Goal: Task Accomplishment & Management: Use online tool/utility

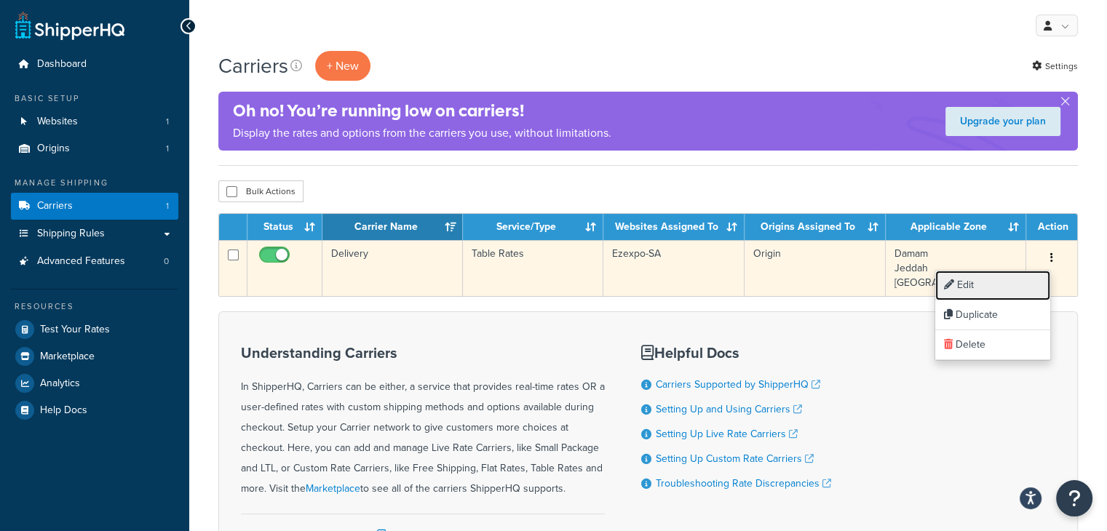
click at [983, 289] on link "Edit" at bounding box center [992, 286] width 115 height 30
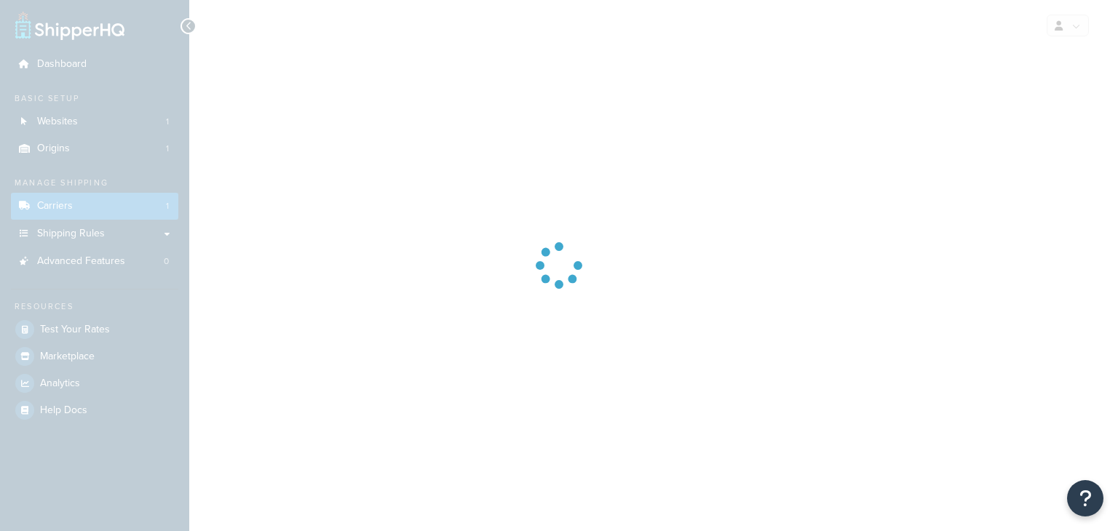
select select "25"
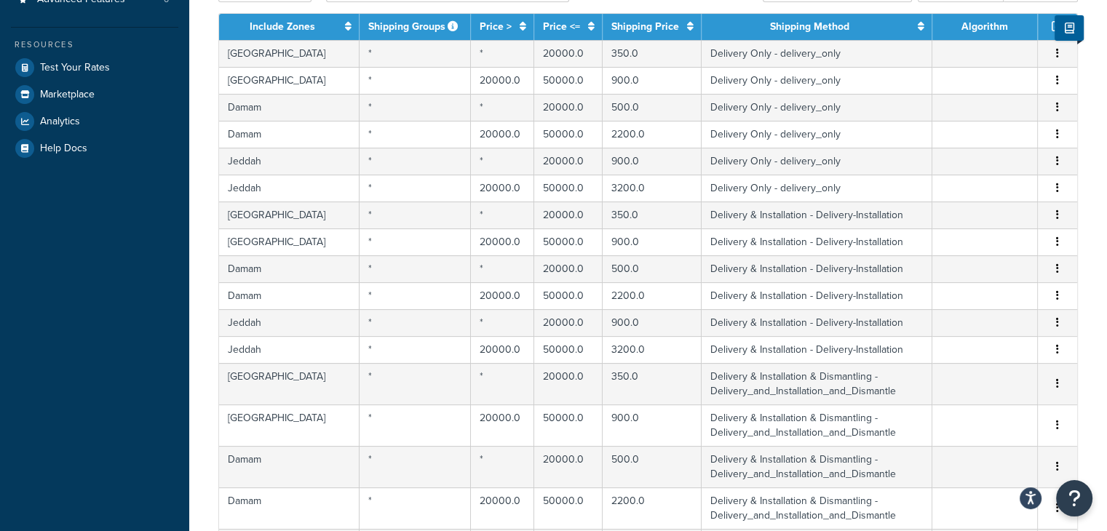
scroll to position [291, 0]
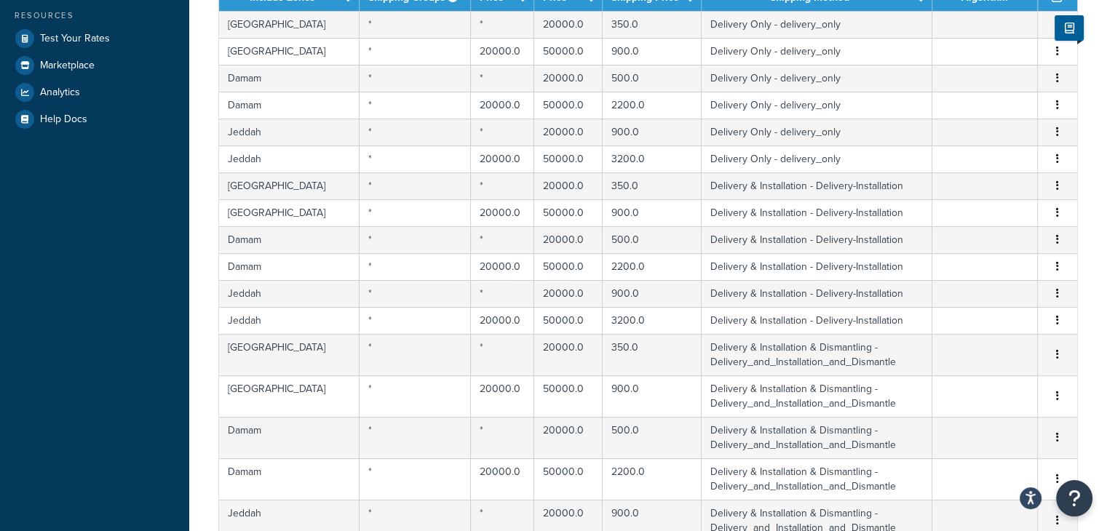
click at [171, 282] on div "Dashboard Basic Setup Websites 1 Origins 1 Manage Shipping Carriers 1 Shipping …" at bounding box center [94, 357] width 189 height 1297
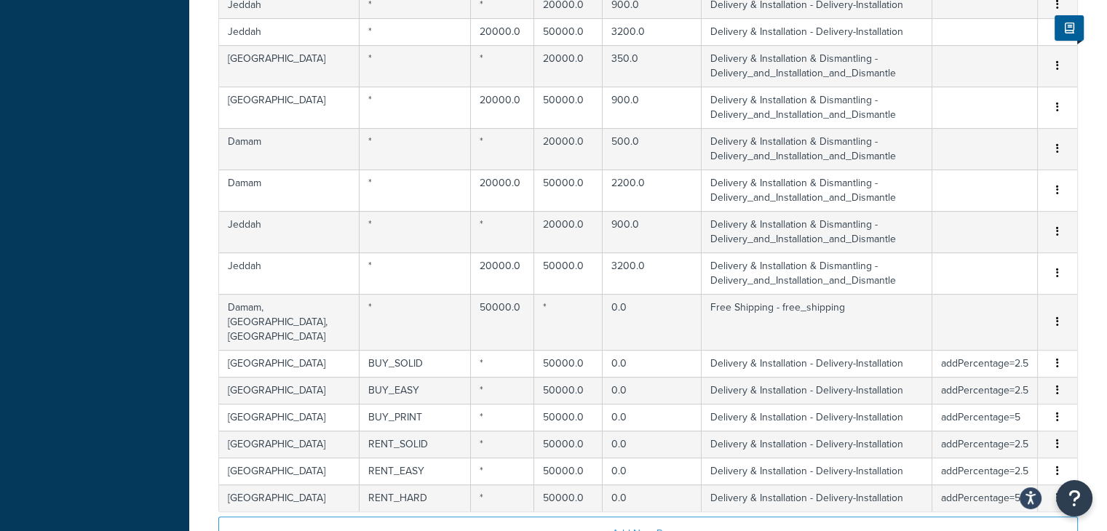
scroll to position [582, 0]
click at [65, 333] on div "Dashboard Basic Setup Websites 1 Origins 1 Manage Shipping Carriers 1 Shipping …" at bounding box center [94, 66] width 189 height 1297
click at [57, 335] on div "Dashboard Basic Setup Websites 1 Origins 1 Manage Shipping Carriers 1 Shipping …" at bounding box center [94, 66] width 189 height 1297
click at [89, 343] on div "Dashboard Basic Setup Websites 1 Origins 1 Manage Shipping Carriers 1 Shipping …" at bounding box center [94, 66] width 189 height 1297
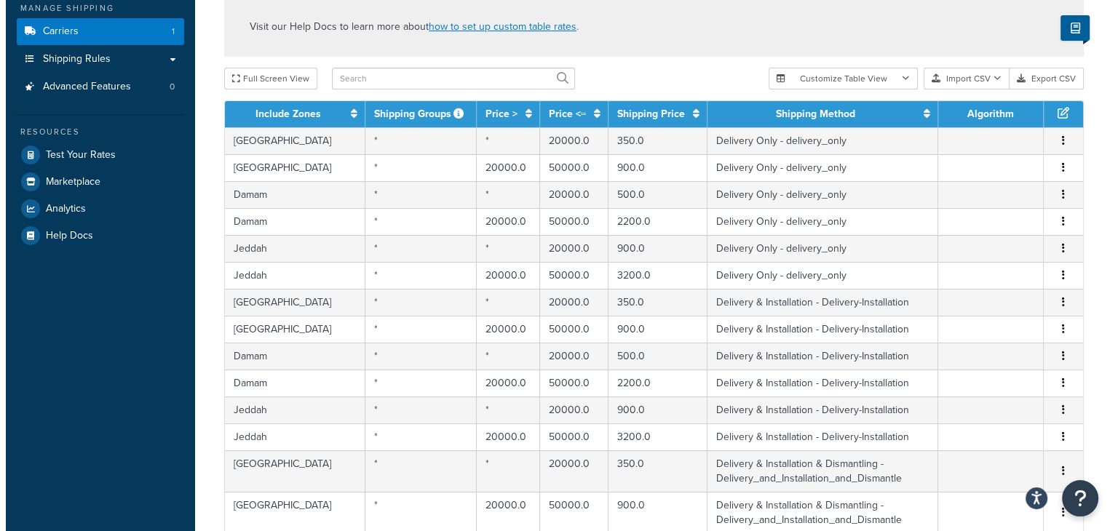
scroll to position [146, 0]
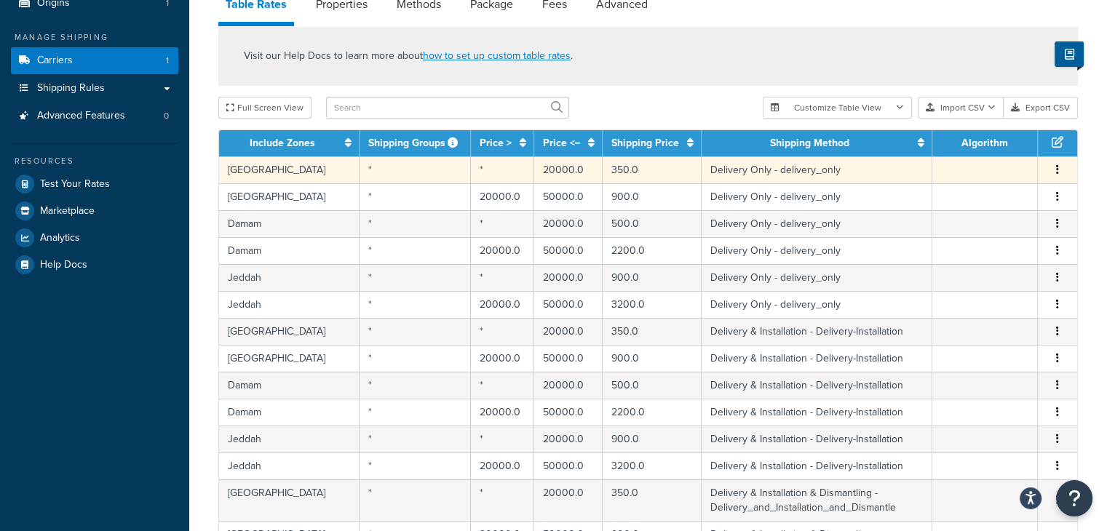
click at [1062, 168] on button "button" at bounding box center [1057, 170] width 12 height 16
click at [994, 135] on div "Edit" at bounding box center [982, 141] width 103 height 30
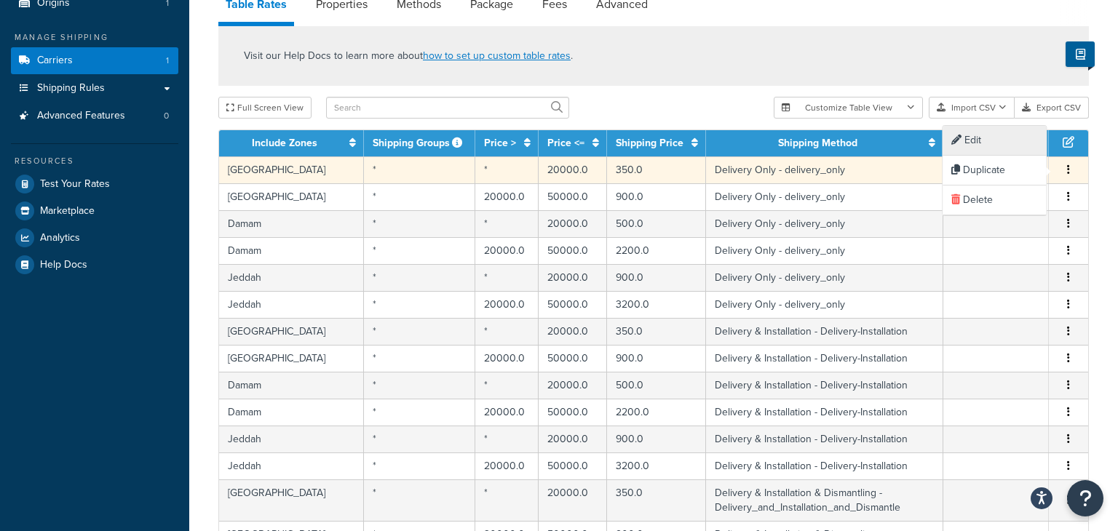
select select "177870"
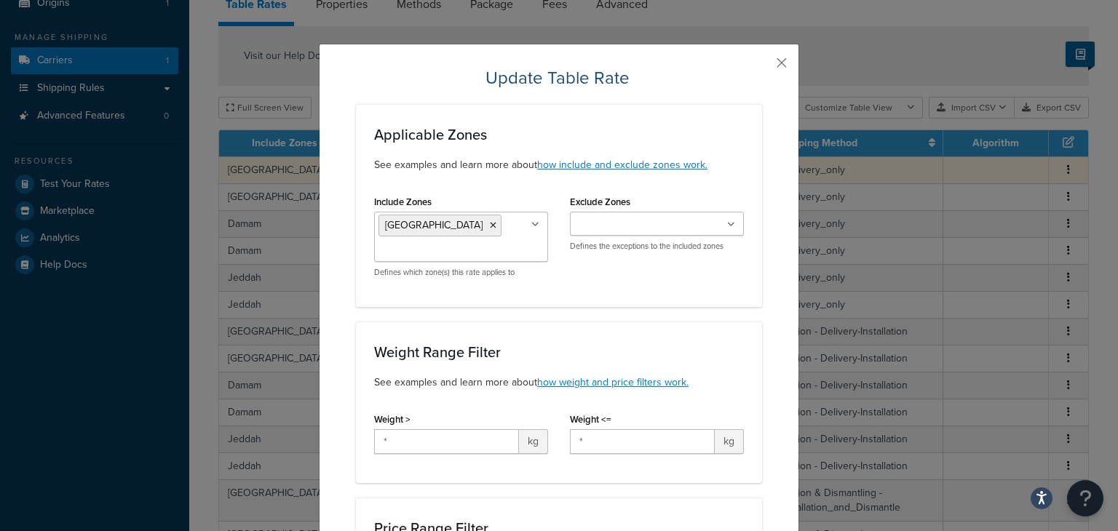
click at [976, 141] on div "Update Table Rate Applicable Zones See examples and learn more about how includ…" at bounding box center [559, 265] width 1118 height 531
click at [585, 350] on h3 "Weight Range Filter" at bounding box center [559, 352] width 370 height 16
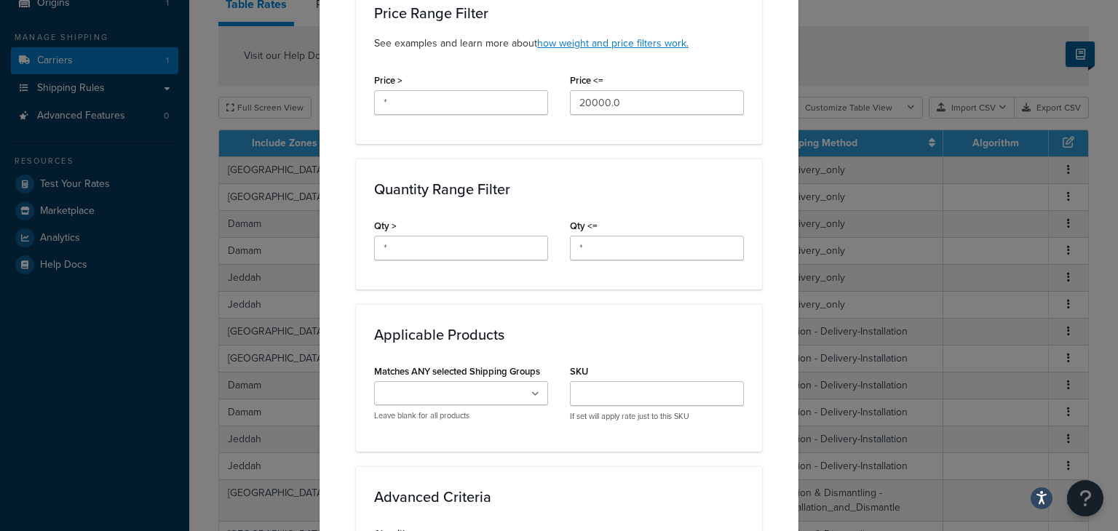
scroll to position [486, 0]
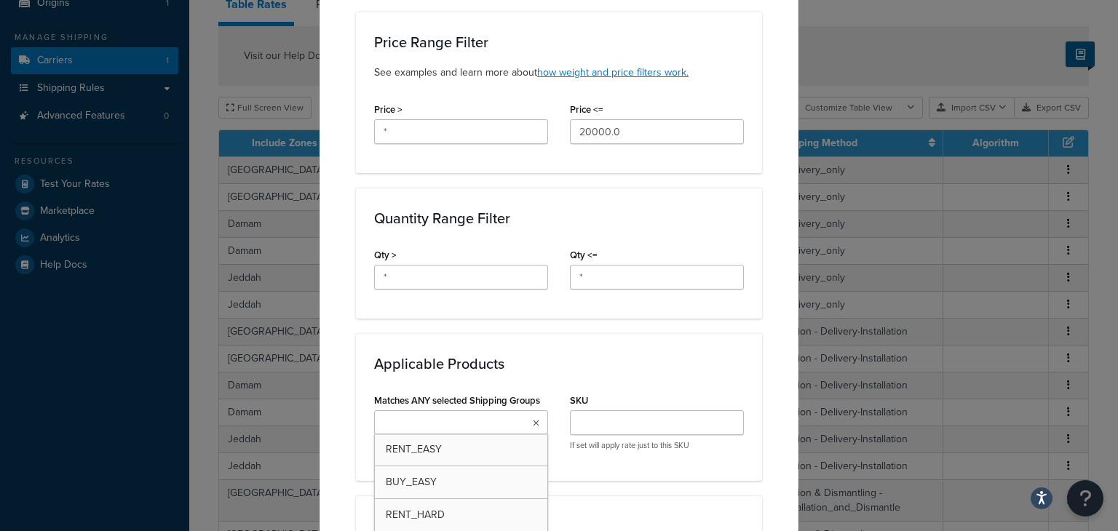
click at [449, 421] on input "Matches ANY selected Shipping Groups" at bounding box center [442, 423] width 129 height 16
type input "r"
click at [609, 479] on div "Matches ANY selected Shipping Groups RENT_EASY RENT_HARD RENT_BOOTH RENT_SOLID …" at bounding box center [558, 478] width 391 height 176
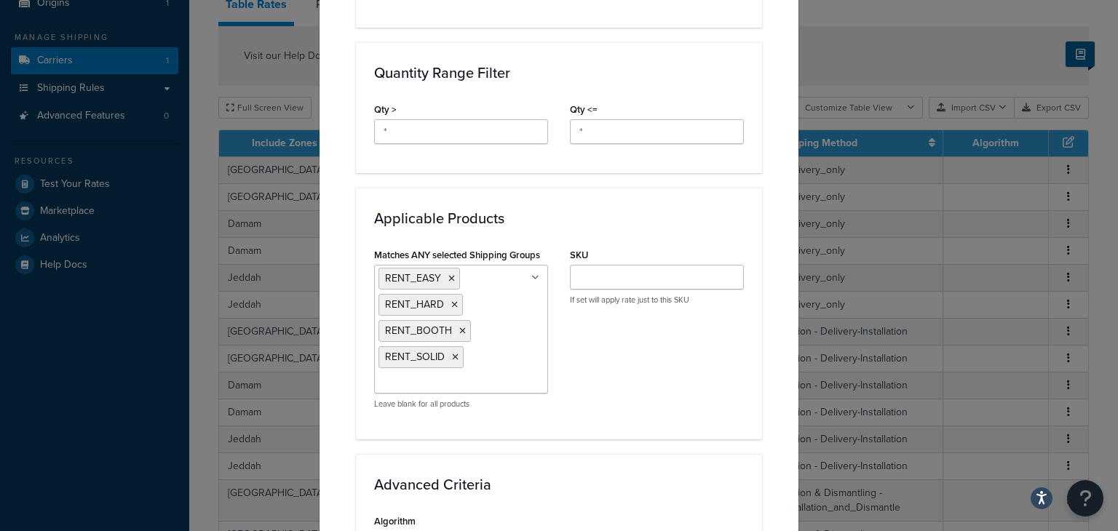
scroll to position [661, 0]
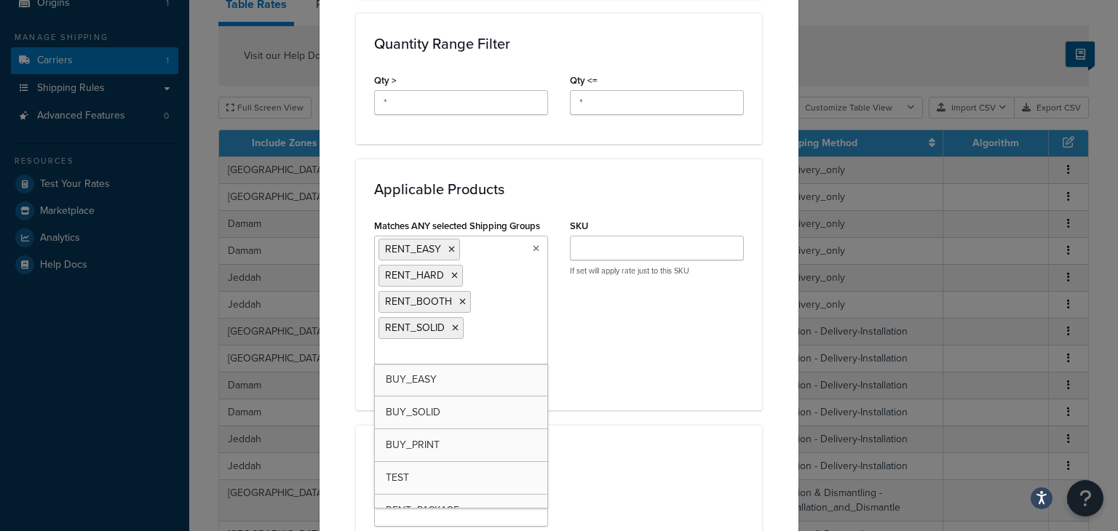
click at [413, 346] on input "Matches ANY selected Shipping Groups" at bounding box center [442, 354] width 129 height 16
type input "r"
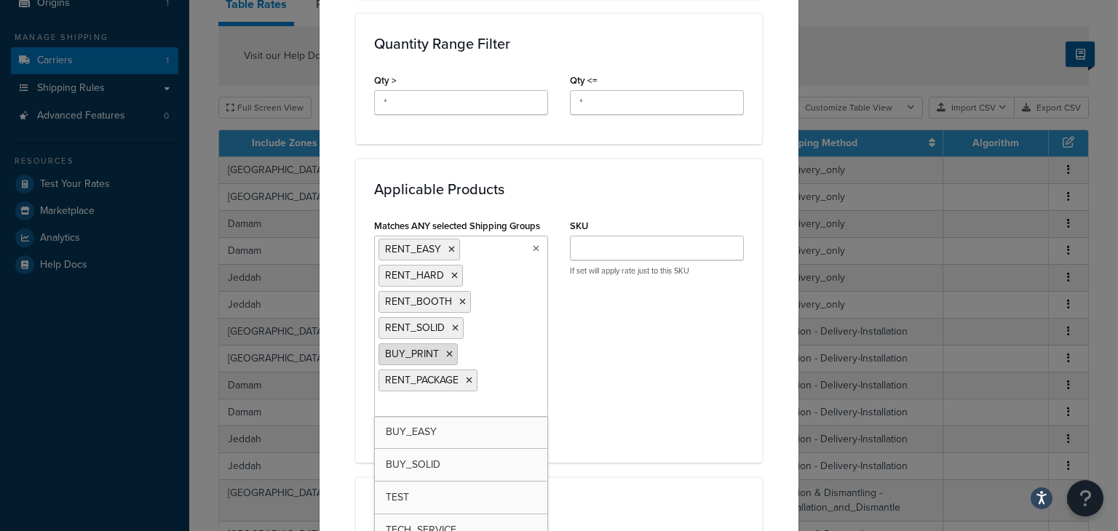
click at [446, 351] on icon at bounding box center [449, 354] width 7 height 9
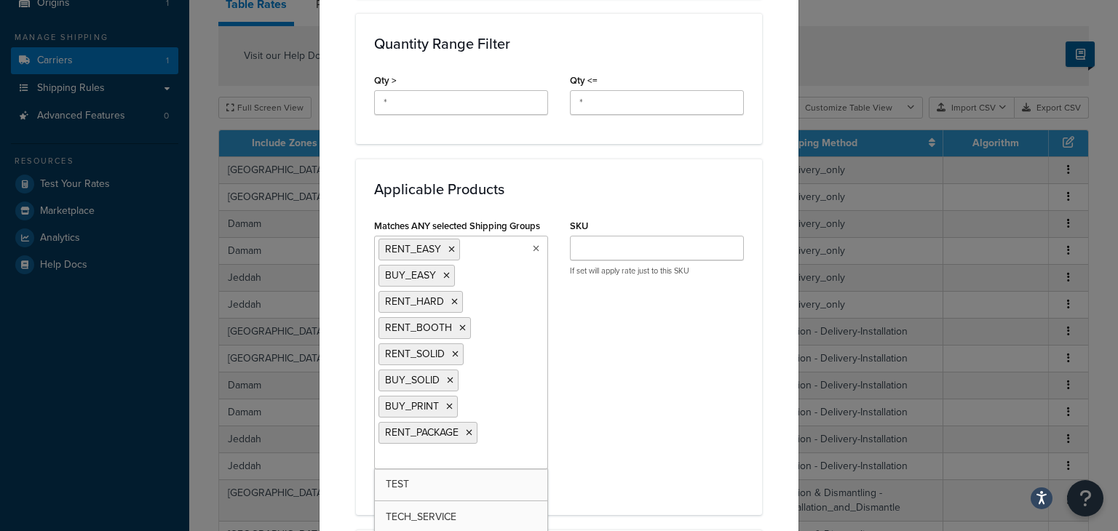
click at [584, 434] on div "Matches ANY selected Shipping Groups RENT_EASY BUY_EASY RENT_HARD RENT_BOOTH RE…" at bounding box center [558, 355] width 391 height 281
click at [488, 455] on input "Matches ANY selected Shipping Groups" at bounding box center [442, 458] width 129 height 16
click at [602, 410] on div "Matches ANY selected Shipping Groups RENT_EASY BUY_EASY RENT_HARD RENT_BOOTH RE…" at bounding box center [558, 355] width 391 height 281
click at [483, 450] on input "Matches ANY selected Shipping Groups" at bounding box center [442, 458] width 129 height 16
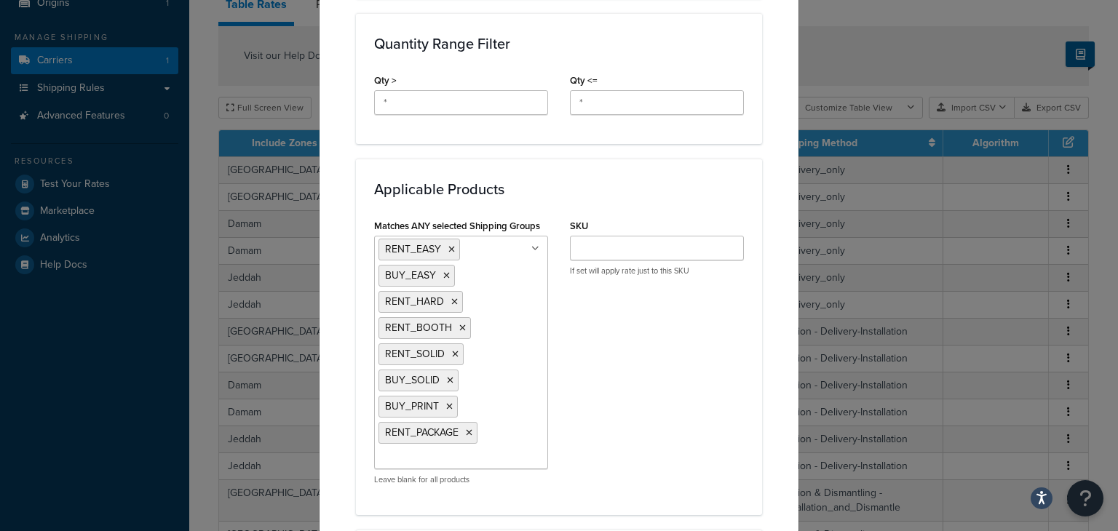
click at [597, 470] on div "Matches ANY selected Shipping Groups RENT_EASY BUY_EASY RENT_HARD RENT_BOOTH RE…" at bounding box center [558, 355] width 391 height 281
click at [448, 453] on input "Matches ANY selected Shipping Groups" at bounding box center [442, 458] width 129 height 16
click at [431, 455] on icon at bounding box center [434, 459] width 7 height 9
click at [623, 423] on div "Matches ANY selected Shipping Groups RENT_EASY BUY_EASY RENT_HARD RENT_BOOTH RE…" at bounding box center [558, 355] width 391 height 281
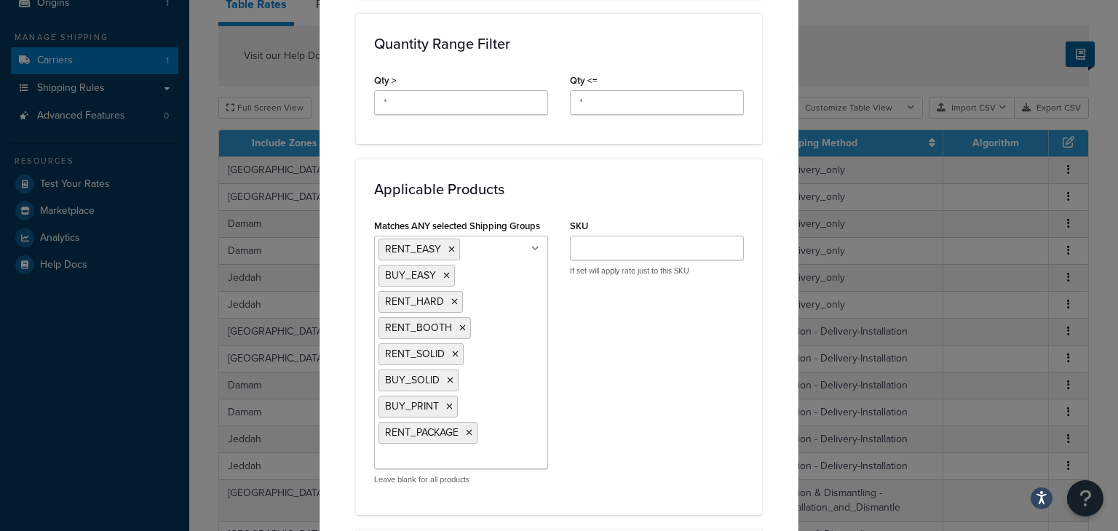
click at [771, 431] on div "Update Table Rate Applicable Zones See examples and learn more about how includ…" at bounding box center [559, 164] width 480 height 1563
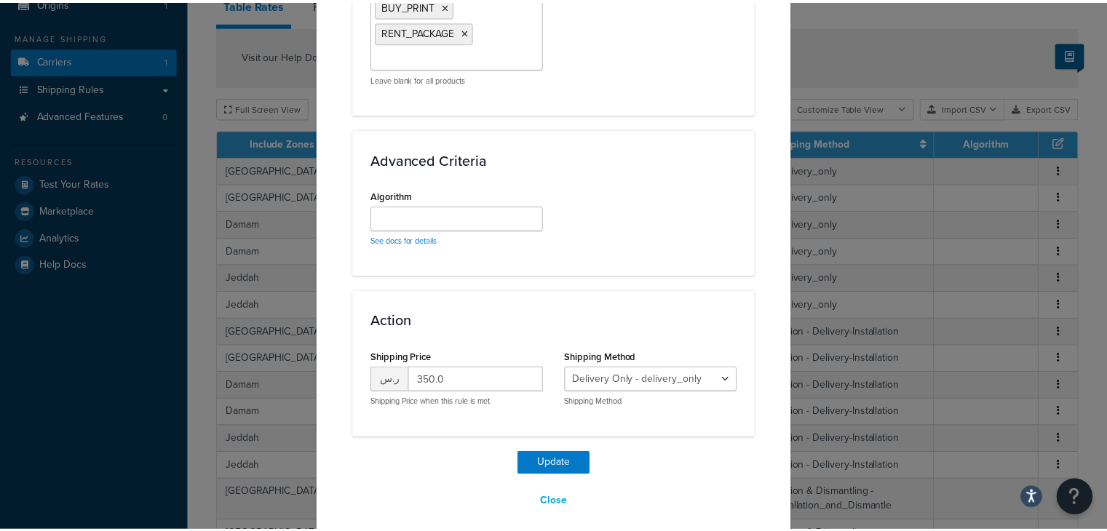
scroll to position [1070, 0]
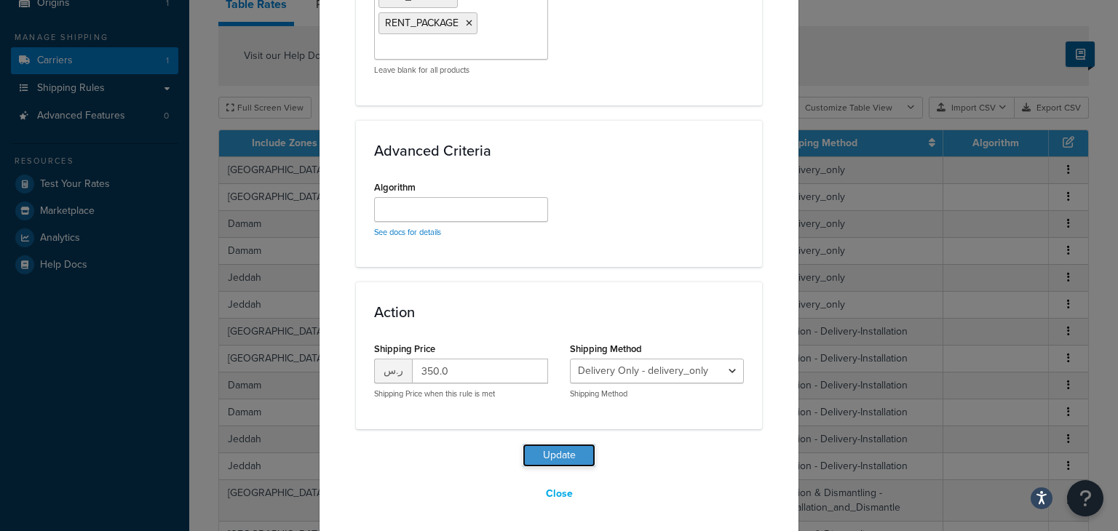
click at [547, 455] on button "Update" at bounding box center [558, 455] width 73 height 23
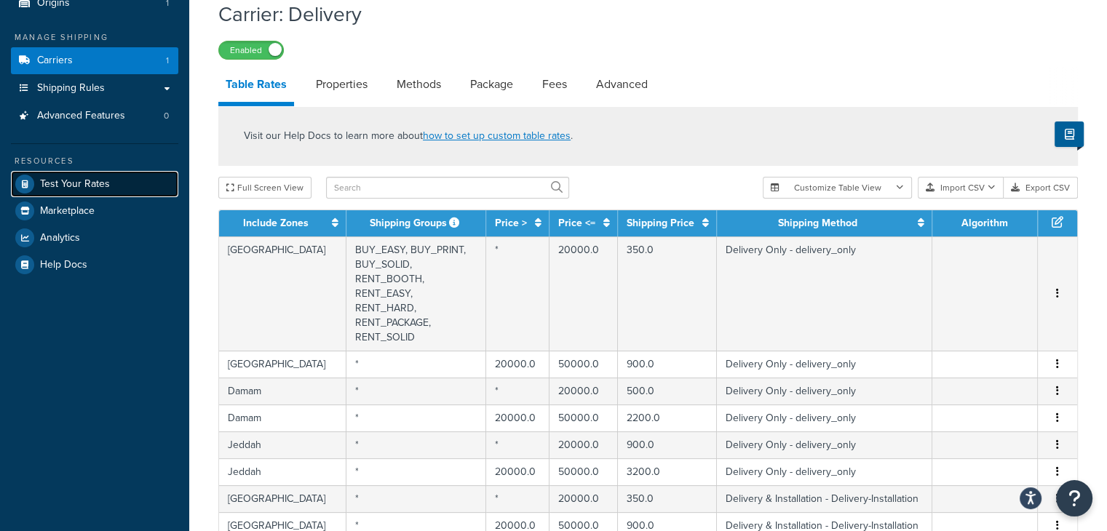
click at [136, 188] on link "Test Your Rates" at bounding box center [94, 184] width 167 height 26
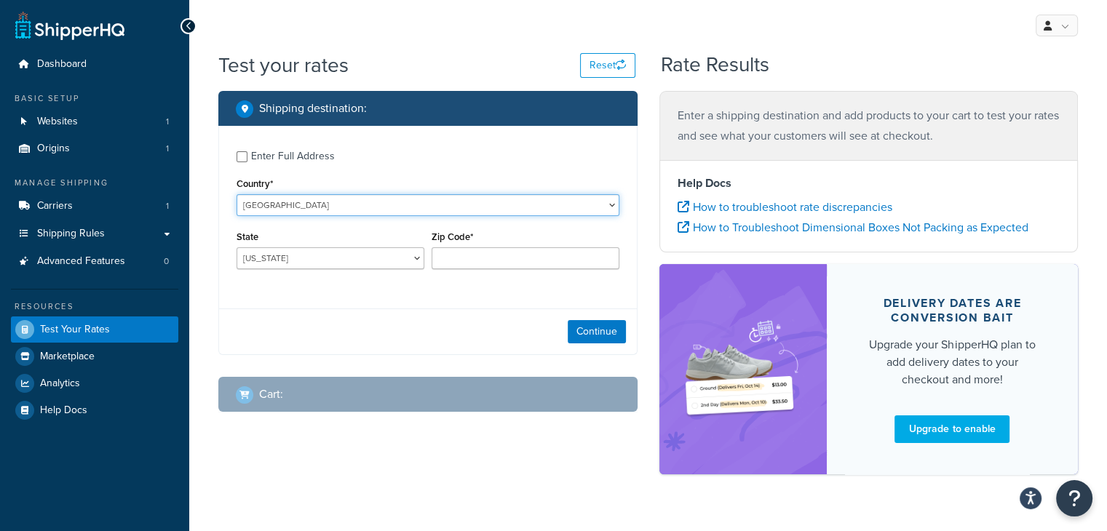
click at [436, 210] on select "United States United Kingdom Afghanistan Åland Islands Albania Algeria American…" at bounding box center [427, 205] width 383 height 22
select select "SA"
click at [236, 194] on select "United States United Kingdom Afghanistan Åland Islands Albania Algeria American…" at bounding box center [427, 205] width 383 height 22
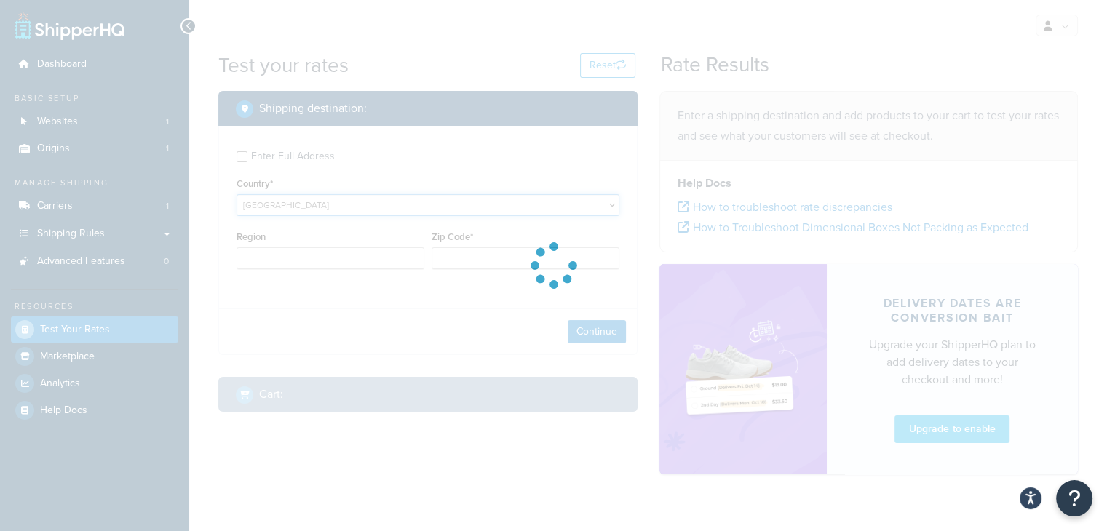
type input "AL"
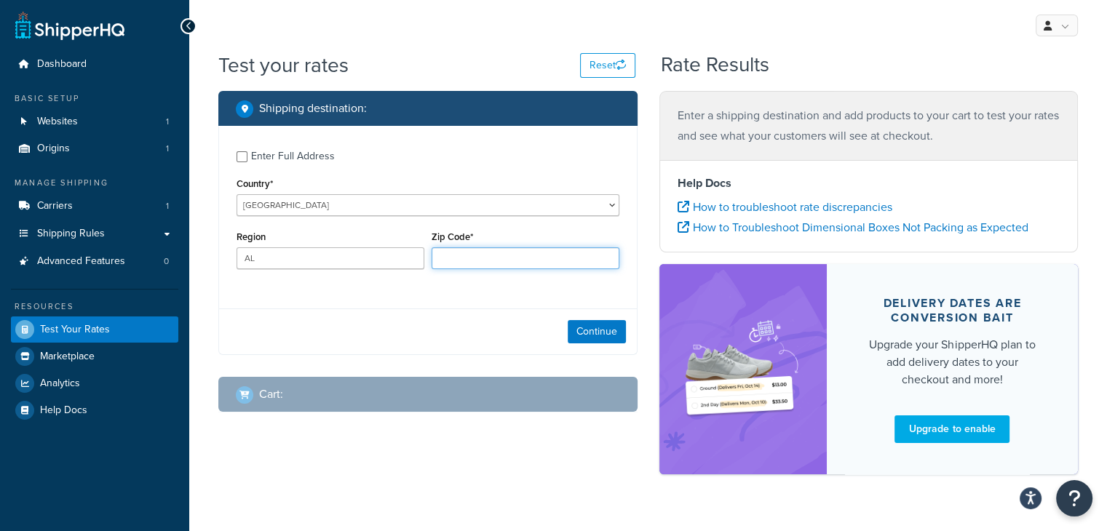
click at [486, 260] on input "Zip Code*" at bounding box center [525, 258] width 188 height 22
type input "12321"
click at [600, 335] on button "Continue" at bounding box center [597, 331] width 58 height 23
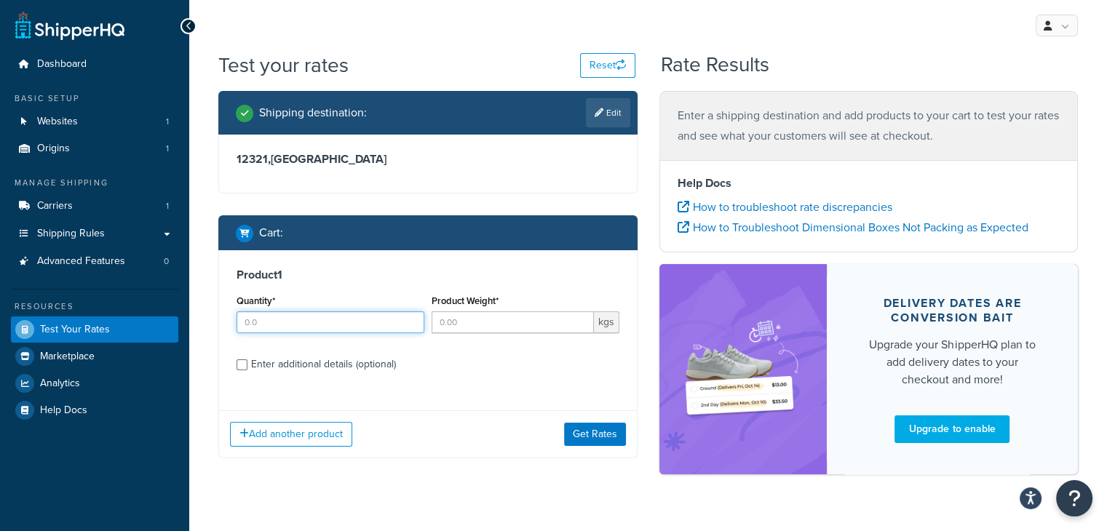
click at [381, 318] on input "Quantity*" at bounding box center [330, 322] width 188 height 22
type input "1"
click at [446, 320] on input "1" at bounding box center [512, 322] width 162 height 22
type input "1"
click at [317, 359] on div "Enter additional details (optional)" at bounding box center [323, 364] width 145 height 20
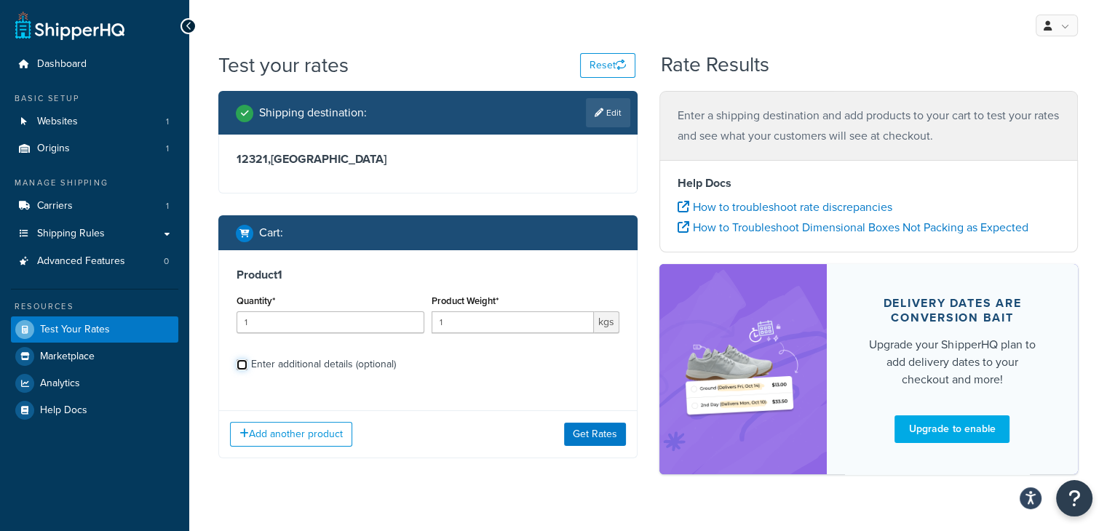
click at [247, 359] on input "Enter additional details (optional)" at bounding box center [241, 364] width 11 height 11
checkbox input "true"
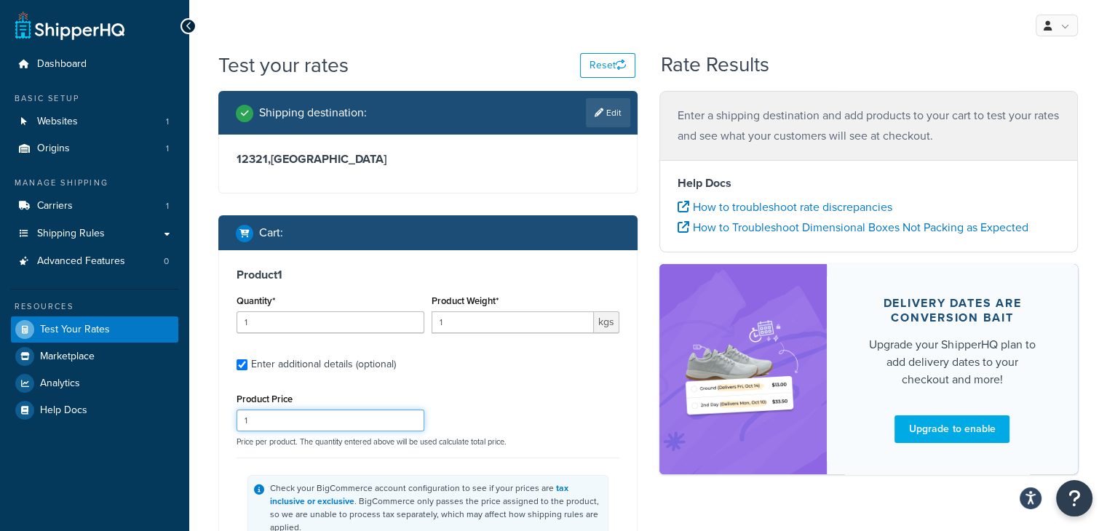
click at [279, 419] on input "1" at bounding box center [330, 421] width 188 height 22
type input "1000"
click at [506, 391] on div "Product Price 1000 Price per product. The quantity entered above will be used c…" at bounding box center [428, 417] width 390 height 57
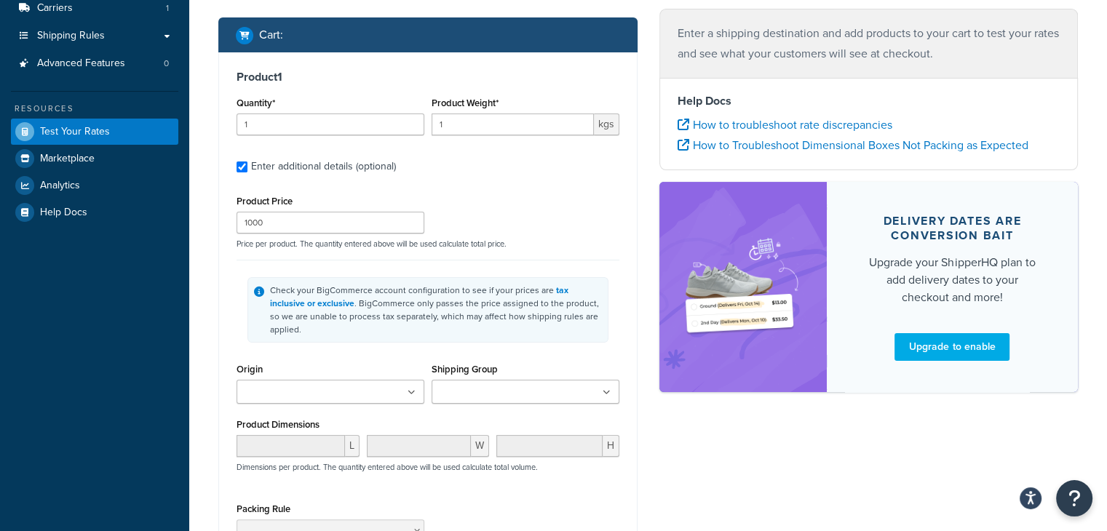
scroll to position [233, 0]
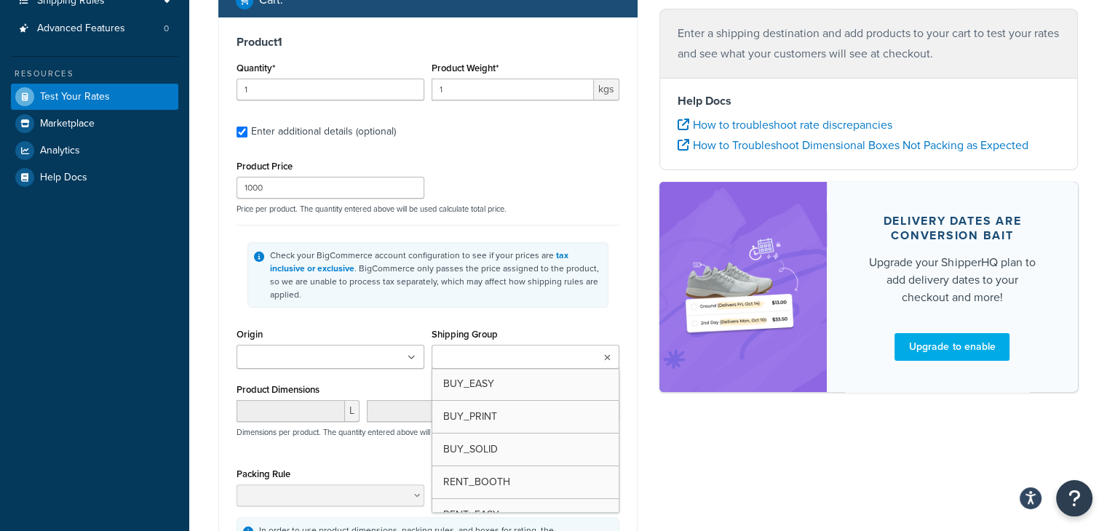
click at [463, 350] on input "Shipping Group" at bounding box center [500, 358] width 129 height 16
type input "ser"
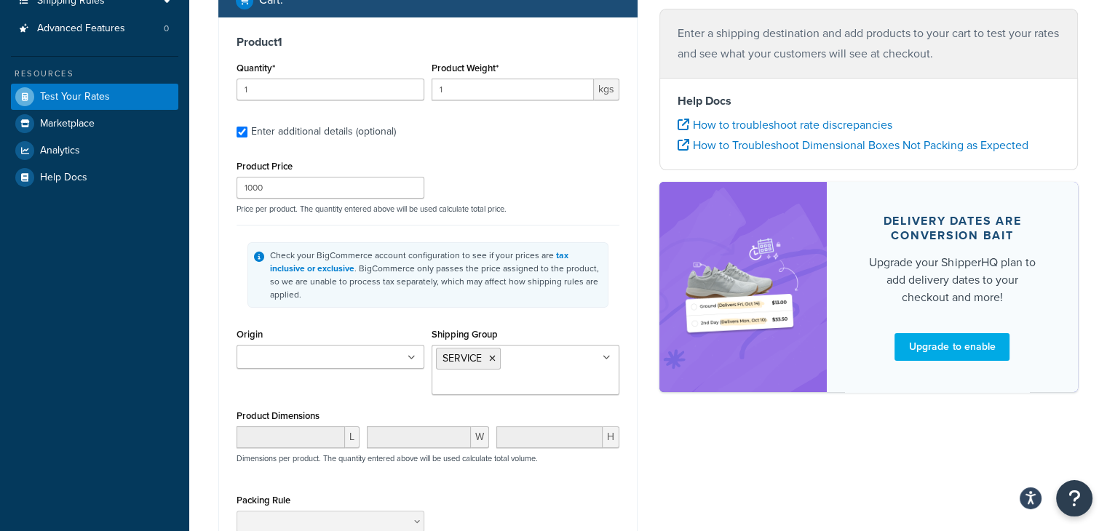
click at [543, 308] on div "Check your BigCommerce account configuration to see if your prices are tax incl…" at bounding box center [427, 275] width 383 height 100
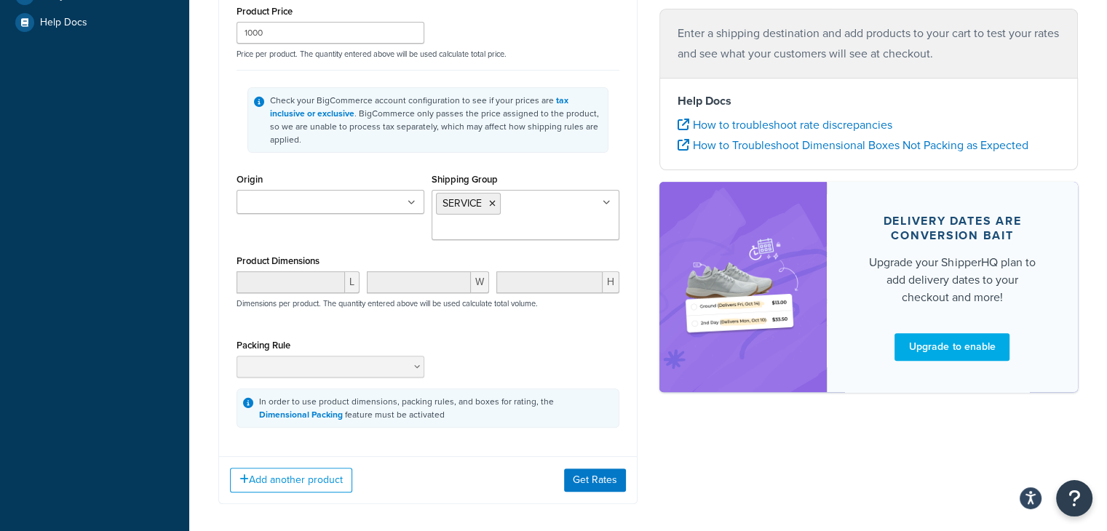
scroll to position [440, 0]
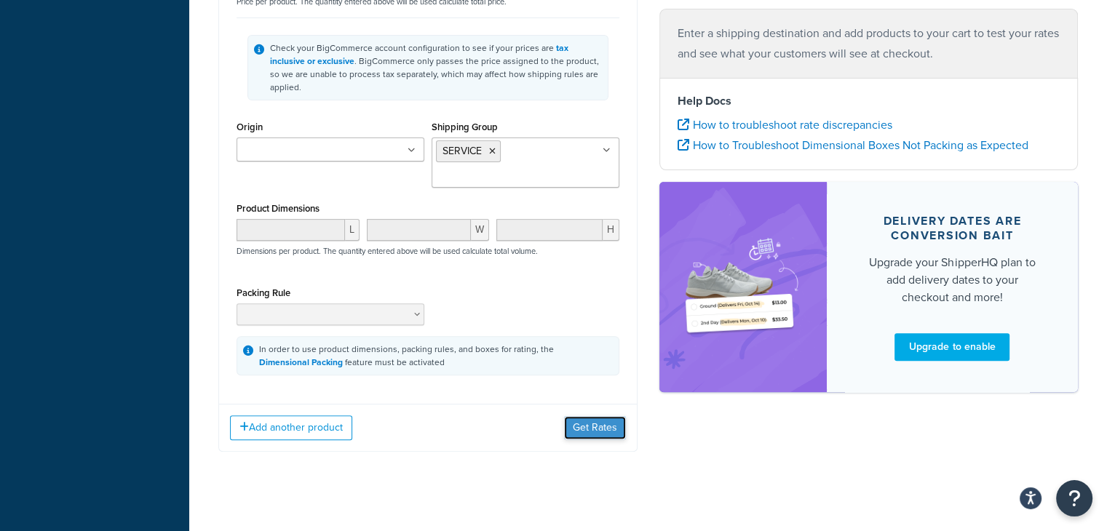
click at [586, 416] on button "Get Rates" at bounding box center [595, 427] width 62 height 23
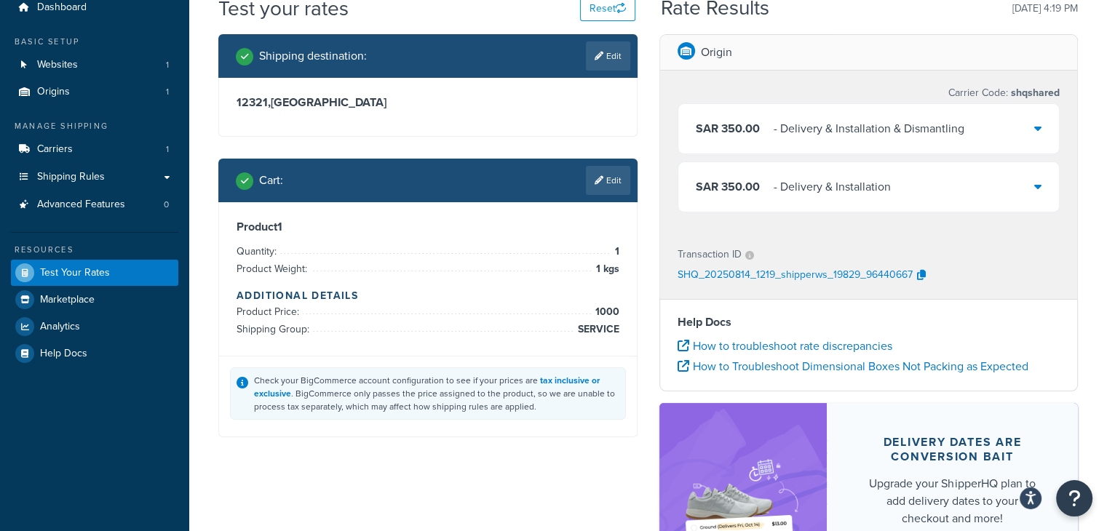
scroll to position [226, 0]
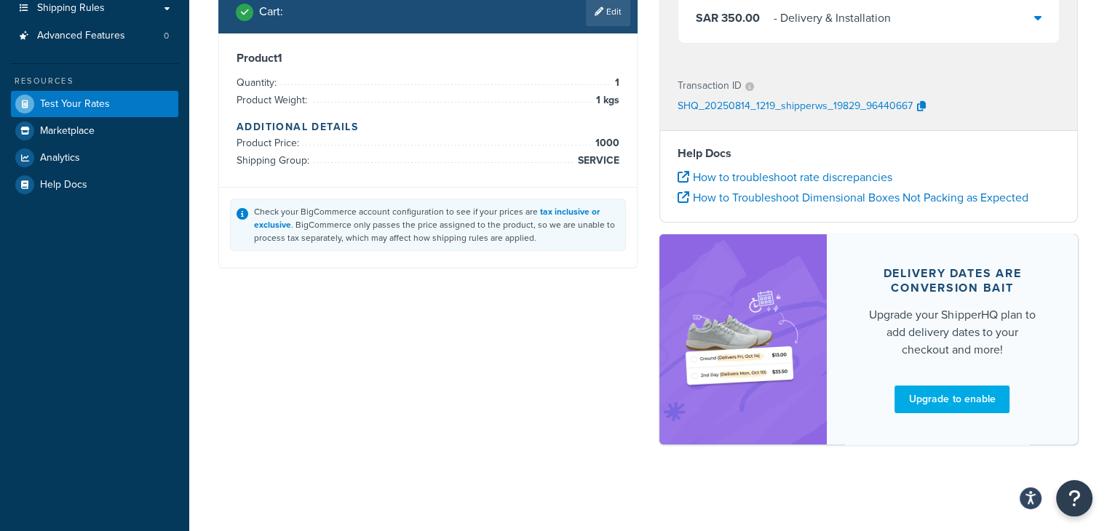
click at [576, 402] on div "Shipping destination : Edit 12321 , Saudi Arabia Cart : Edit Product 1 Quantity…" at bounding box center [647, 162] width 881 height 594
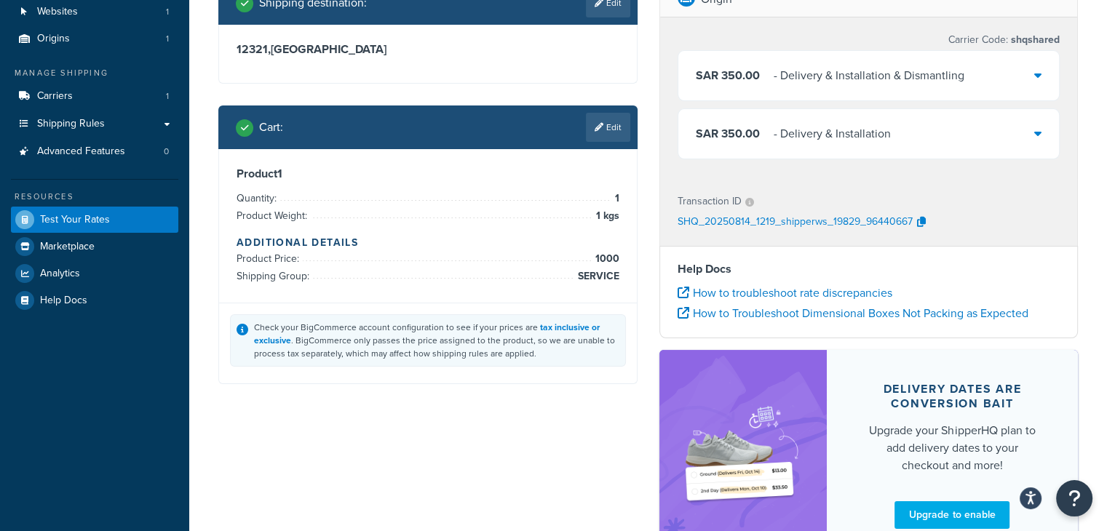
scroll to position [109, 0]
click at [553, 413] on div "Shipping destination : Edit 12321 , Saudi Arabia Cart : Edit Product 1 Quantity…" at bounding box center [647, 279] width 881 height 594
click at [610, 128] on link "Edit" at bounding box center [608, 128] width 44 height 29
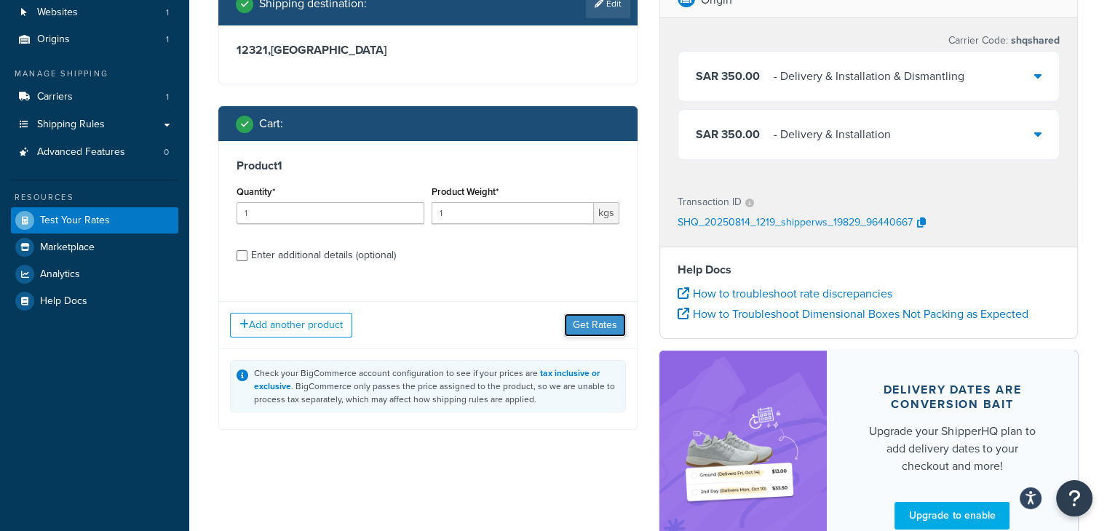
click at [589, 328] on button "Get Rates" at bounding box center [595, 325] width 62 height 23
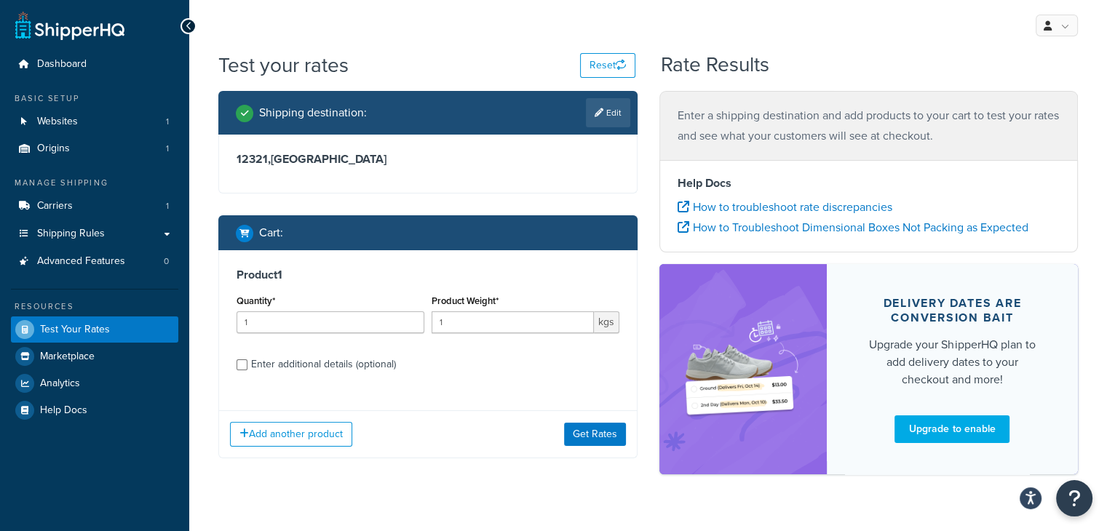
click at [353, 365] on div "Enter additional details (optional)" at bounding box center [323, 364] width 145 height 20
click at [247, 365] on input "Enter additional details (optional)" at bounding box center [241, 364] width 11 height 11
checkbox input "true"
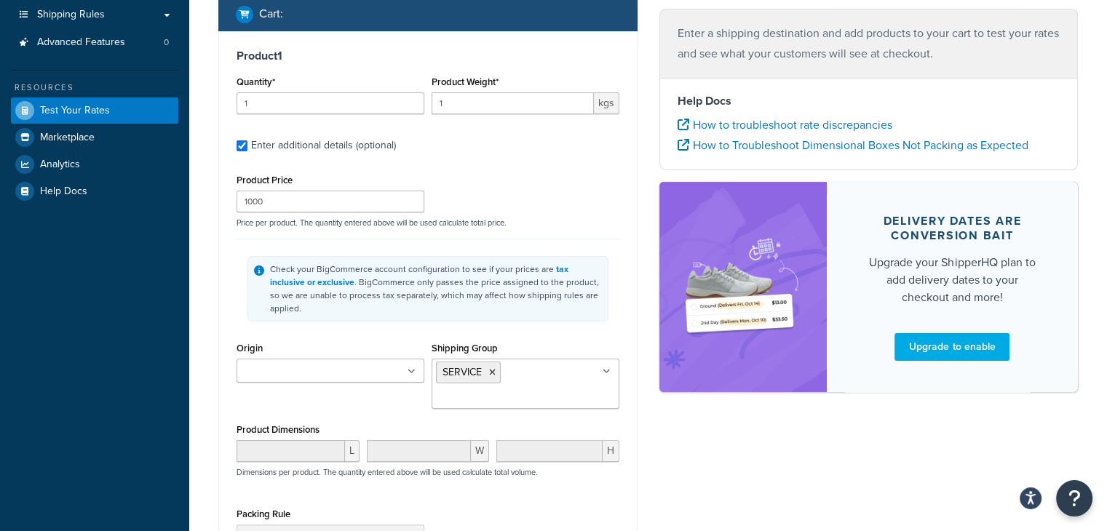
scroll to position [233, 0]
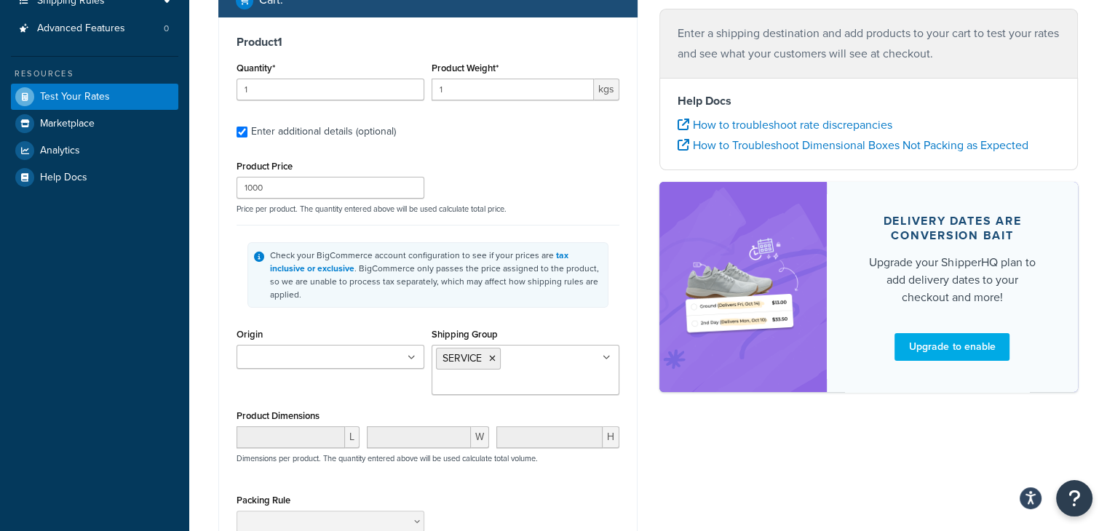
click at [477, 490] on div "Packing Rule" at bounding box center [428, 516] width 390 height 53
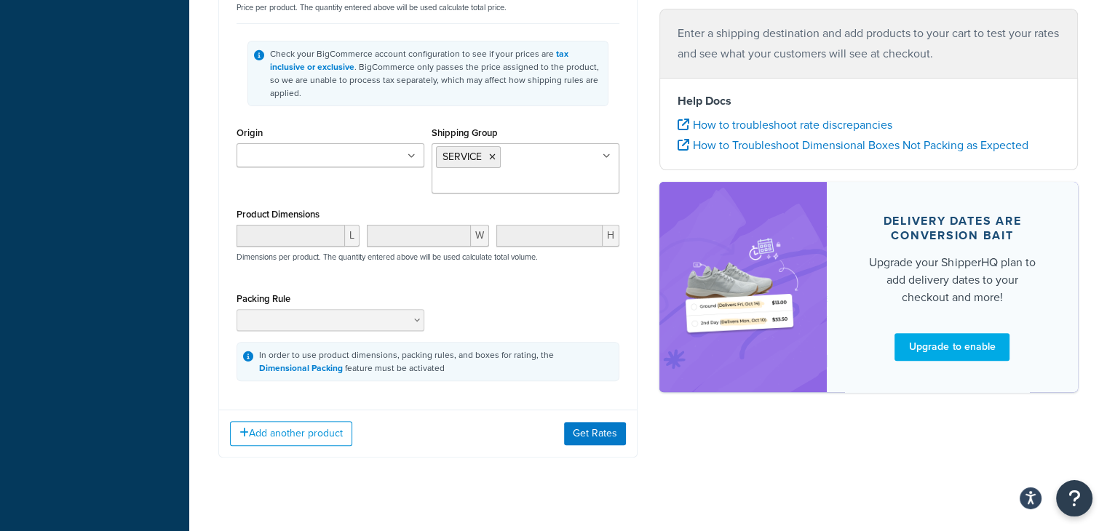
scroll to position [440, 0]
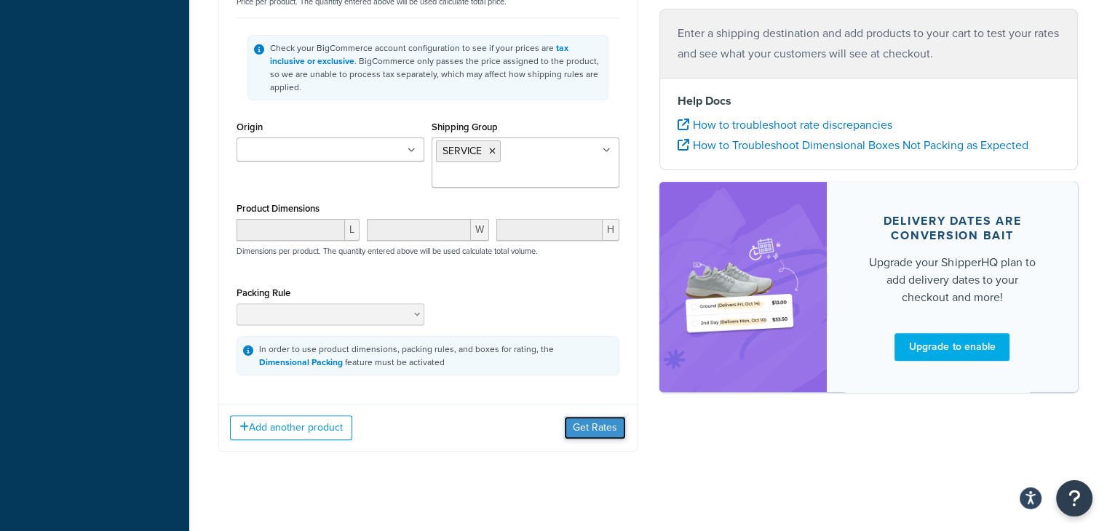
click at [597, 416] on button "Get Rates" at bounding box center [595, 427] width 62 height 23
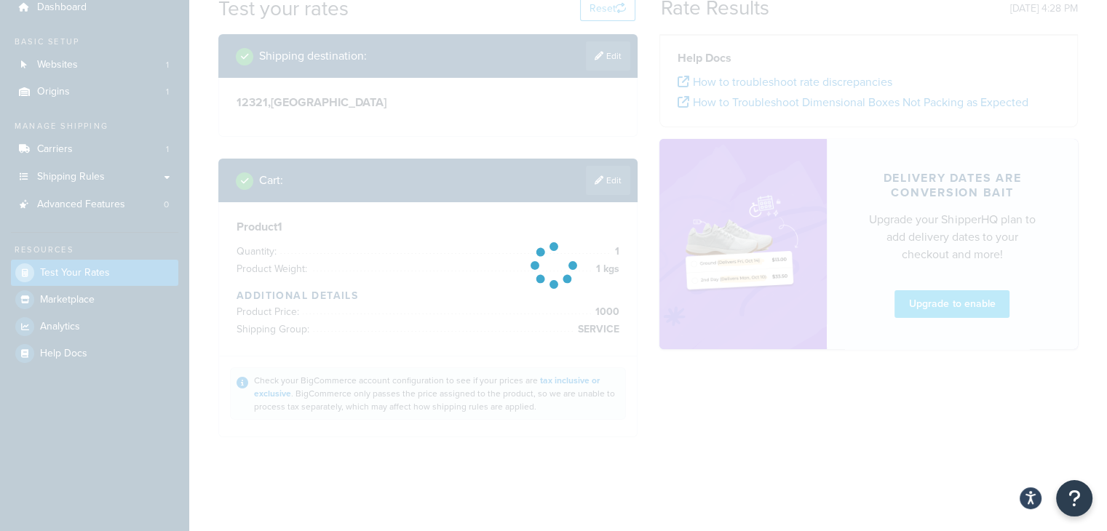
scroll to position [213, 0]
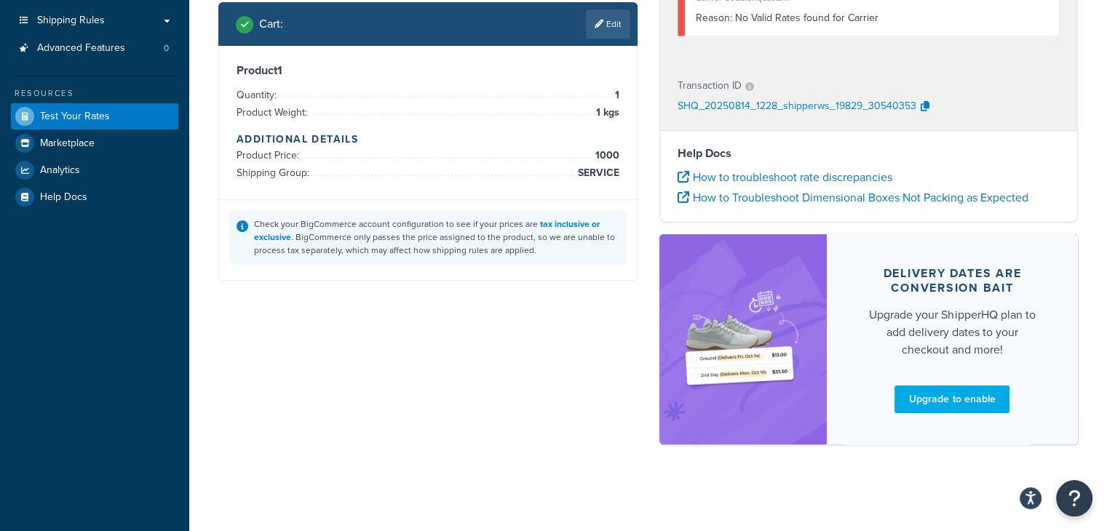
click at [515, 508] on div "My Profile Billing Global Settings Contact Us Logout Test your rates Reset Rate…" at bounding box center [648, 159] width 918 height 745
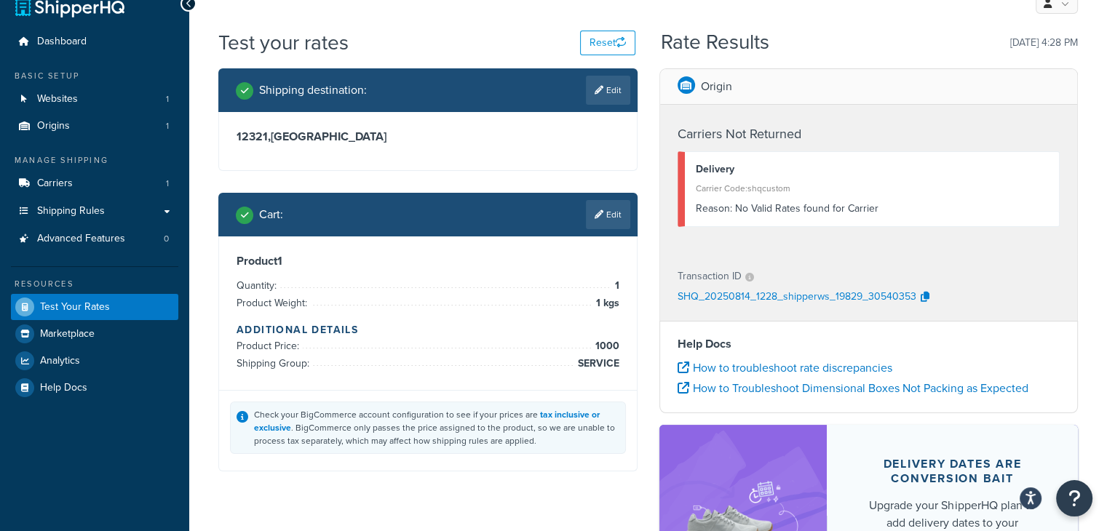
scroll to position [9, 0]
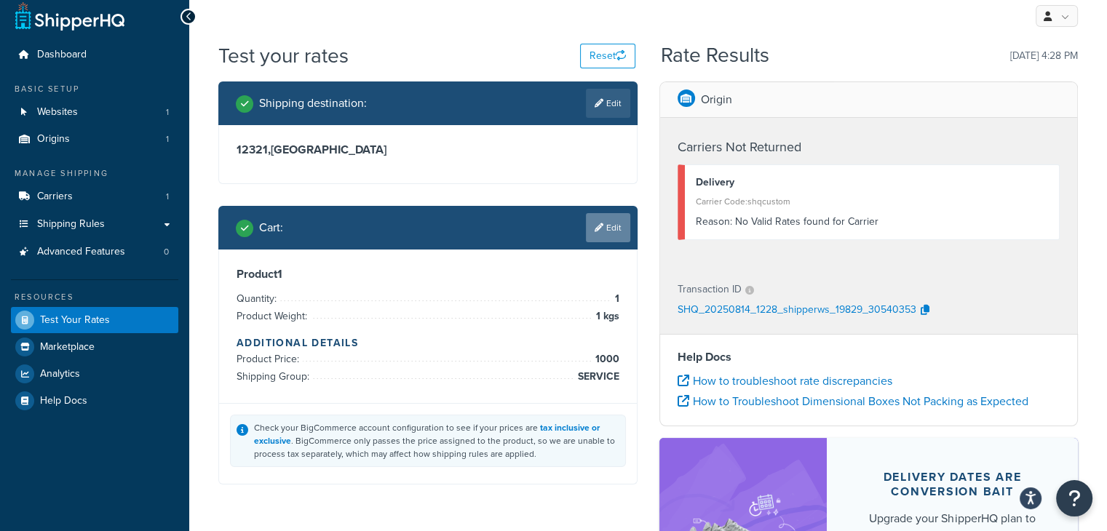
click at [607, 234] on link "Edit" at bounding box center [608, 227] width 44 height 29
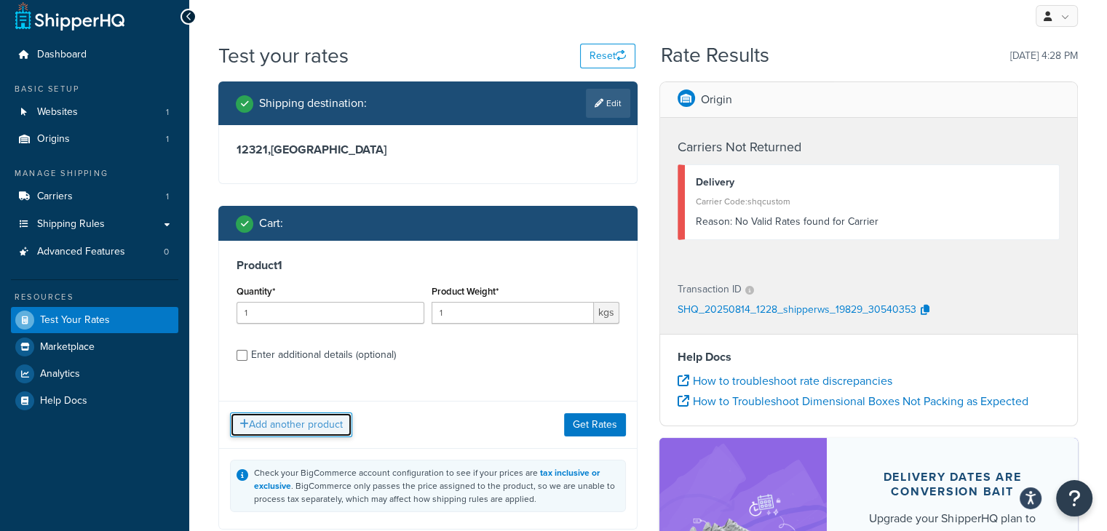
click at [320, 429] on button "Add another product" at bounding box center [291, 425] width 122 height 25
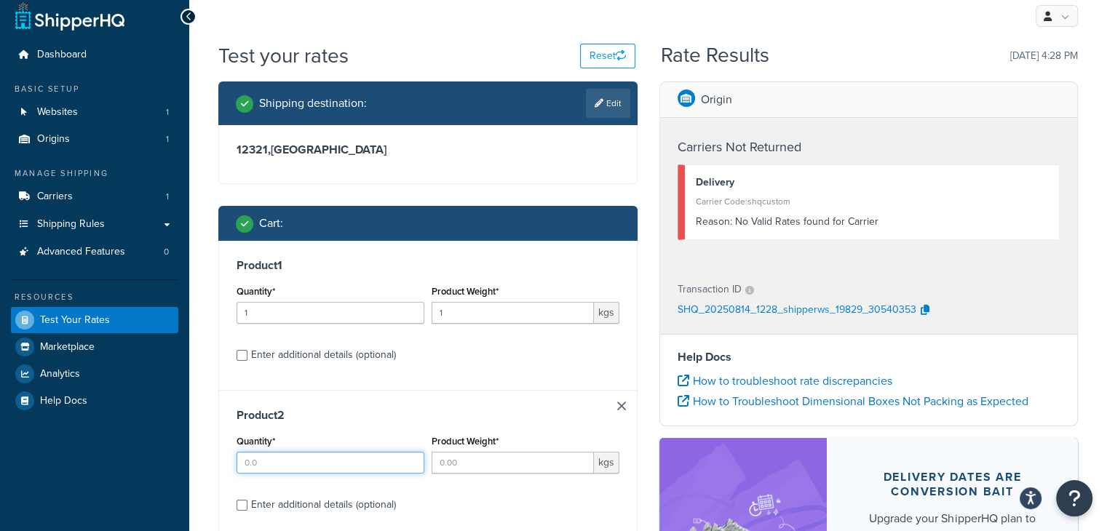
click at [290, 462] on input "Quantity*" at bounding box center [330, 463] width 188 height 22
type input "0"
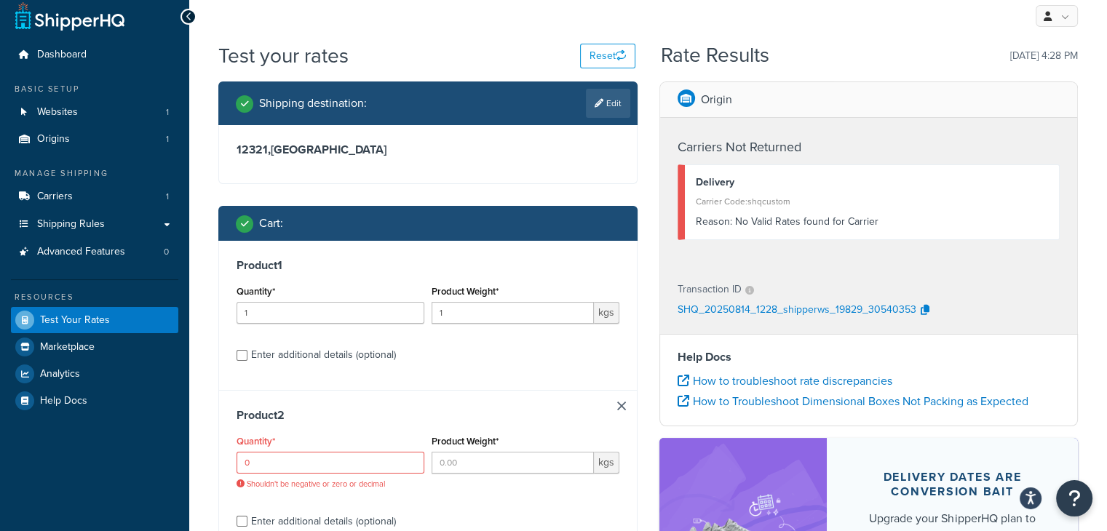
click at [253, 357] on div "Enter additional details (optional)" at bounding box center [323, 355] width 145 height 20
click at [247, 357] on input "Enter additional details (optional)" at bounding box center [241, 355] width 11 height 11
checkbox input "true"
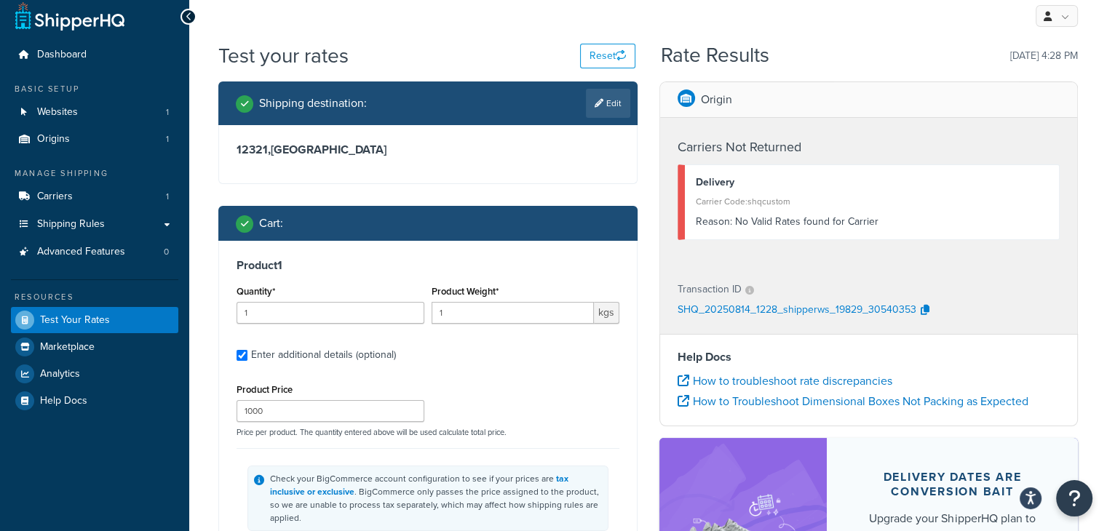
click at [445, 468] on div "Check your BigCommerce account configuration to see if your prices are tax incl…" at bounding box center [427, 498] width 361 height 65
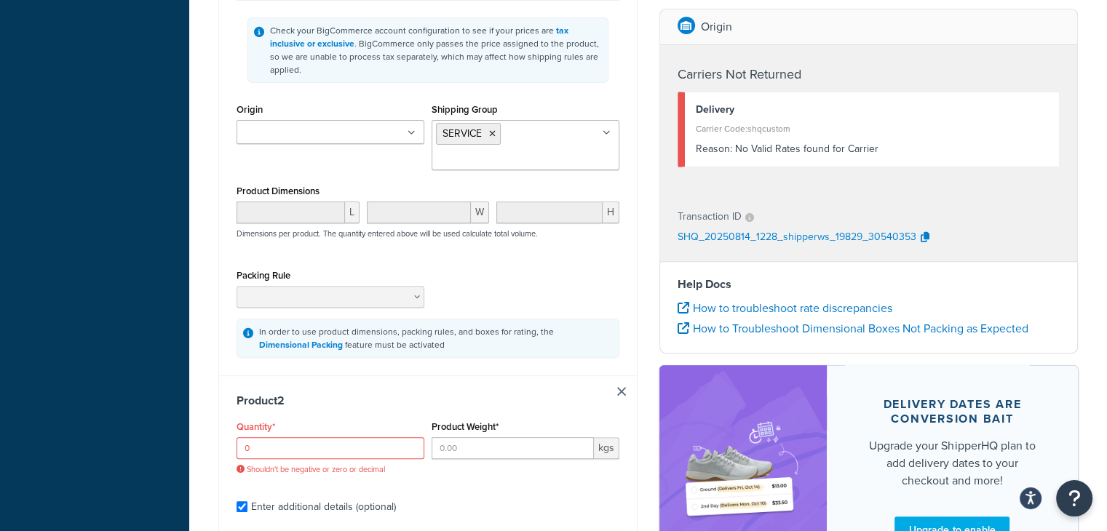
scroll to position [621, 0]
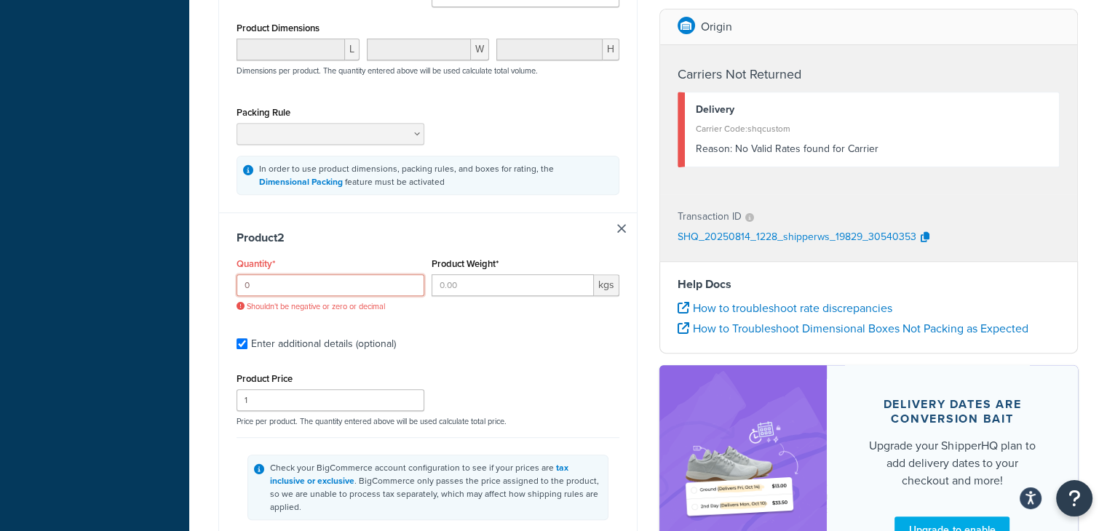
click at [268, 274] on input "0" at bounding box center [330, 285] width 188 height 22
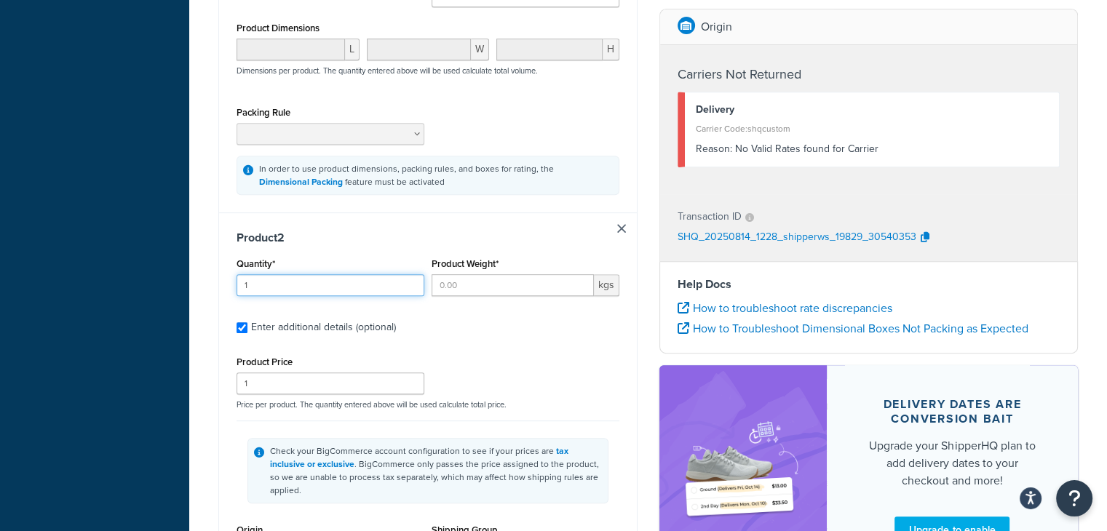
type input "1"
click at [462, 274] on input "Product Weight*" at bounding box center [512, 285] width 162 height 22
type input "1"
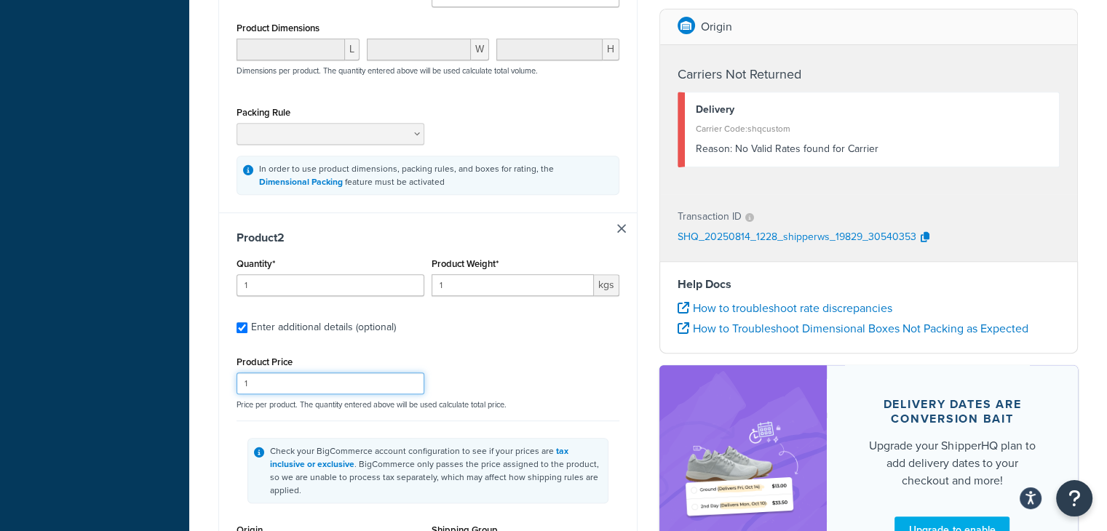
click at [273, 376] on input "1" at bounding box center [330, 384] width 188 height 22
type input "1000"
click at [506, 330] on div "Product 2 Quantity* 1 Product Weight* 1 kgs Enter additional details (optional)…" at bounding box center [428, 490] width 418 height 557
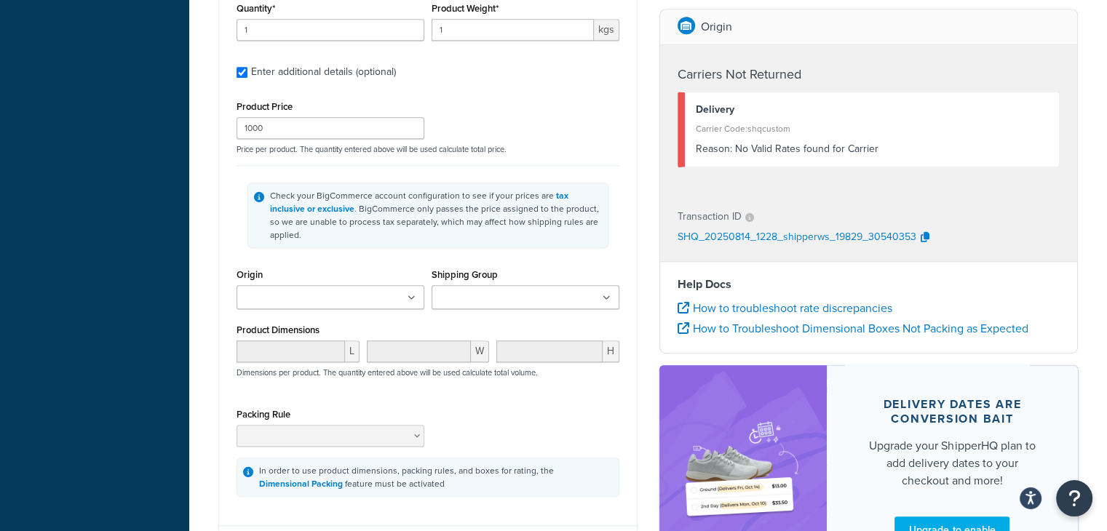
scroll to position [883, 0]
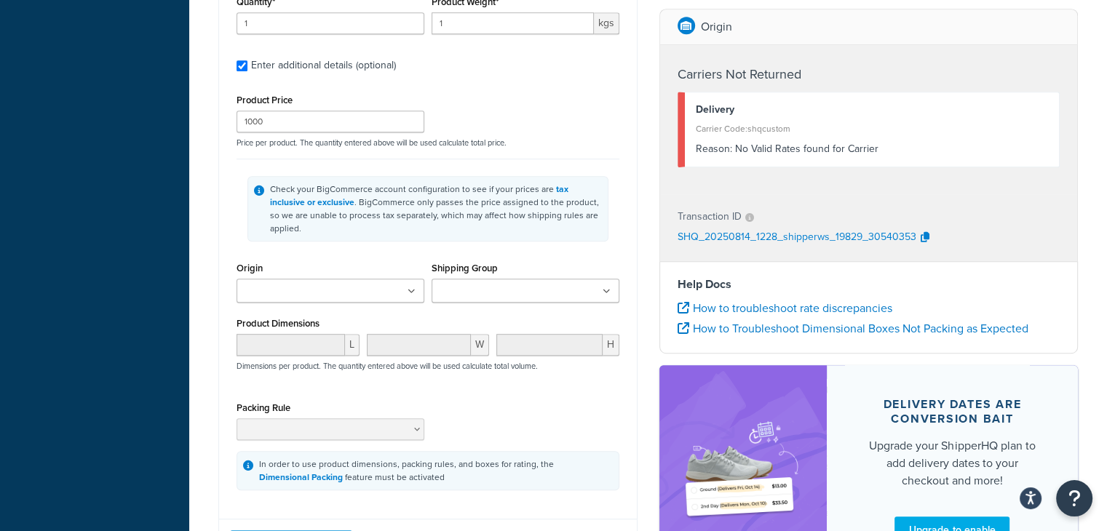
click at [509, 279] on div "Shipping Group BUY_EASY BUY_PRINT BUY_SOLID RENT_BOOTH RENT_EASY RENT_HARD RENT…" at bounding box center [525, 285] width 195 height 55
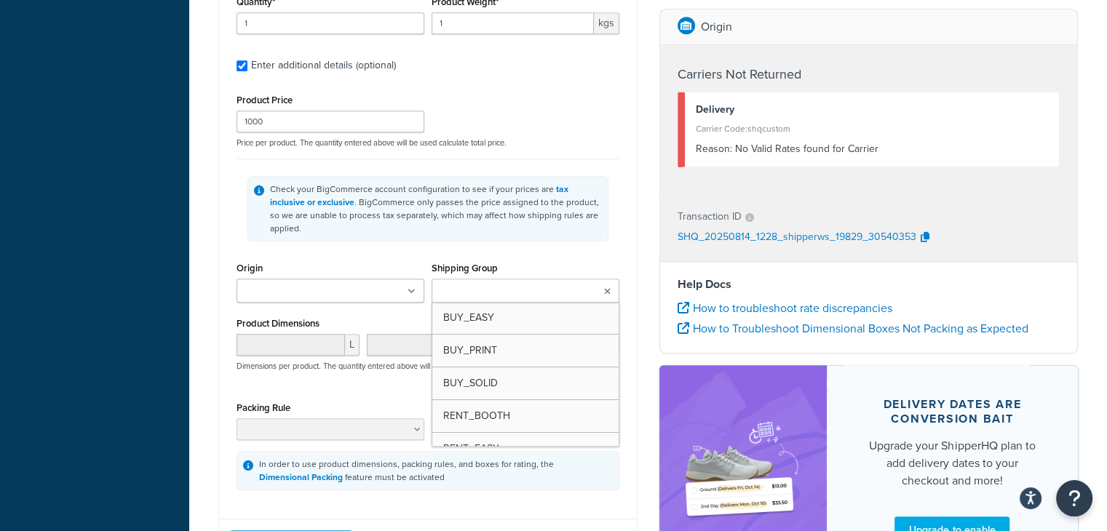
click at [504, 284] on input "Shipping Group" at bounding box center [500, 292] width 129 height 16
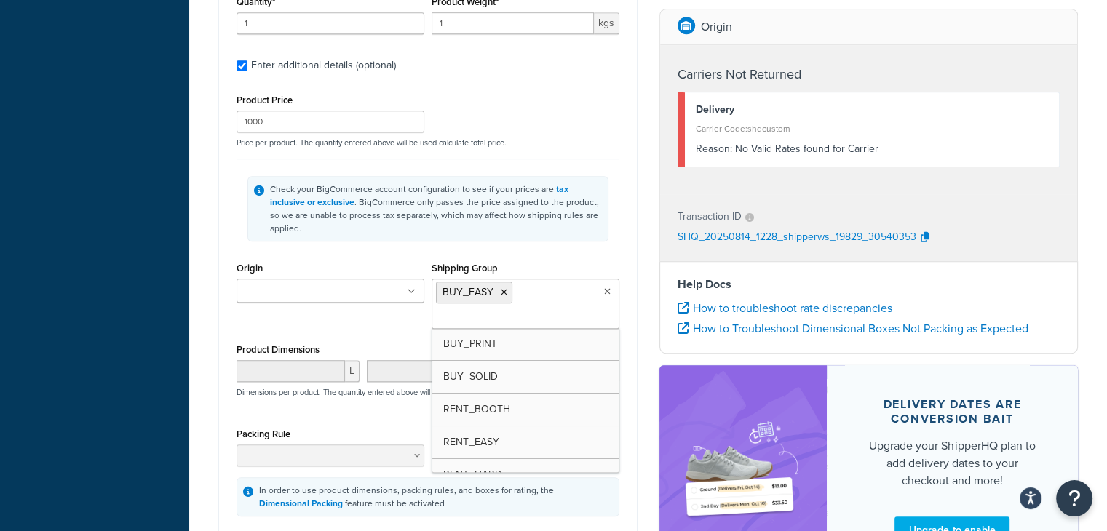
click at [399, 379] on div "L W H Dimensions per product. The quantity entered above will be used calculate…" at bounding box center [428, 386] width 390 height 53
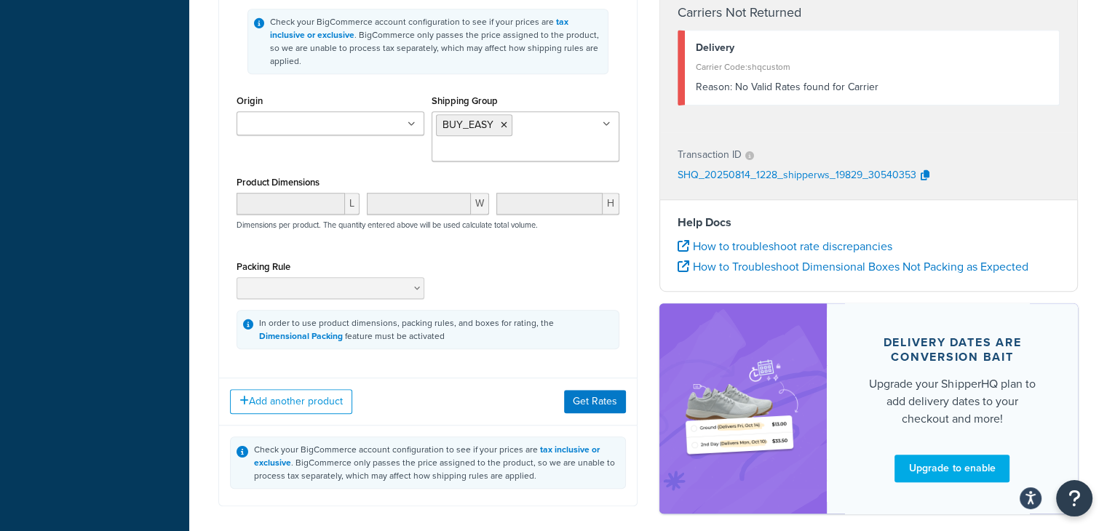
scroll to position [1090, 0]
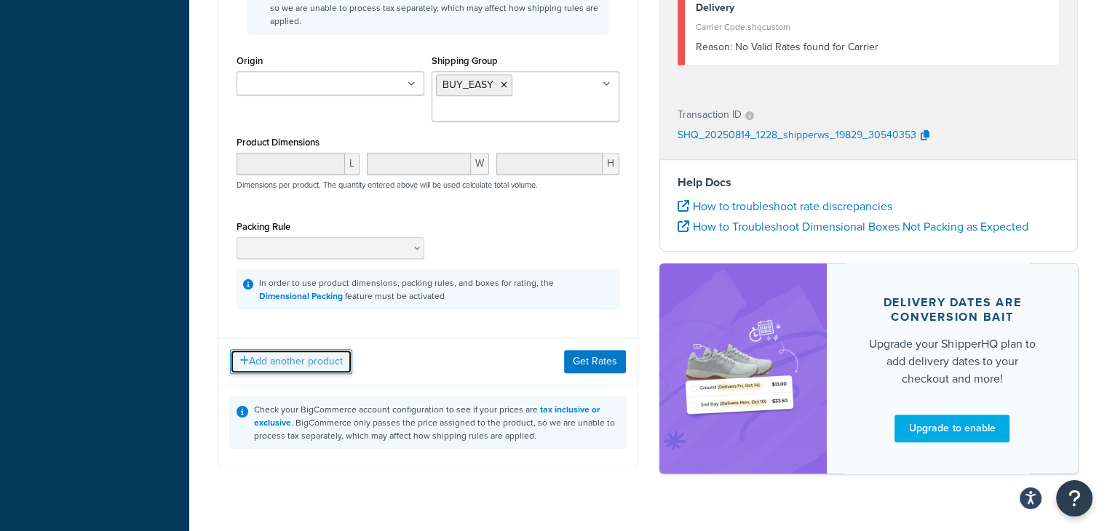
click at [300, 349] on button "Add another product" at bounding box center [291, 361] width 122 height 25
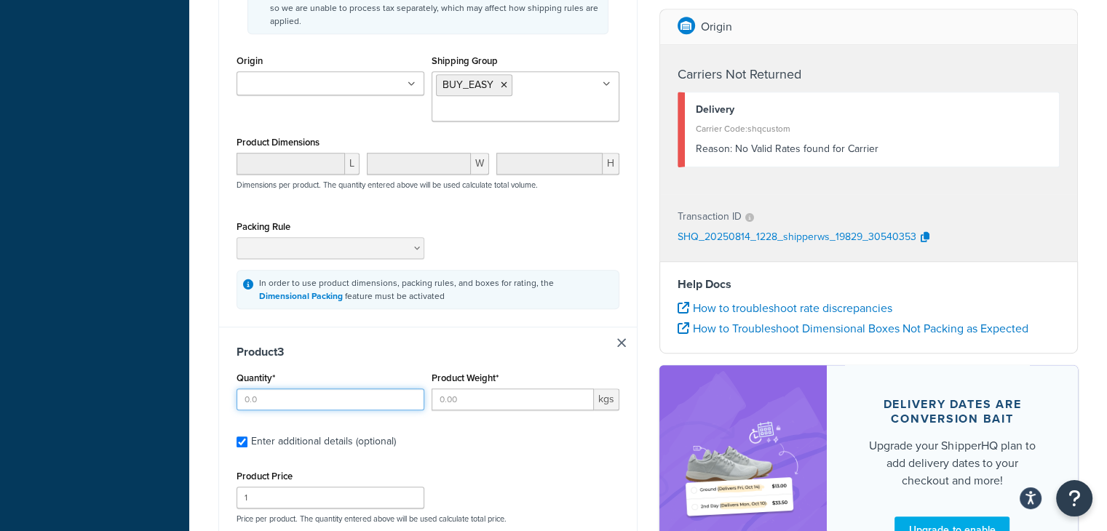
click at [276, 389] on input "Quantity*" at bounding box center [330, 400] width 188 height 22
type input "1"
click at [448, 389] on input "Product Weight*" at bounding box center [512, 400] width 162 height 22
type input "0"
type input "1"
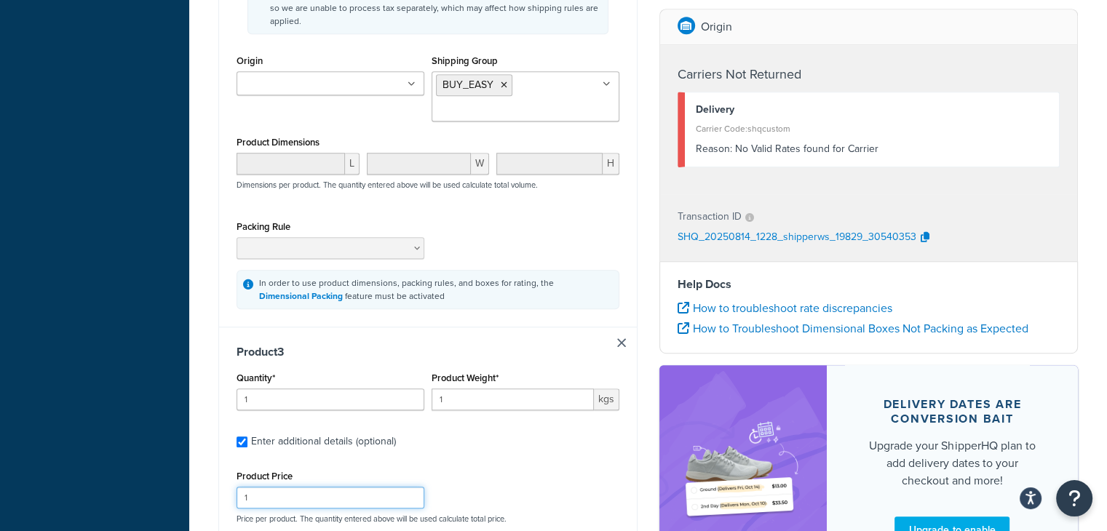
click at [381, 487] on input "1" at bounding box center [330, 498] width 188 height 22
type input "100"
click at [352, 94] on div "Origin Origin Shipping Group BUY_EASY BUY_PRINT BUY_SOLID RENT_BOOTH RENT_EASY …" at bounding box center [428, 91] width 390 height 81
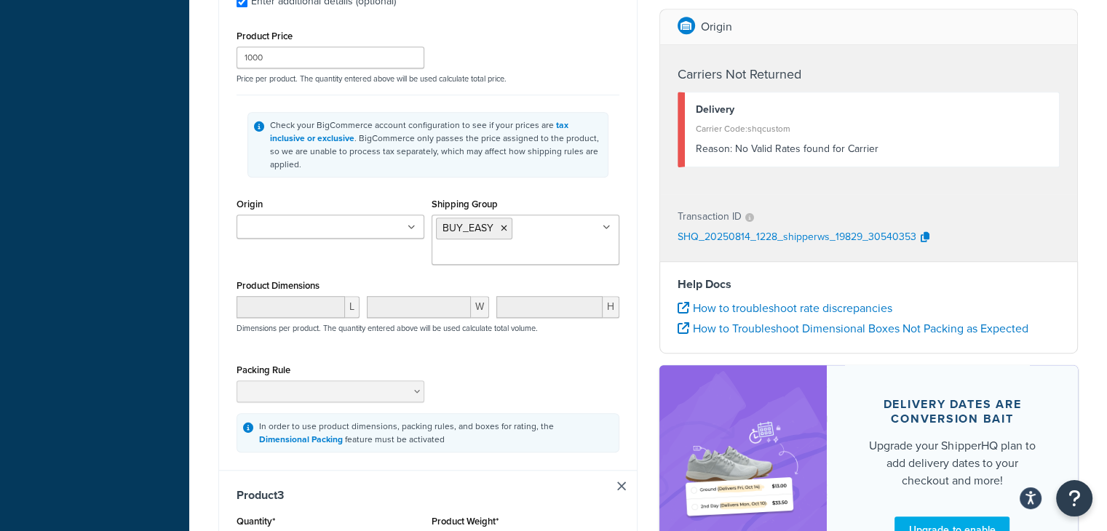
scroll to position [944, 0]
click at [286, 49] on input "1000" at bounding box center [330, 60] width 188 height 22
type input "100"
click at [307, 217] on ul at bounding box center [330, 229] width 188 height 24
click at [403, 278] on div "Product Dimensions L W H Dimensions per product. The quantity entered above wil…" at bounding box center [427, 314] width 383 height 73
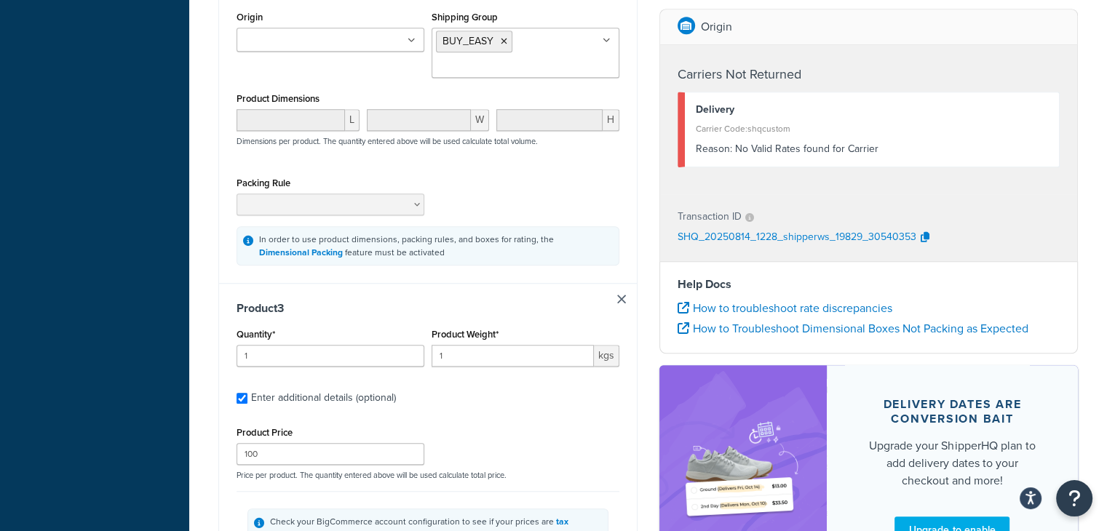
scroll to position [1235, 0]
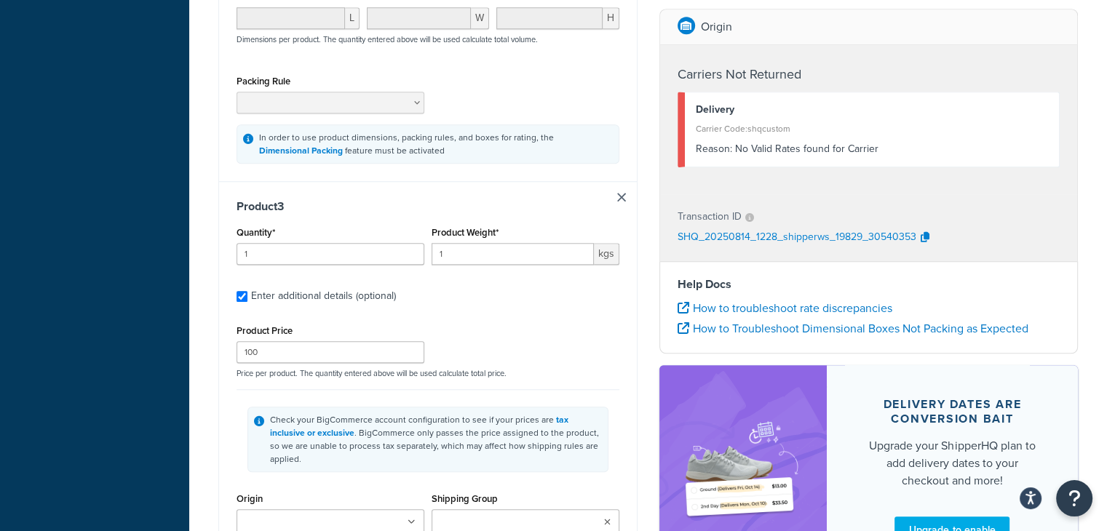
click at [492, 514] on input "Shipping Group" at bounding box center [500, 522] width 129 height 16
type input "rent_e"
click at [592, 445] on div "Check your BigCommerce account configuration to see if your prices are tax incl…" at bounding box center [427, 439] width 383 height 100
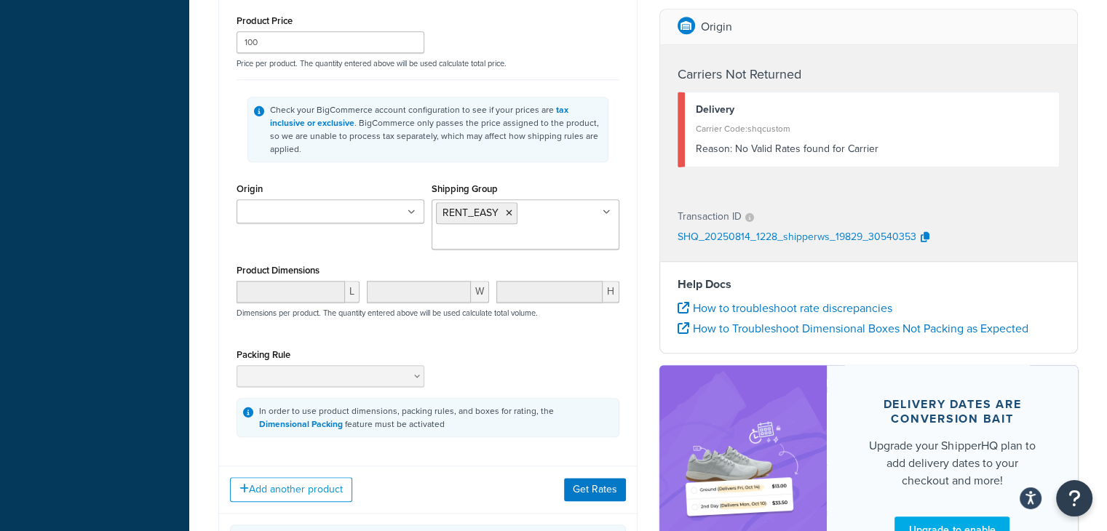
scroll to position [1585, 0]
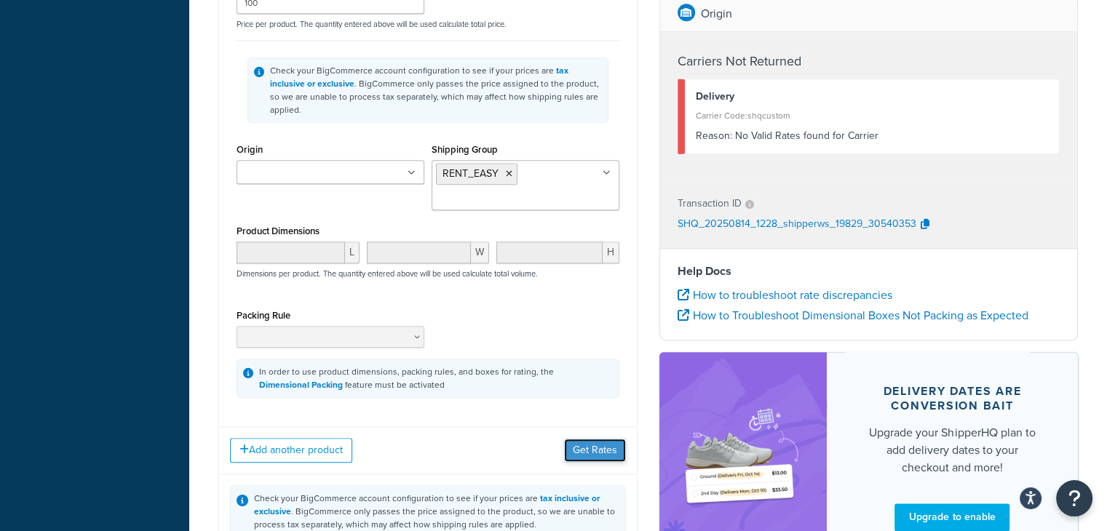
click at [602, 439] on button "Get Rates" at bounding box center [595, 450] width 62 height 23
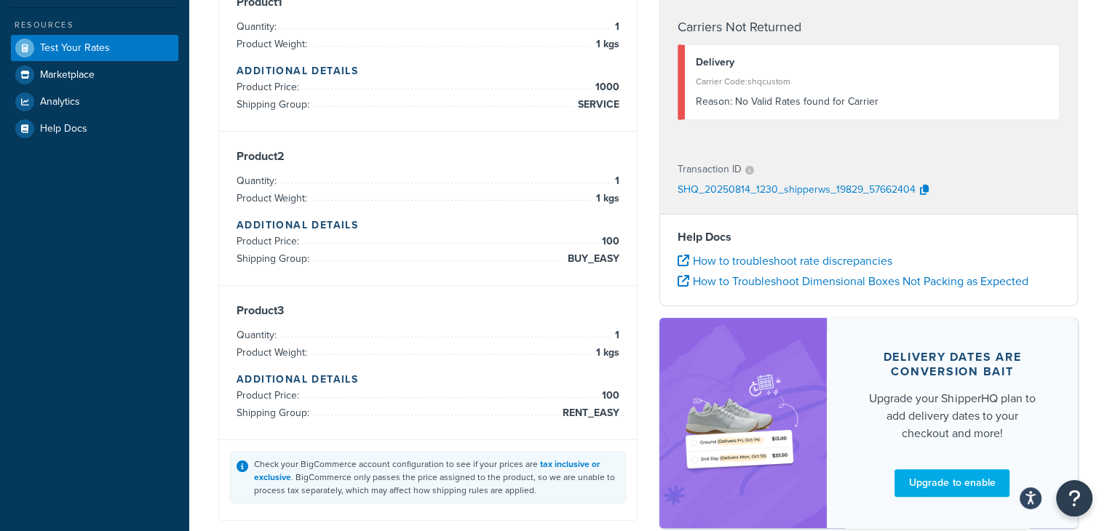
scroll to position [162, 0]
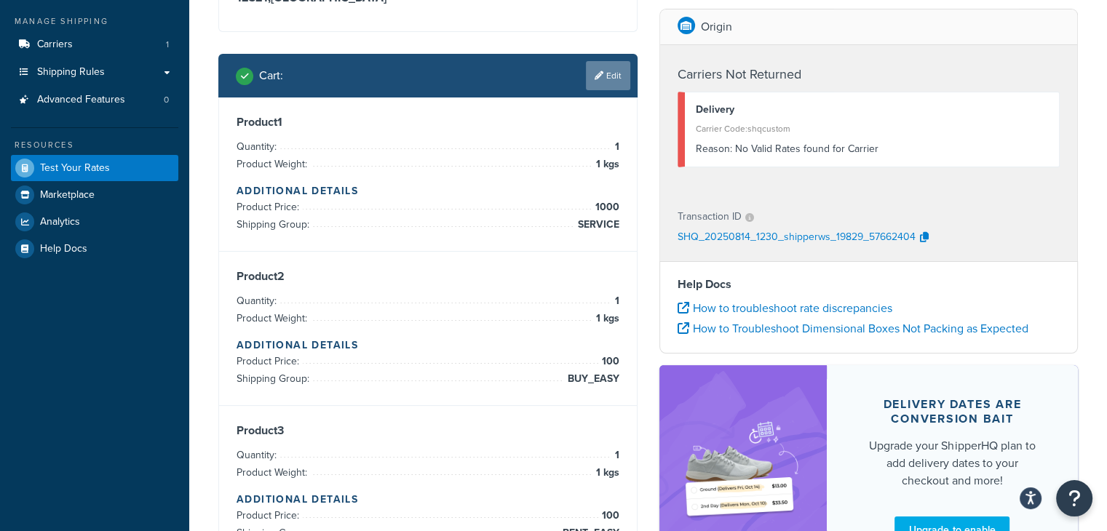
click at [605, 79] on link "Edit" at bounding box center [608, 75] width 44 height 29
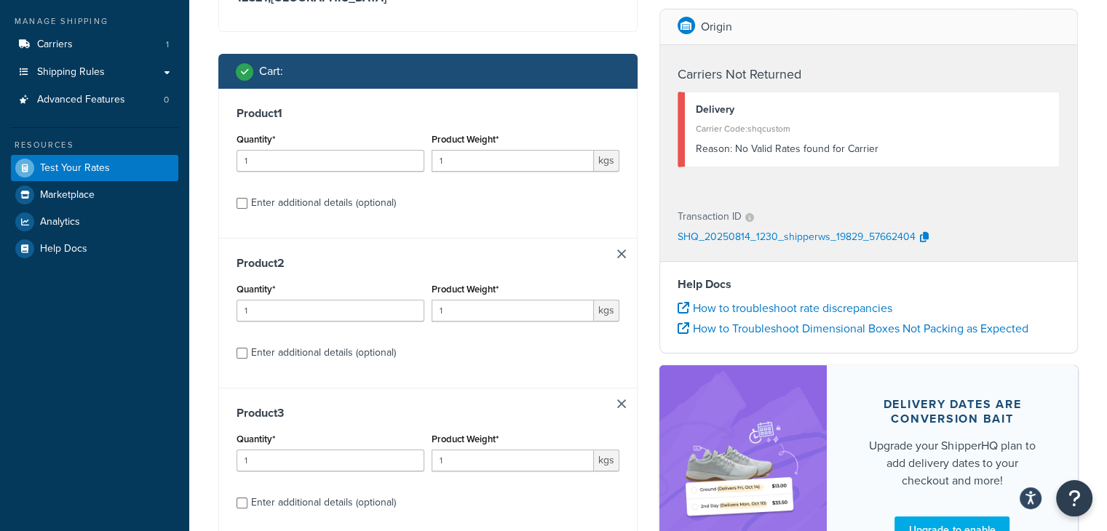
click at [506, 386] on div "Product 2 Quantity* 1 Product Weight* 1 kgs Enter additional details (optional)" at bounding box center [428, 313] width 418 height 150
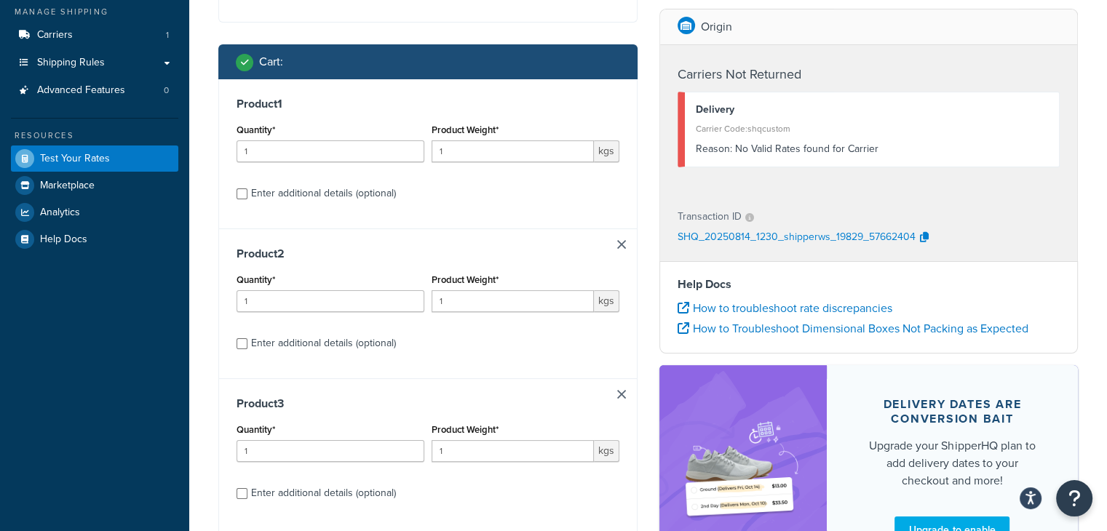
scroll to position [169, 0]
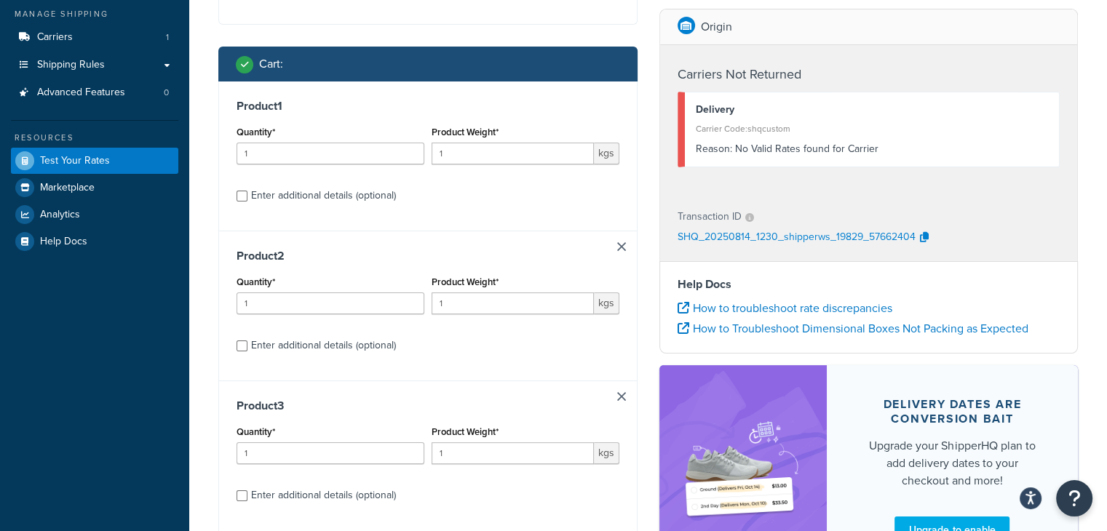
click at [335, 196] on div "Enter additional details (optional)" at bounding box center [323, 196] width 145 height 20
click at [247, 196] on input "Enter additional details (optional)" at bounding box center [241, 196] width 11 height 11
checkbox input "true"
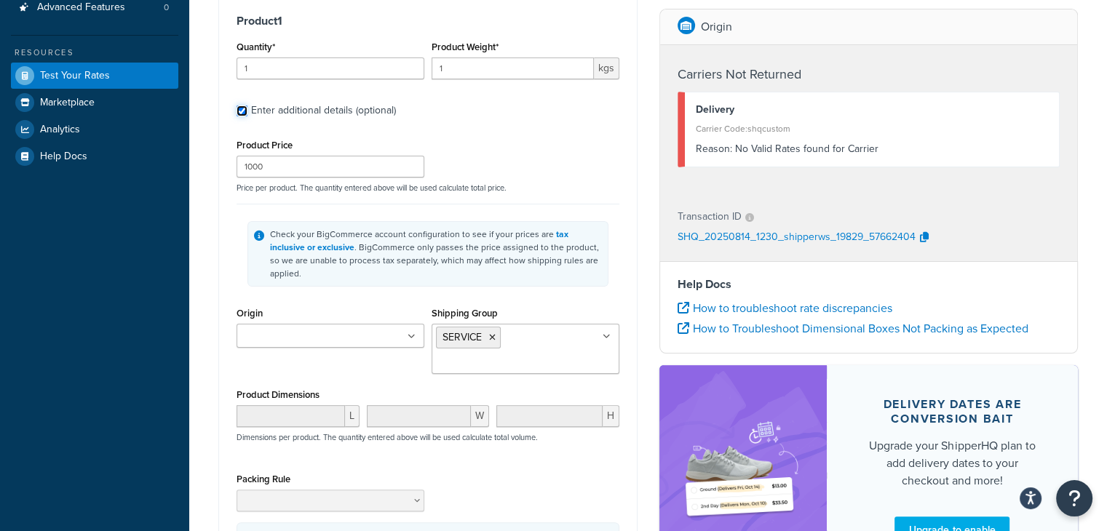
scroll to position [285, 0]
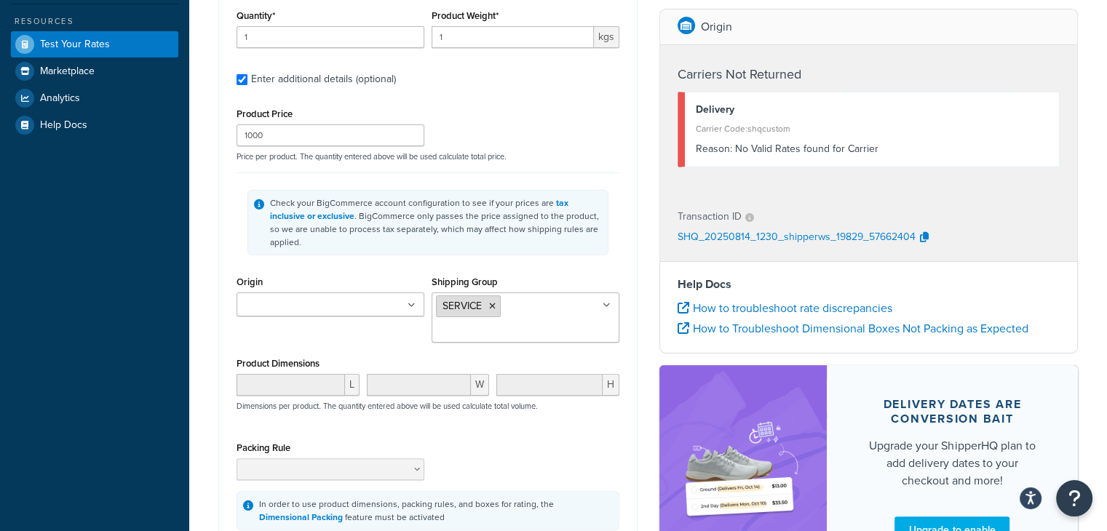
click at [494, 302] on icon at bounding box center [492, 306] width 7 height 9
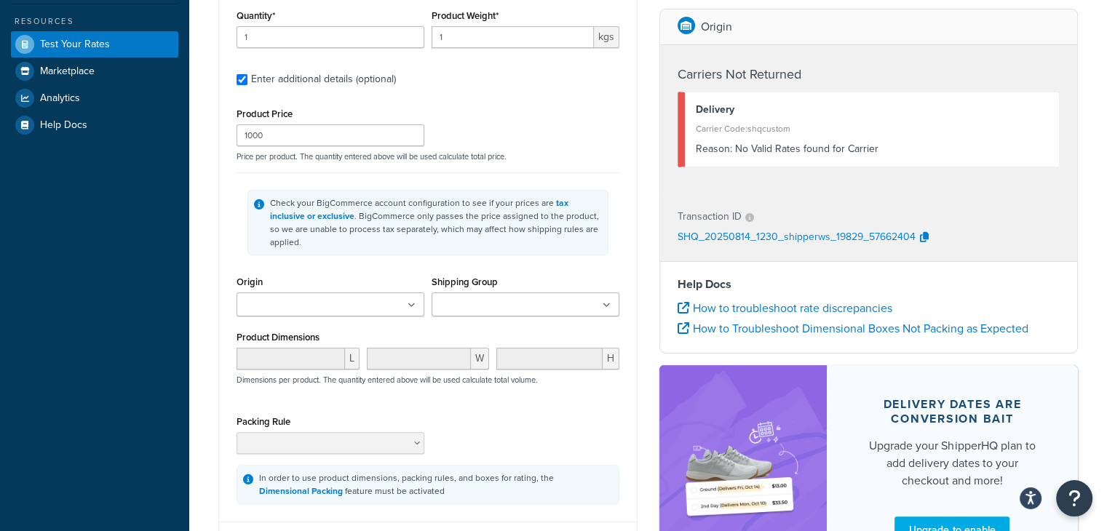
click at [541, 242] on div "Check your BigCommerce account configuration to see if your prices are tax incl…" at bounding box center [427, 222] width 383 height 100
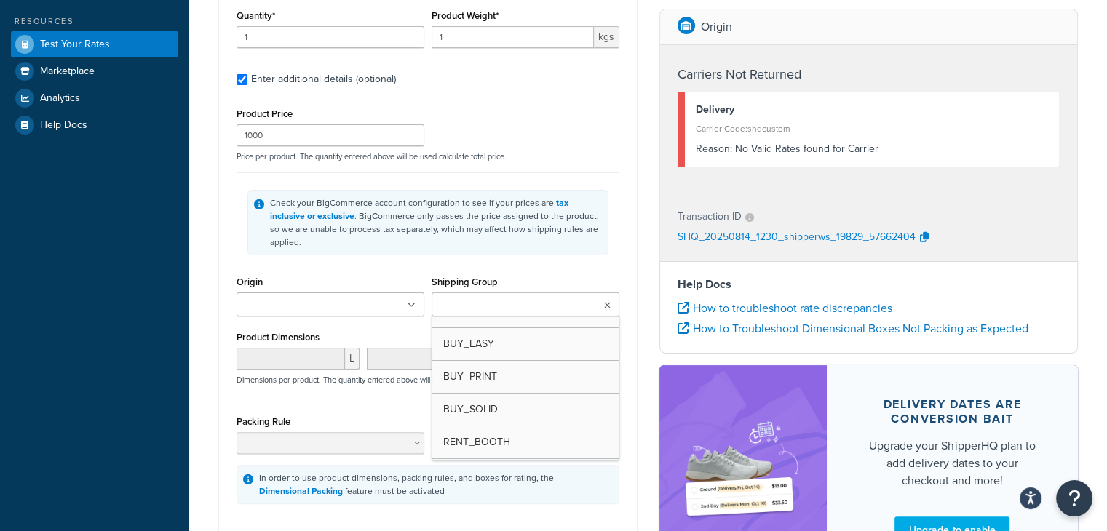
click at [541, 298] on input "Shipping Group" at bounding box center [500, 306] width 129 height 16
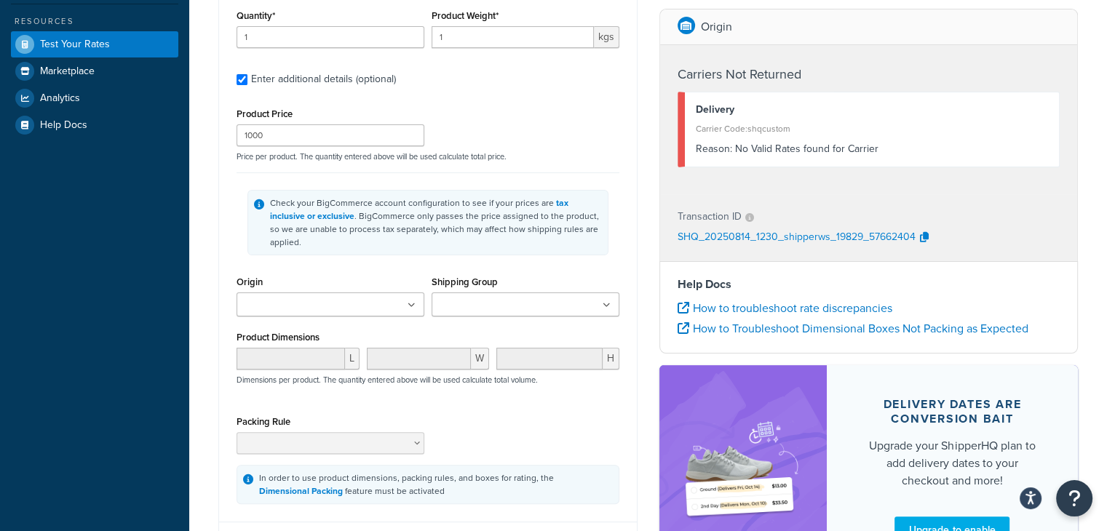
click at [539, 272] on div "Shipping Group BUY_EASY BUY_PRINT BUY_SOLID RENT_BOOTH RENT_EASY RENT_HARD RENT…" at bounding box center [525, 294] width 188 height 44
click at [220, 386] on div "Product 1 Quantity* 1 Product Weight* 1 kgs Enter additional details (optional)…" at bounding box center [428, 243] width 418 height 557
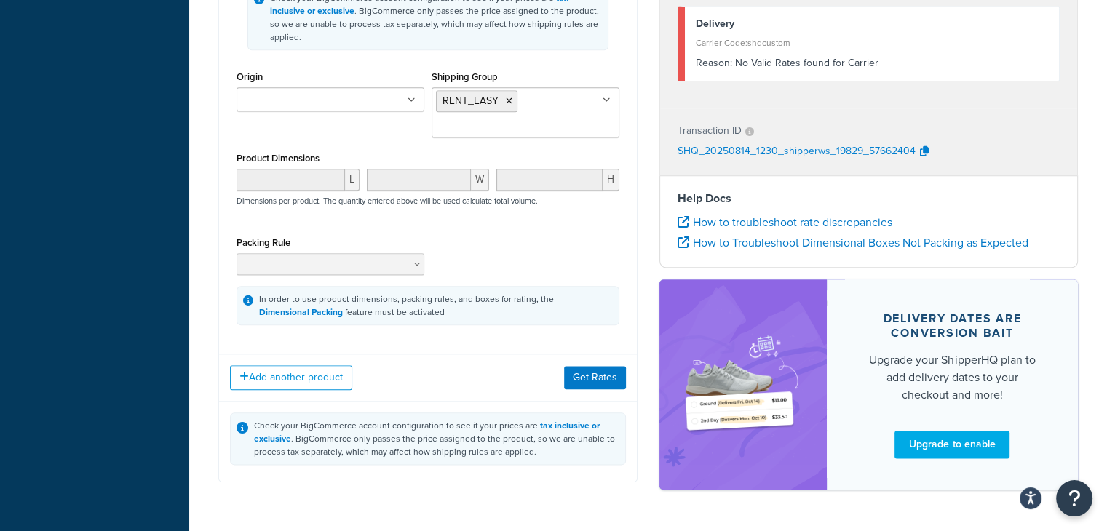
scroll to position [1633, 0]
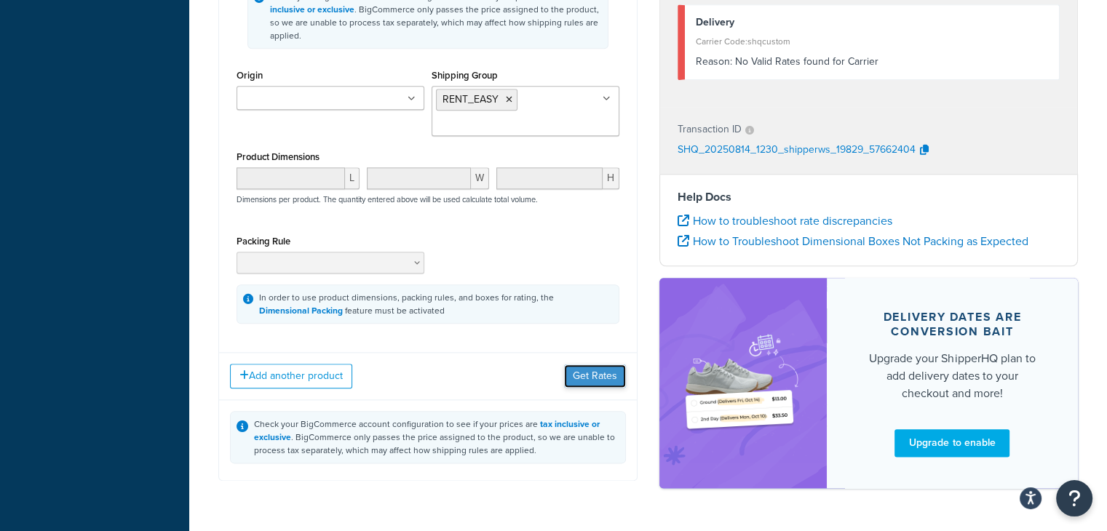
click at [580, 365] on button "Get Rates" at bounding box center [595, 376] width 62 height 23
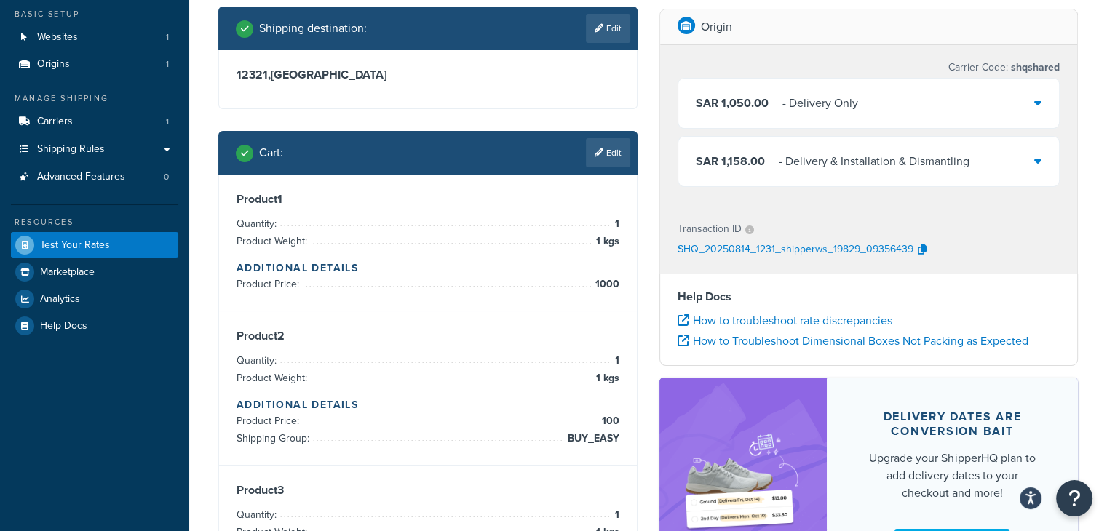
scroll to position [86, 0]
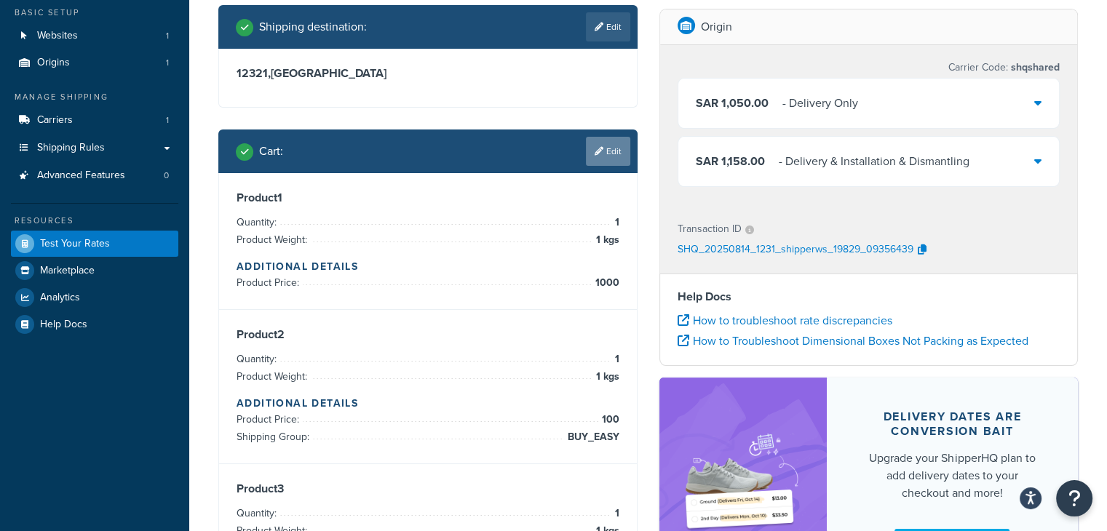
click at [613, 146] on link "Edit" at bounding box center [608, 151] width 44 height 29
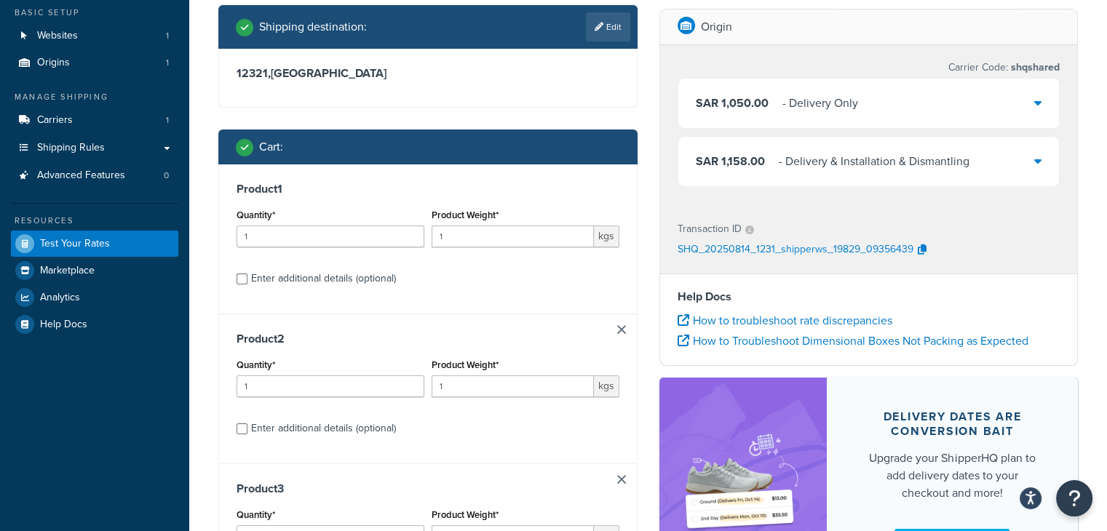
click at [210, 327] on div "Shipping destination : Edit 12321 , Saudi Arabia Cart : Product 1 Quantity* 1 P…" at bounding box center [427, 390] width 441 height 770
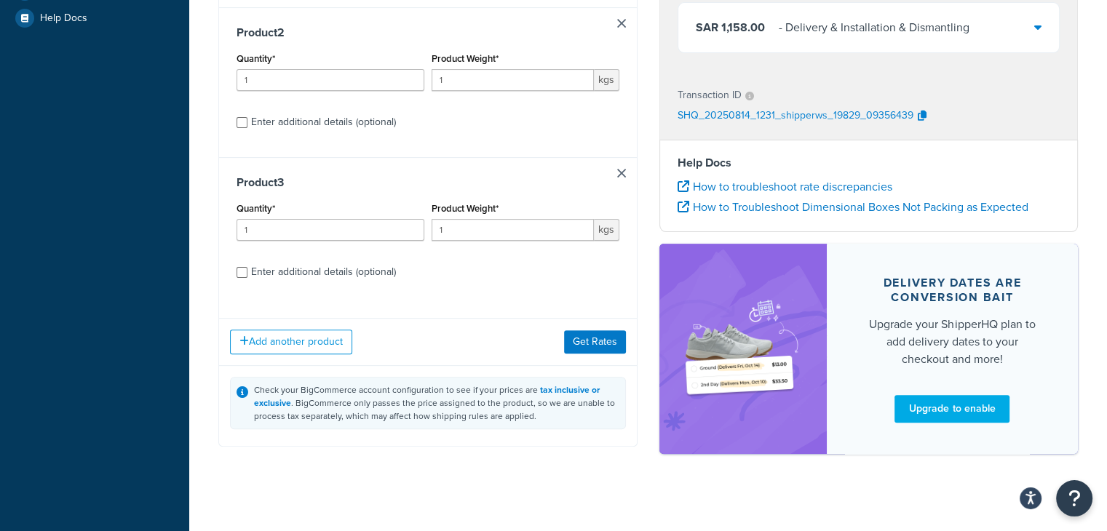
scroll to position [402, 0]
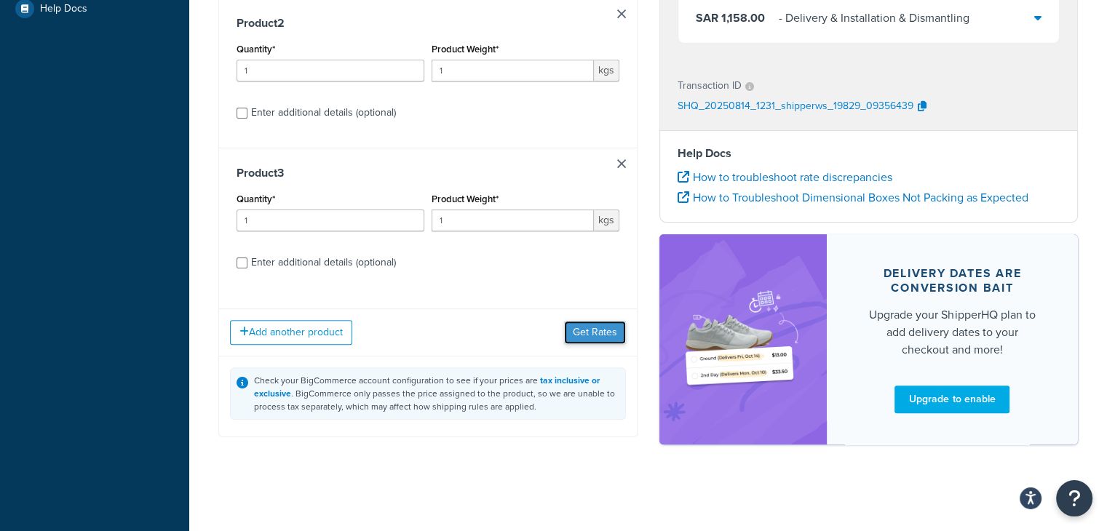
click at [597, 338] on button "Get Rates" at bounding box center [595, 332] width 62 height 23
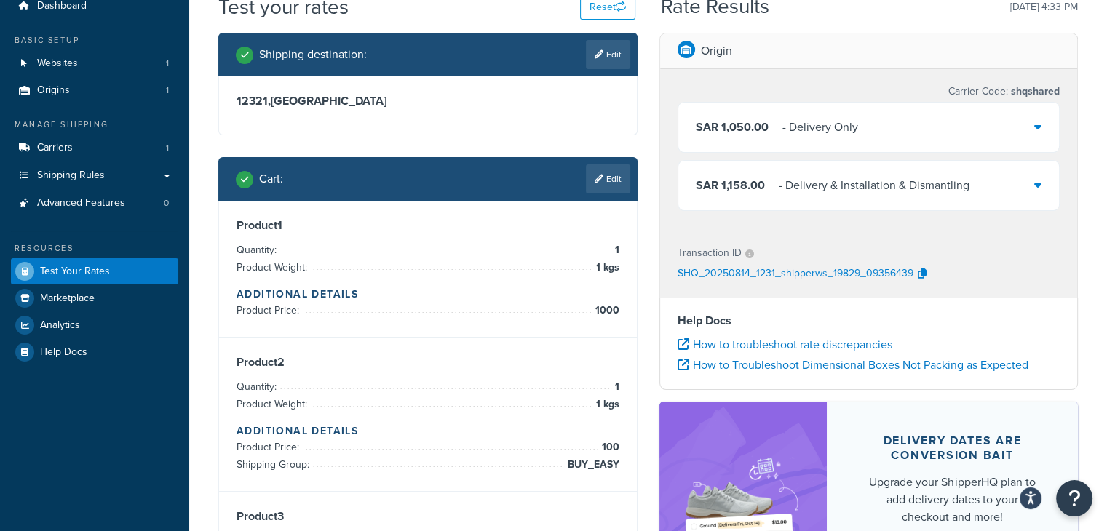
scroll to position [57, 0]
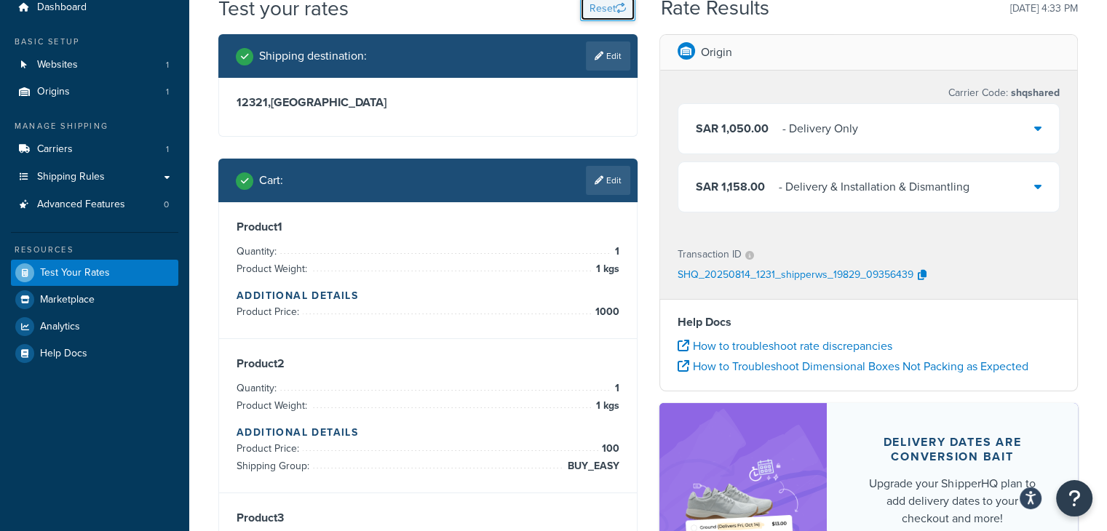
click at [618, 7] on icon "button" at bounding box center [621, 8] width 10 height 10
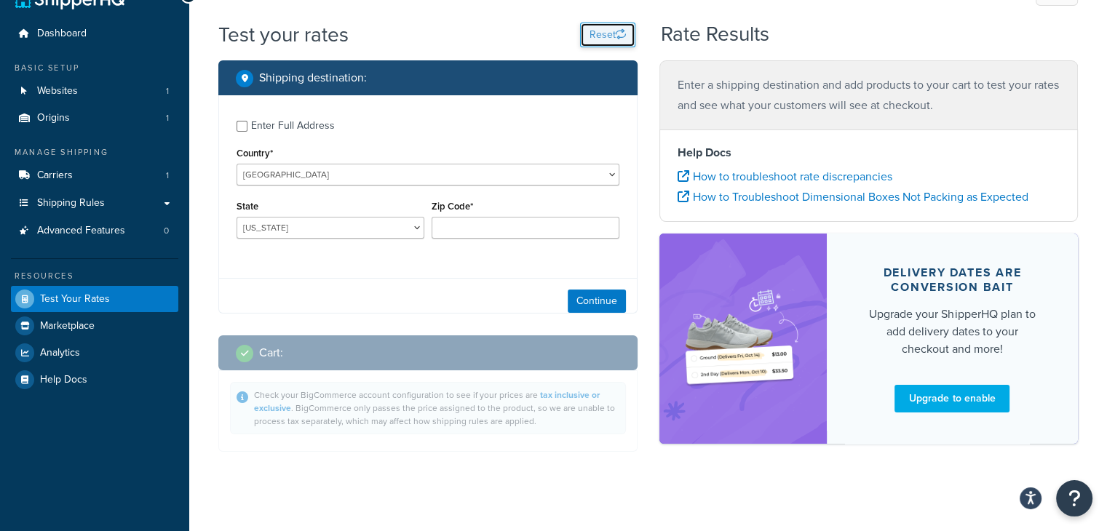
scroll to position [56, 0]
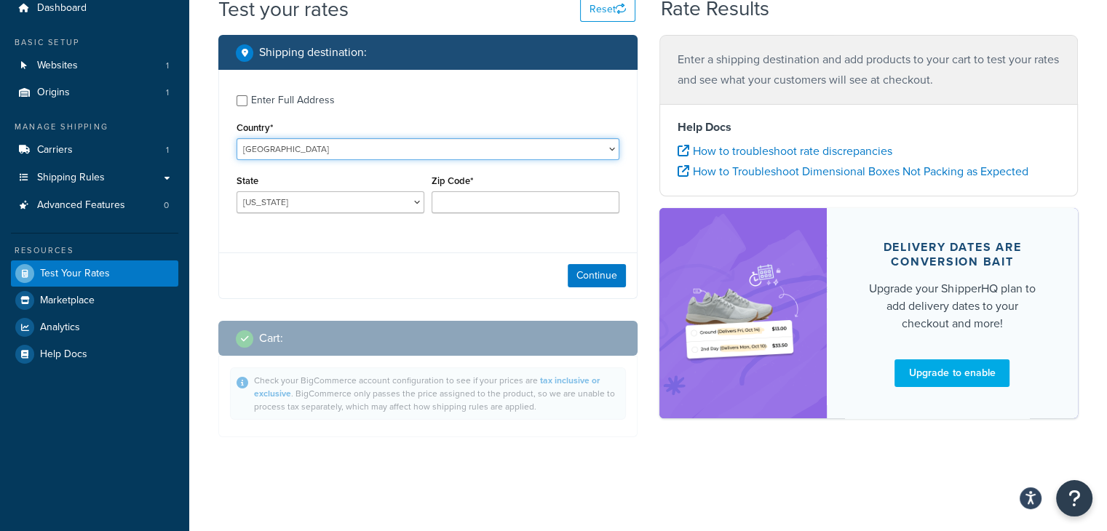
click at [466, 157] on select "United States United Kingdom Afghanistan Åland Islands Albania Algeria American…" at bounding box center [427, 149] width 383 height 22
select select "SA"
click at [236, 138] on select "United States United Kingdom Afghanistan Åland Islands Albania Algeria American…" at bounding box center [427, 149] width 383 height 22
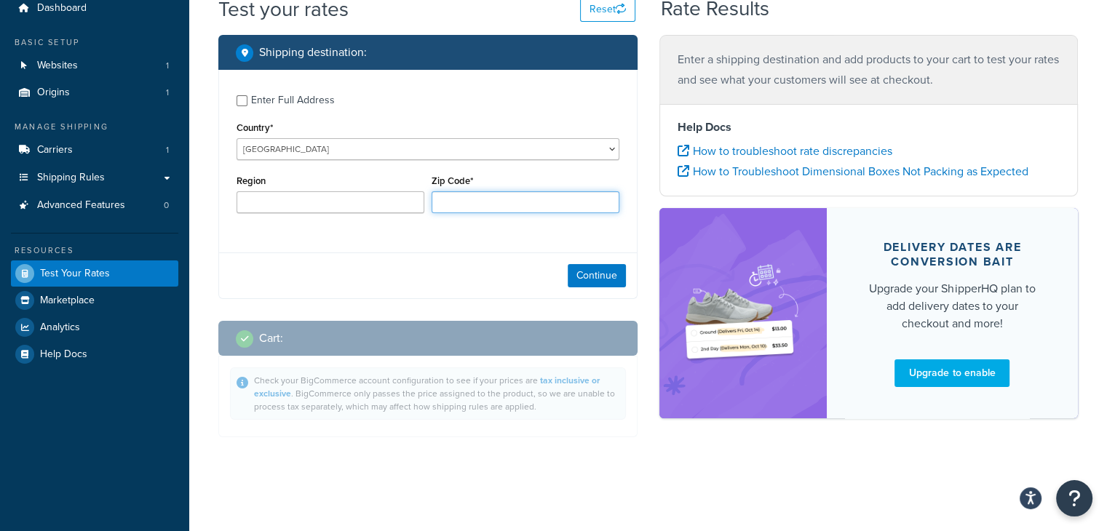
click at [504, 207] on input "Zip Code*" at bounding box center [525, 202] width 188 height 22
type input "12321"
click at [578, 266] on button "Continue" at bounding box center [597, 275] width 58 height 23
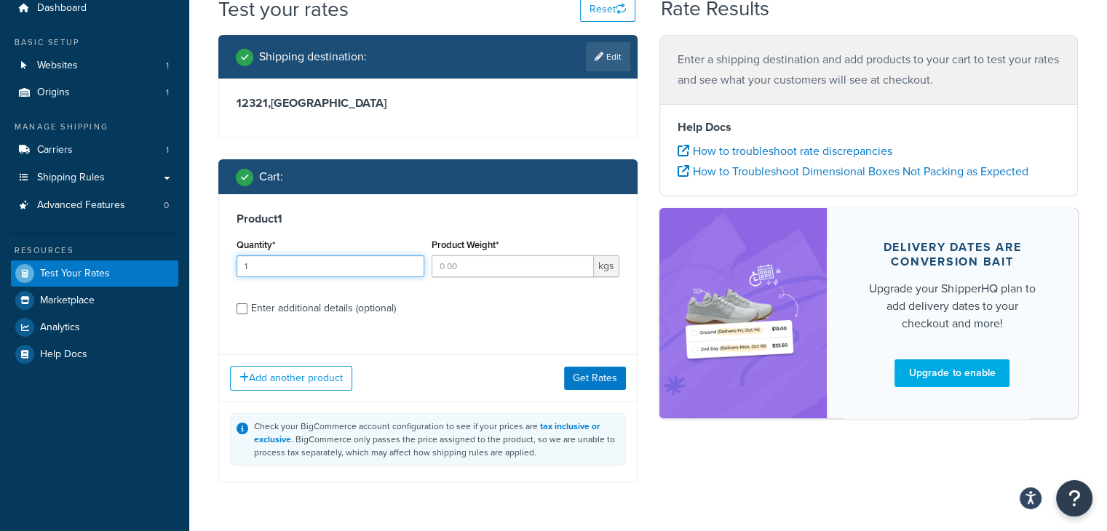
type input "1"
click at [413, 263] on input "1" at bounding box center [330, 266] width 188 height 22
click at [455, 265] on input "Product Weight*" at bounding box center [512, 266] width 162 height 22
type input "1"
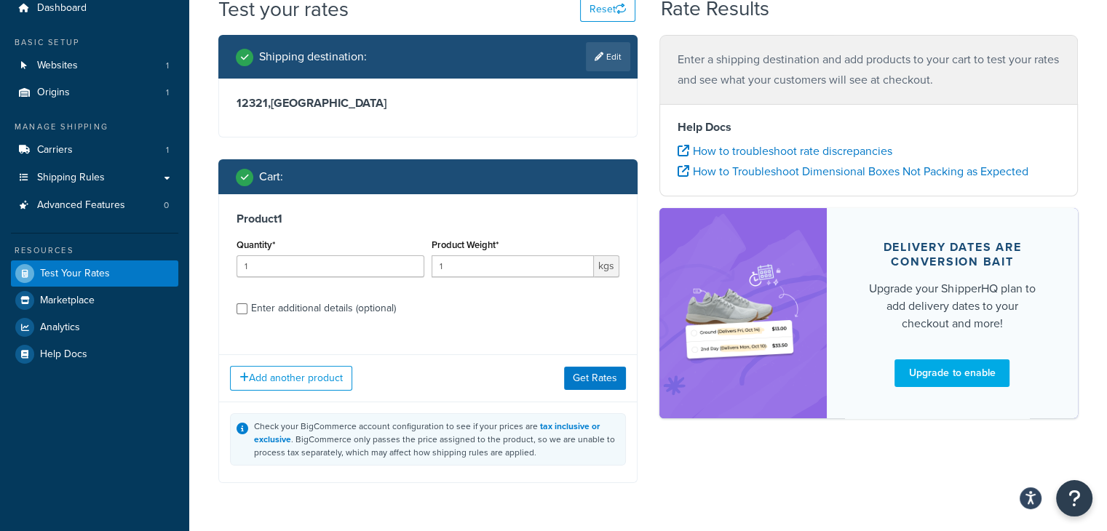
click at [340, 301] on div "Enter additional details (optional)" at bounding box center [323, 308] width 145 height 20
click at [247, 303] on input "Enter additional details (optional)" at bounding box center [241, 308] width 11 height 11
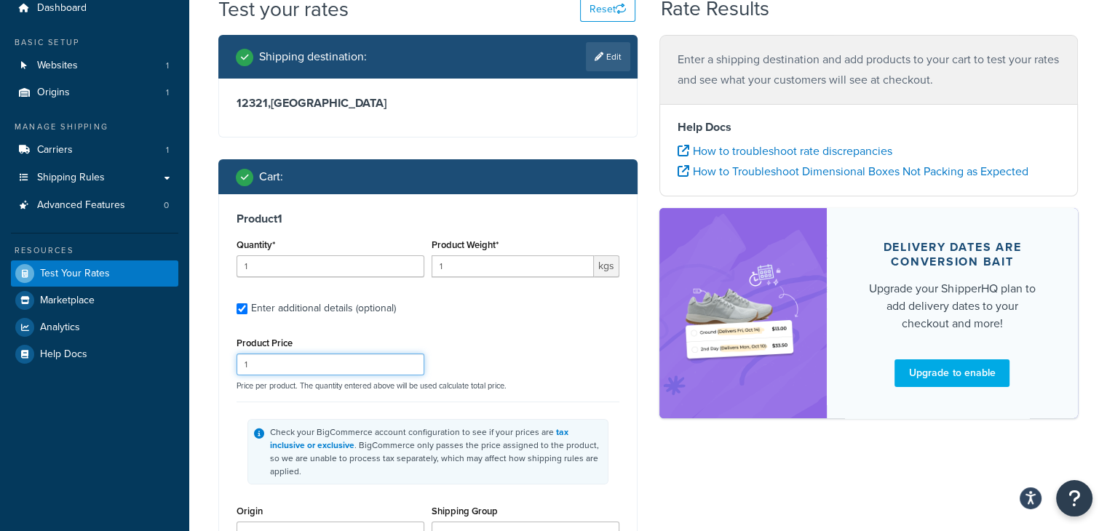
click at [273, 358] on input "1" at bounding box center [330, 365] width 188 height 22
click at [481, 314] on label "Enter additional details (optional)" at bounding box center [435, 306] width 368 height 23
click at [247, 314] on input "Enter additional details (optional)" at bounding box center [241, 308] width 11 height 11
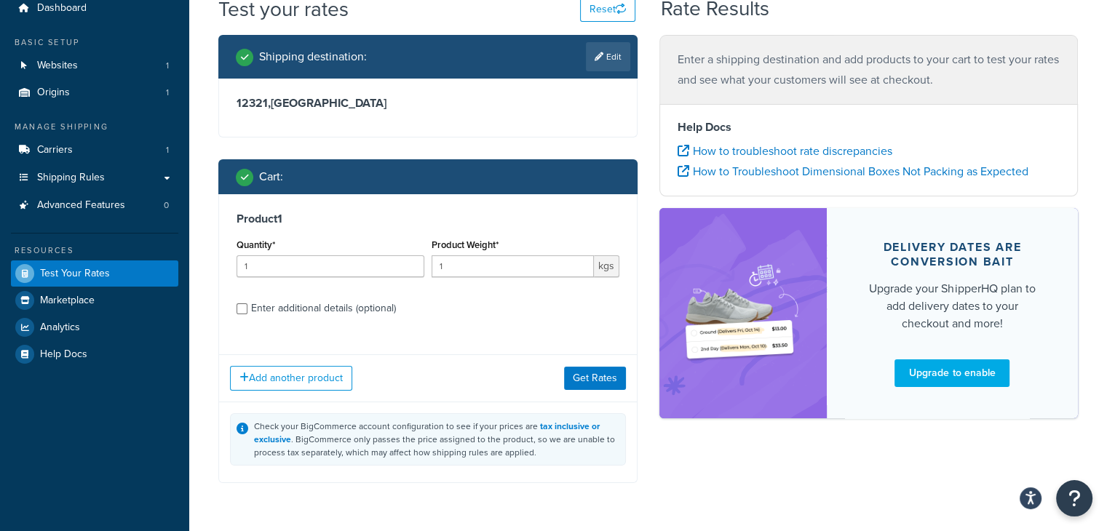
click at [481, 314] on label "Enter additional details (optional)" at bounding box center [435, 306] width 368 height 23
click at [247, 314] on input "Enter additional details (optional)" at bounding box center [241, 308] width 11 height 11
checkbox input "true"
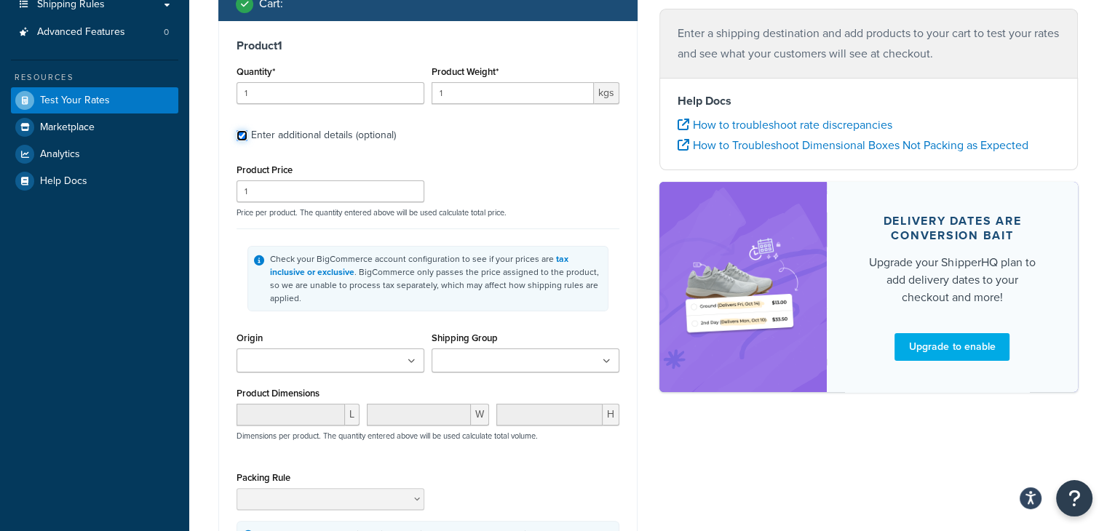
scroll to position [231, 0]
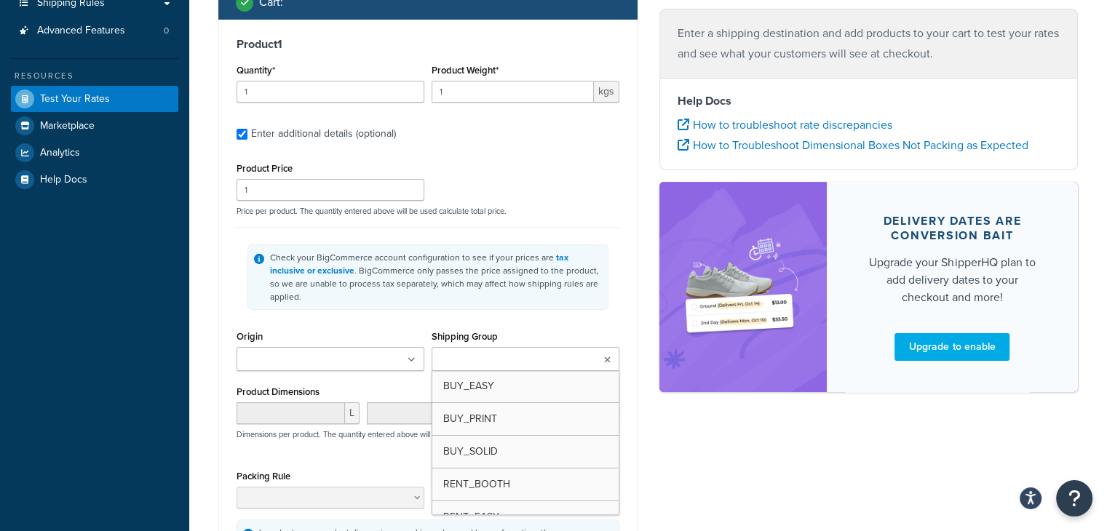
click at [500, 352] on input "Shipping Group" at bounding box center [500, 360] width 129 height 16
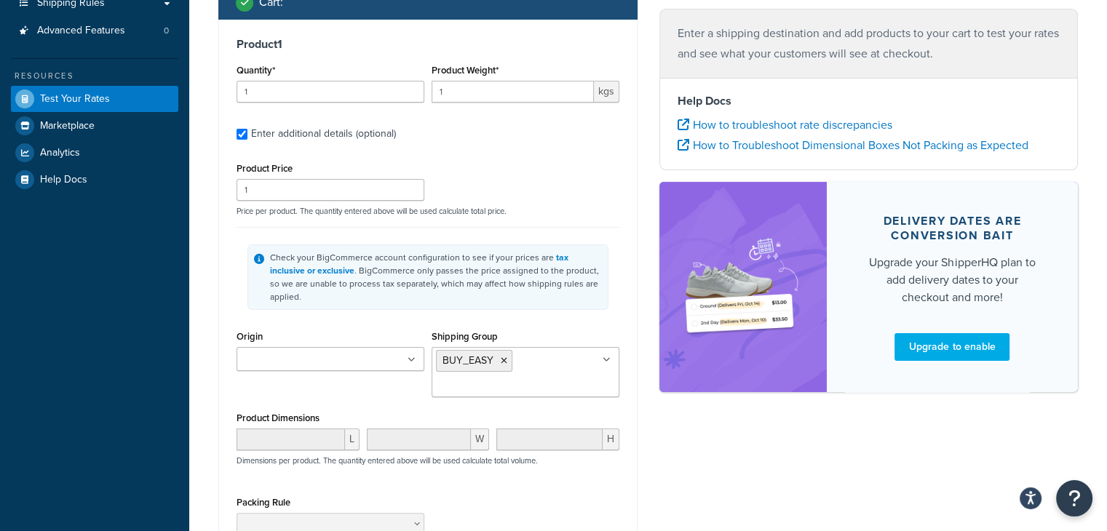
click at [540, 327] on div "Shipping Group BUY_EASY BUY_PRINT BUY_SOLID RENT_BOOTH RENT_EASY RENT_HARD RENT…" at bounding box center [525, 362] width 188 height 71
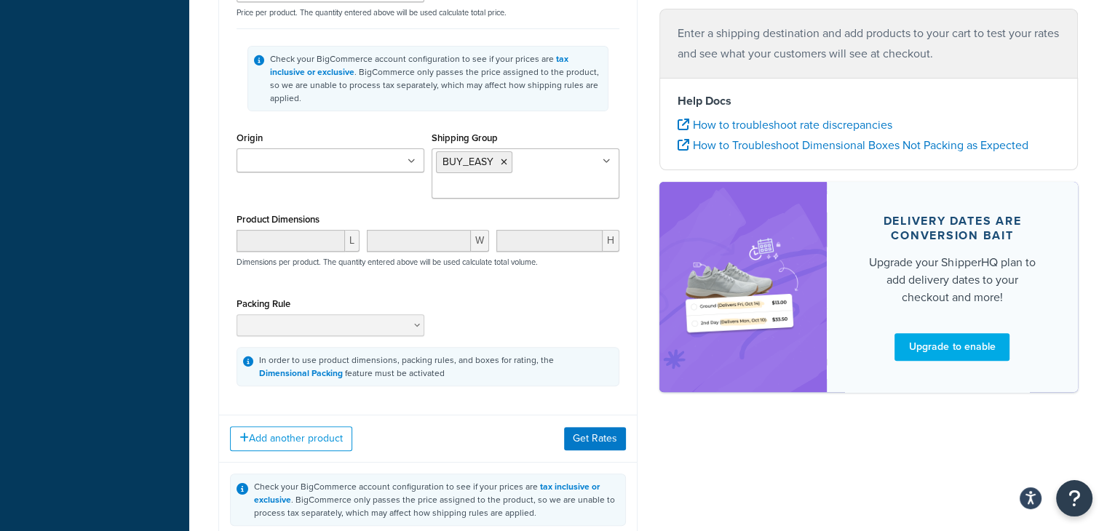
scroll to position [434, 0]
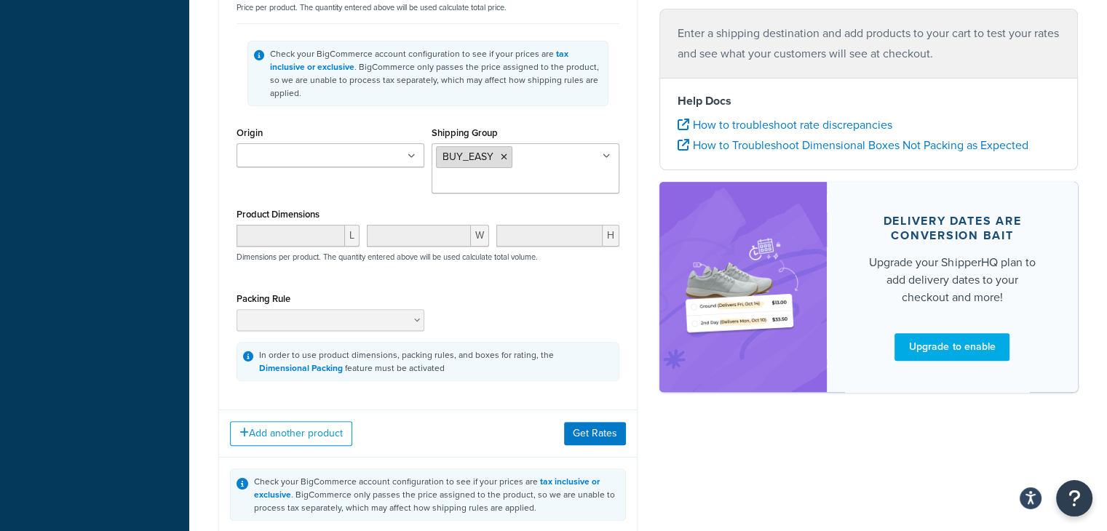
click at [504, 153] on icon at bounding box center [504, 157] width 7 height 9
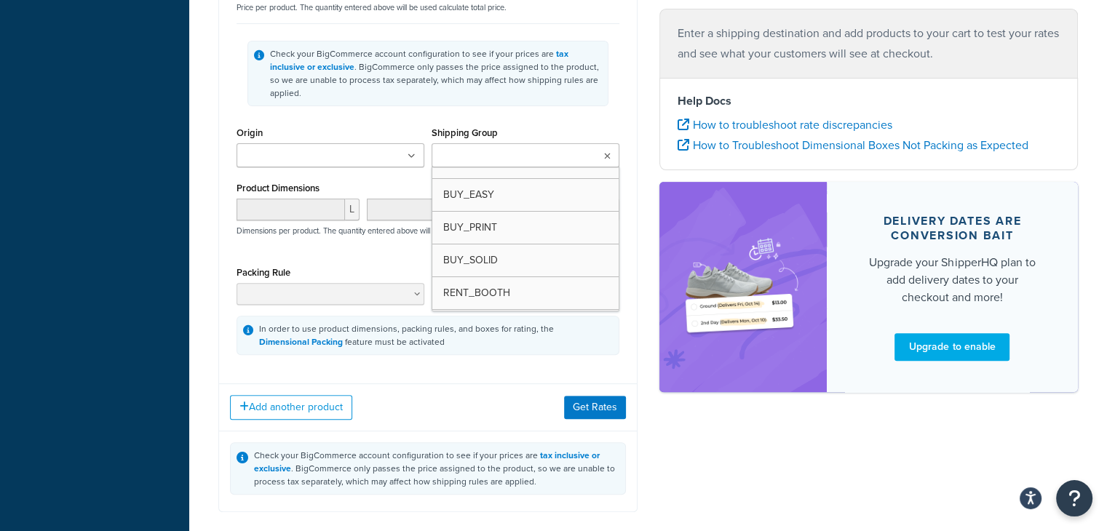
click at [479, 148] on input "Shipping Group" at bounding box center [500, 156] width 129 height 16
click at [479, 148] on input "t" at bounding box center [500, 156] width 129 height 16
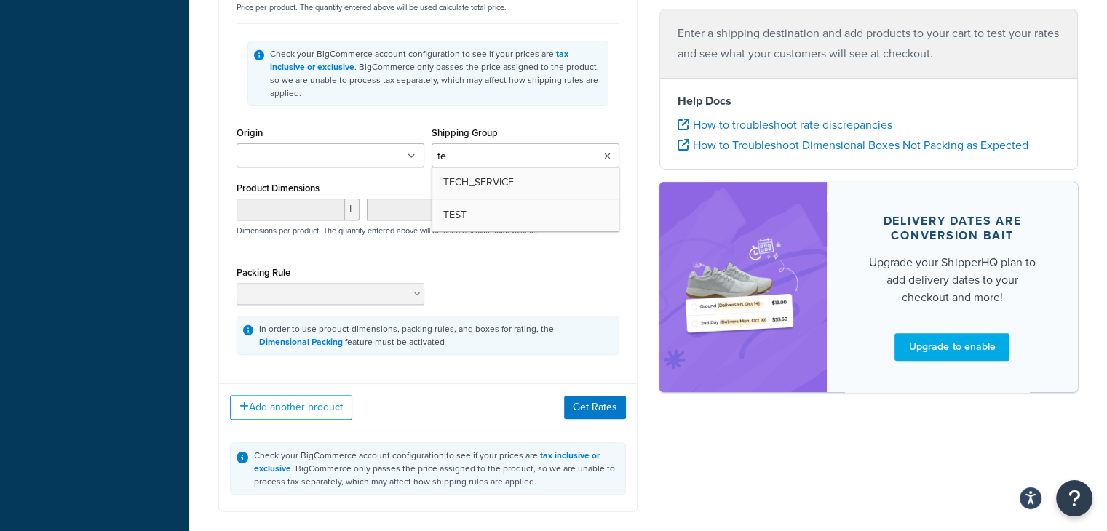
type input "tec"
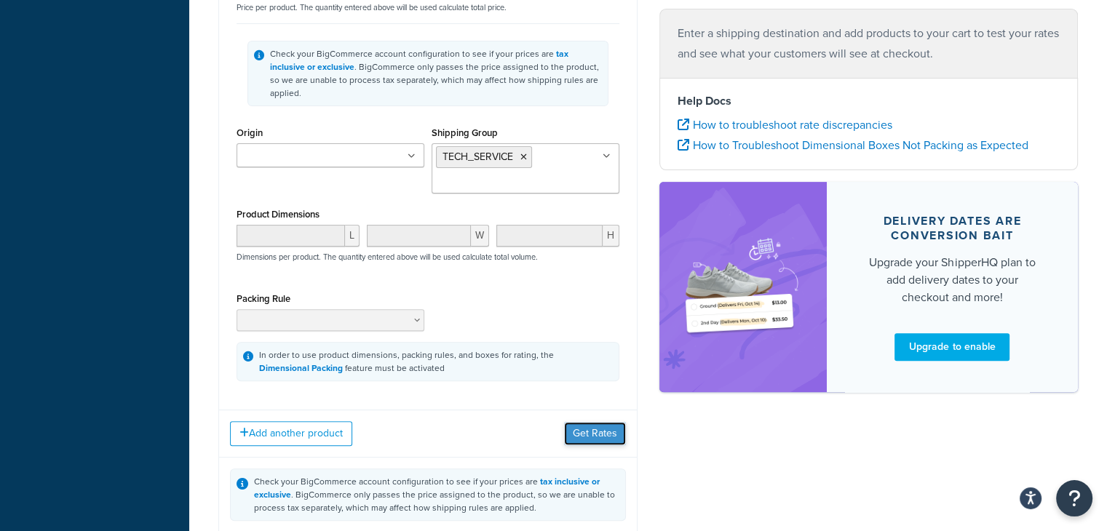
click at [602, 422] on button "Get Rates" at bounding box center [595, 433] width 62 height 23
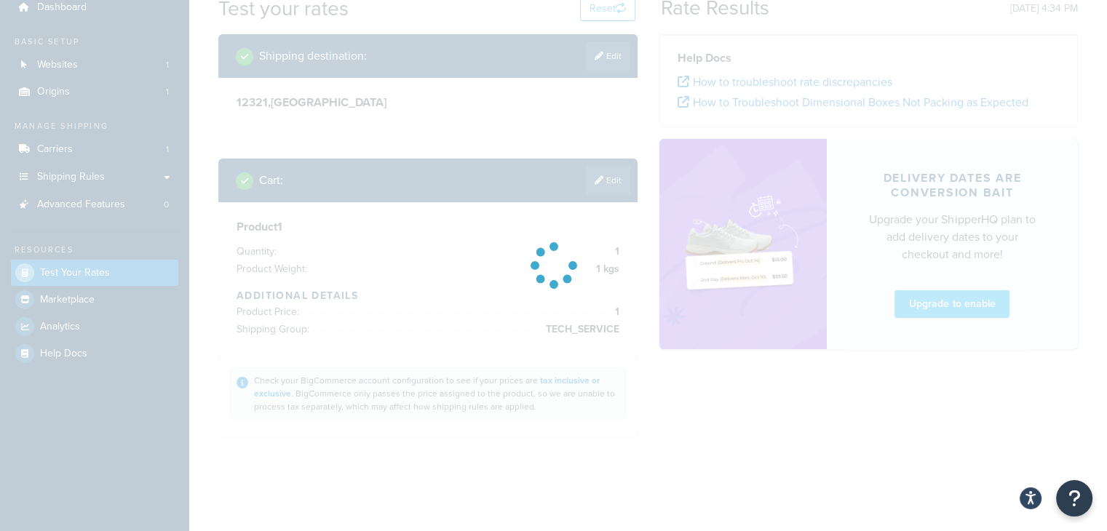
scroll to position [213, 0]
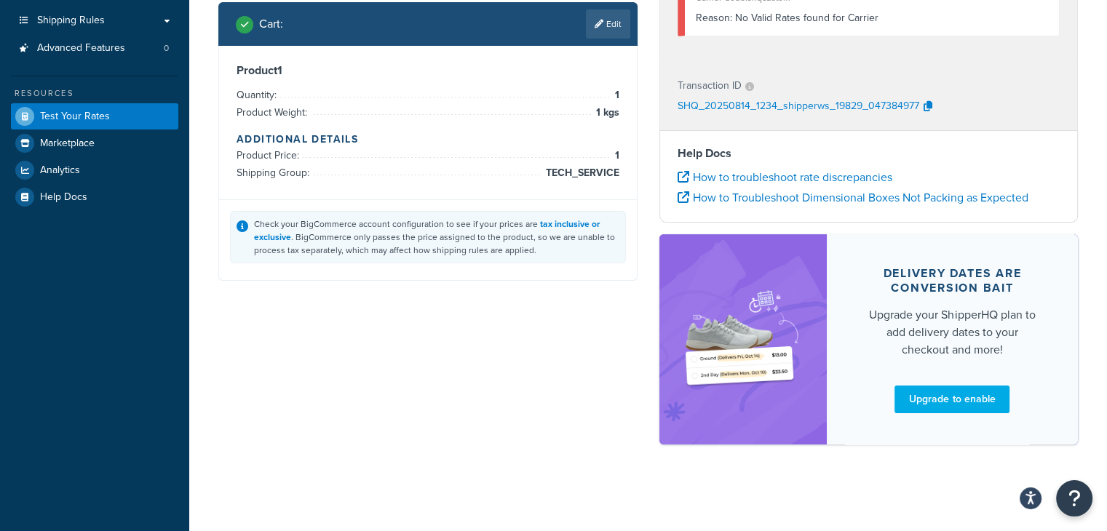
click at [581, 417] on div "Shipping destination : Edit 12321 , Saudi Arabia Cart : Edit Product 1 Quantity…" at bounding box center [647, 168] width 881 height 581
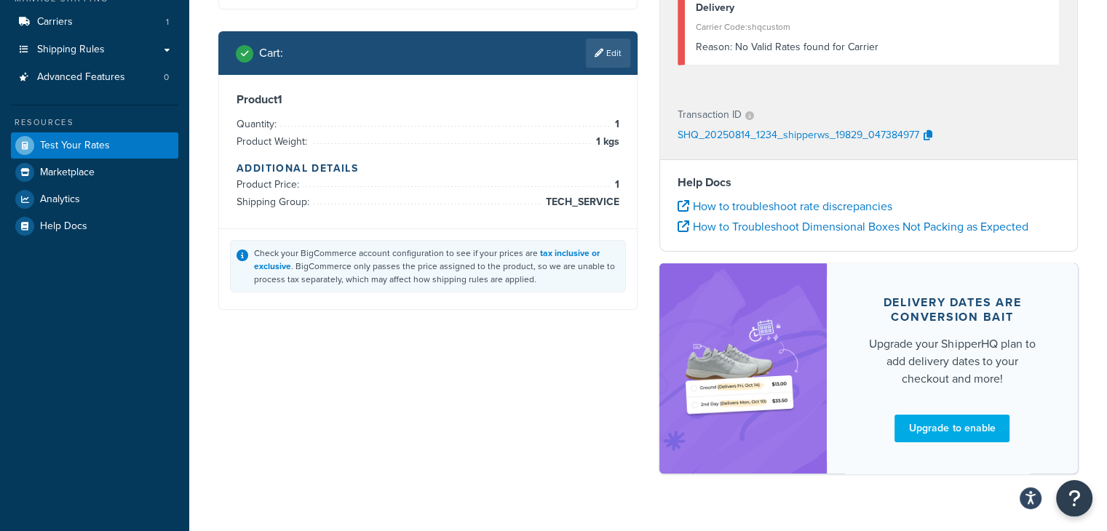
click at [576, 416] on div "Shipping destination : Edit 12321 , Saudi Arabia Cart : Edit Product 1 Quantity…" at bounding box center [647, 197] width 881 height 581
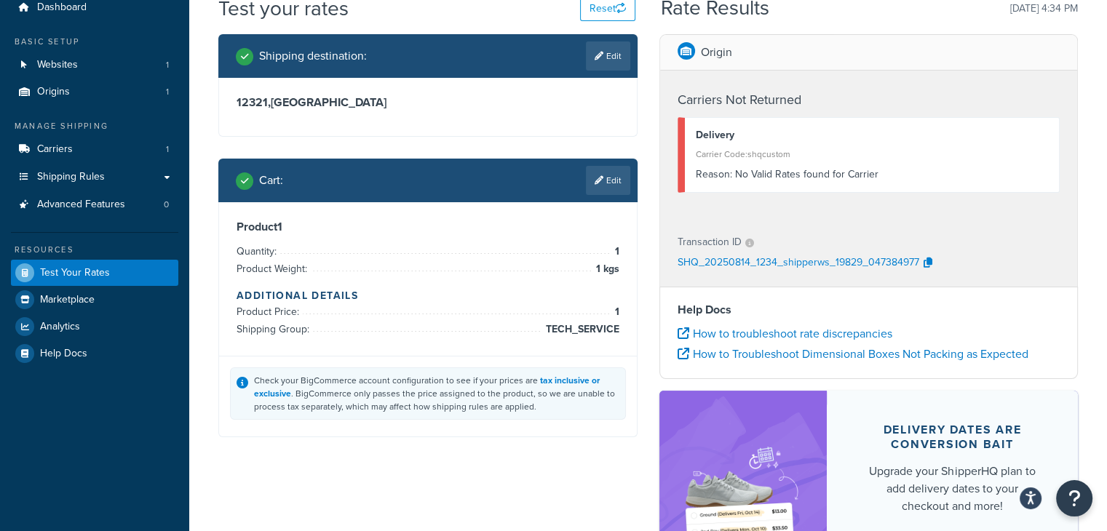
scroll to position [0, 0]
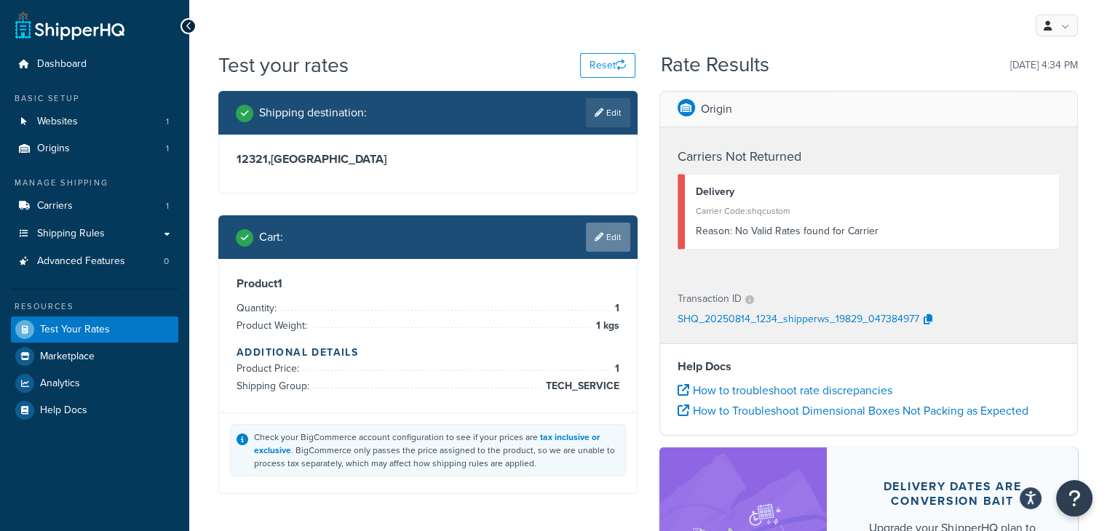
click at [616, 238] on link "Edit" at bounding box center [608, 237] width 44 height 29
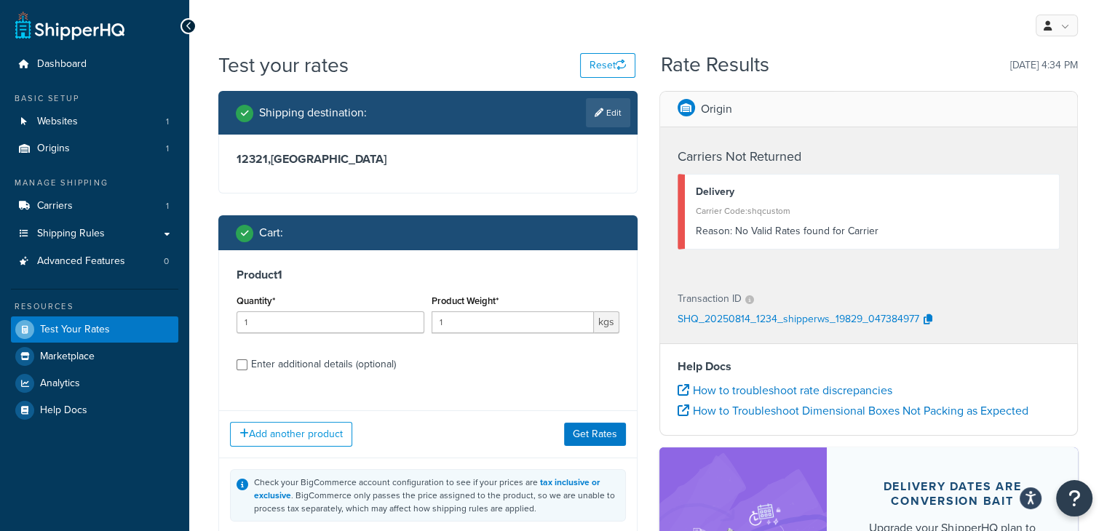
click at [370, 365] on div "Enter additional details (optional)" at bounding box center [323, 364] width 145 height 20
click at [247, 365] on input "Enter additional details (optional)" at bounding box center [241, 364] width 11 height 11
checkbox input "true"
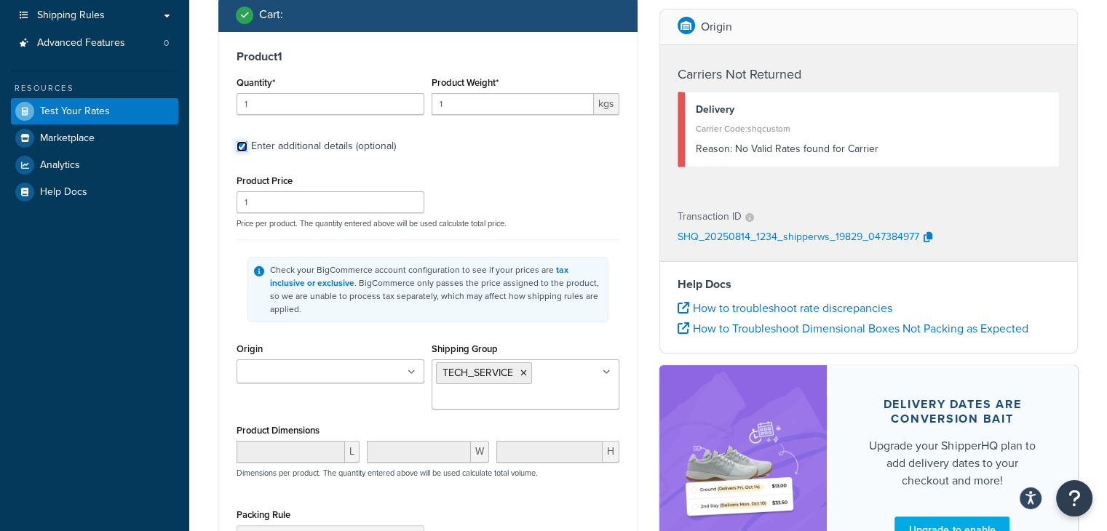
scroll to position [262, 0]
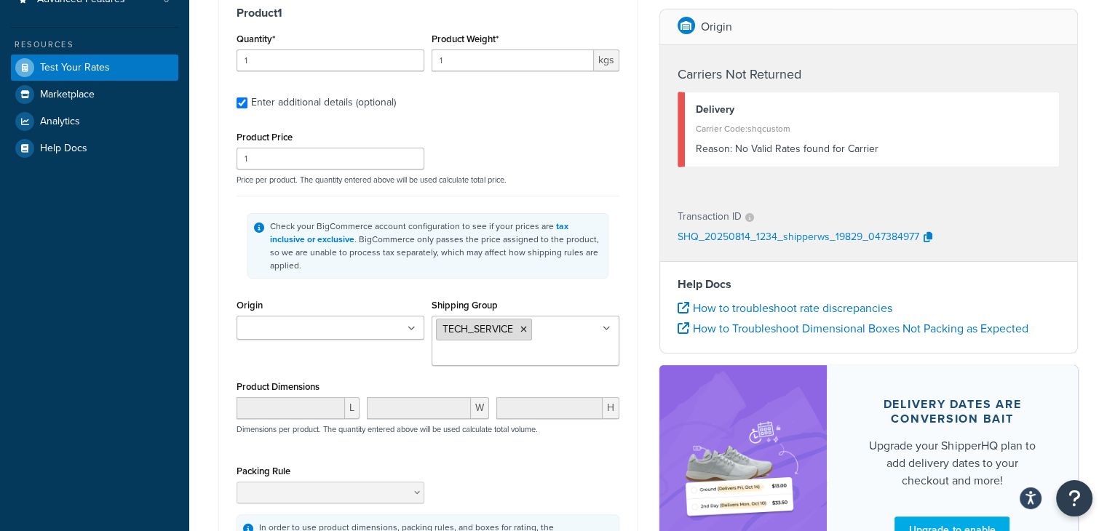
click at [522, 325] on icon at bounding box center [523, 329] width 7 height 9
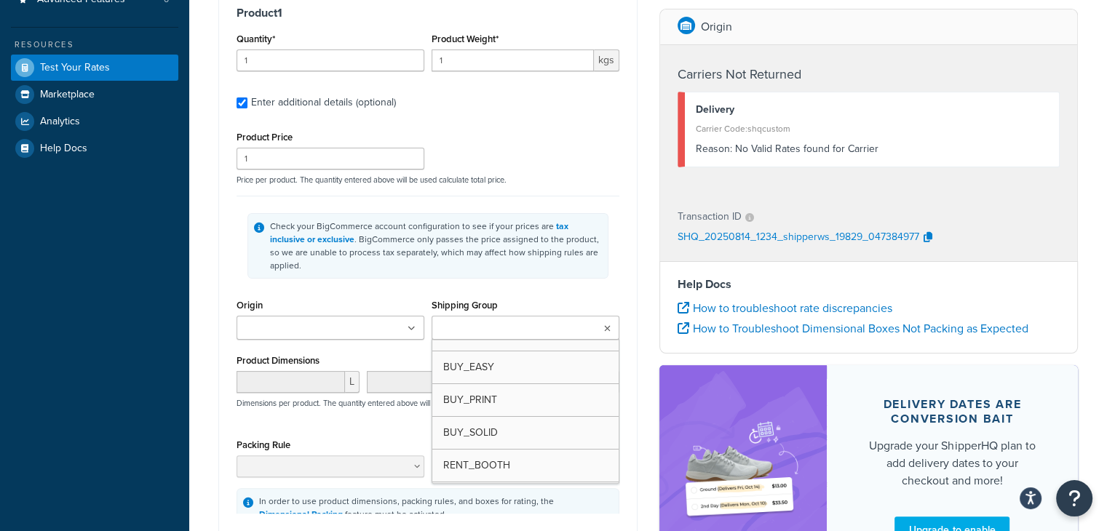
click at [522, 321] on input "Shipping Group" at bounding box center [500, 329] width 129 height 16
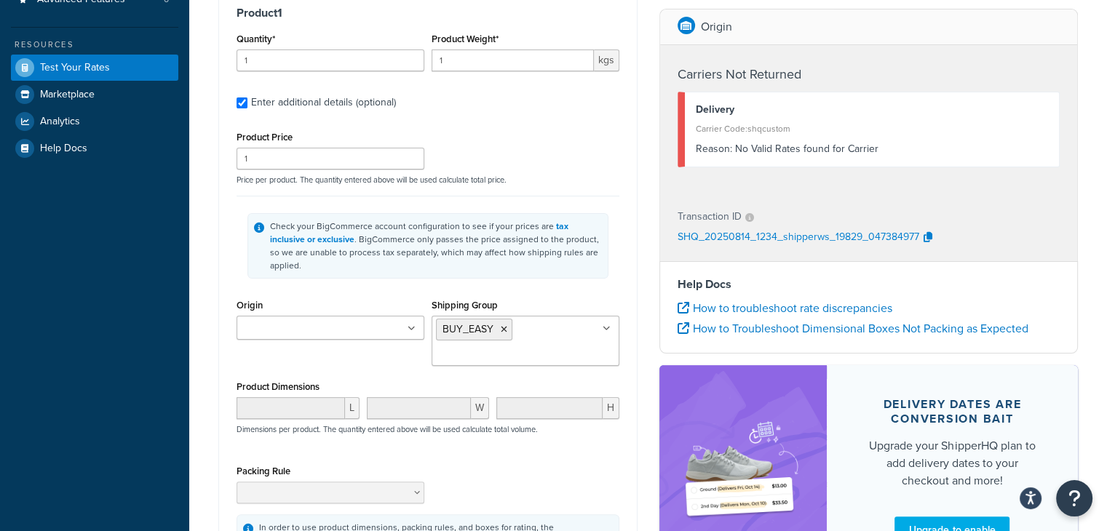
click at [590, 257] on div "Check your BigCommerce account configuration to see if your prices are tax incl…" at bounding box center [436, 246] width 332 height 52
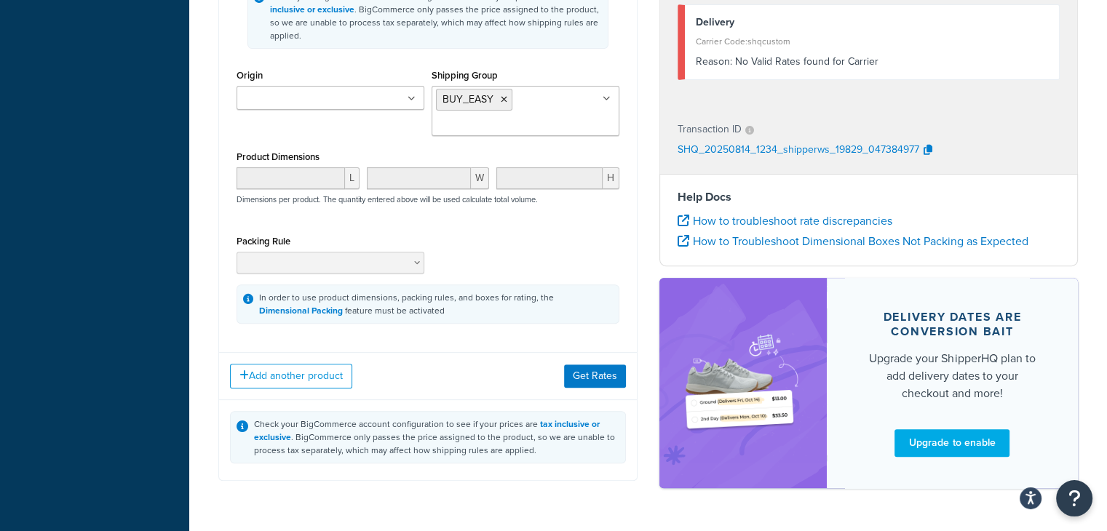
scroll to position [521, 0]
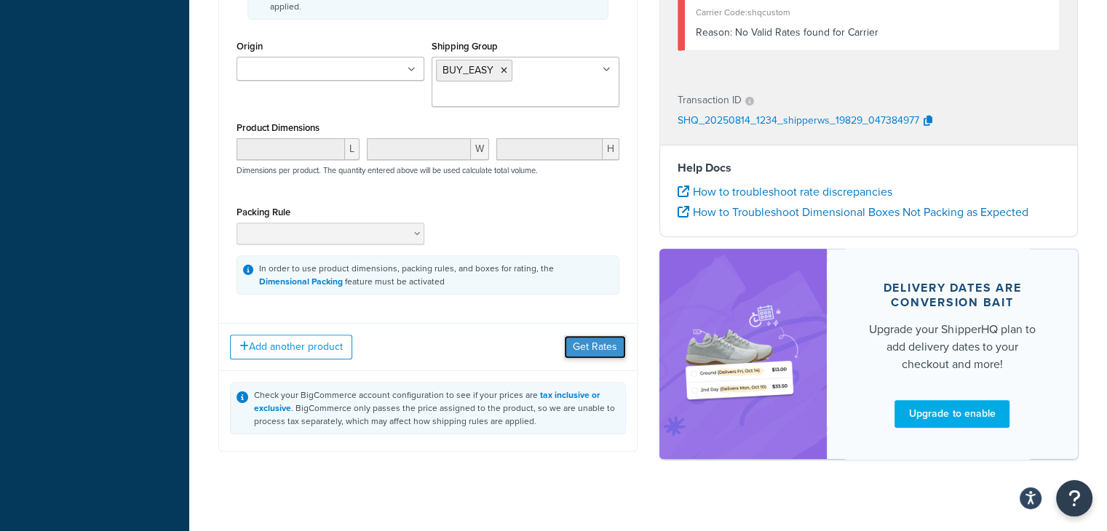
click at [592, 338] on button "Get Rates" at bounding box center [595, 346] width 62 height 23
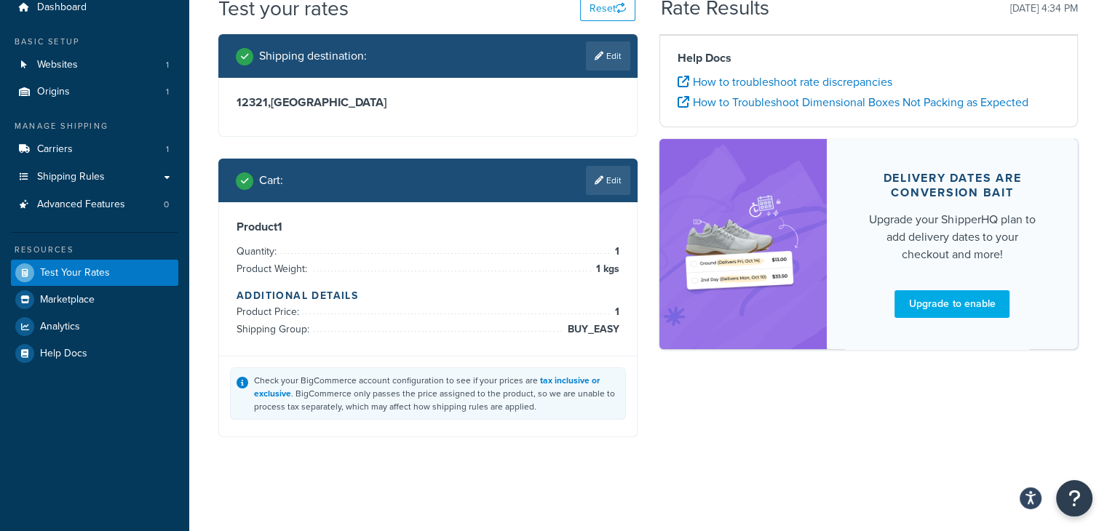
scroll to position [226, 0]
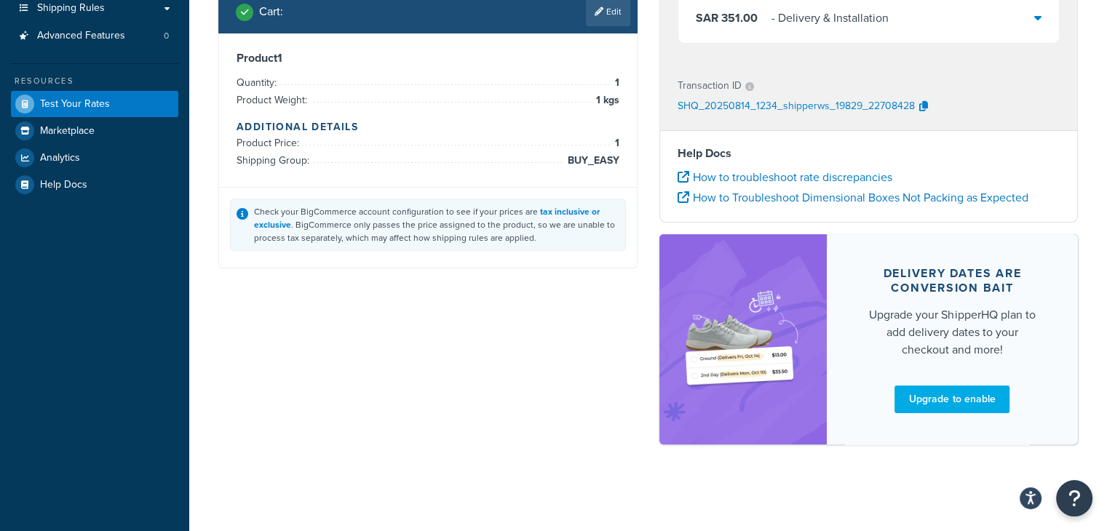
click at [530, 318] on div "Shipping destination : Edit 12321 , Saudi Arabia Cart : Edit Product 1 Quantity…" at bounding box center [647, 162] width 881 height 594
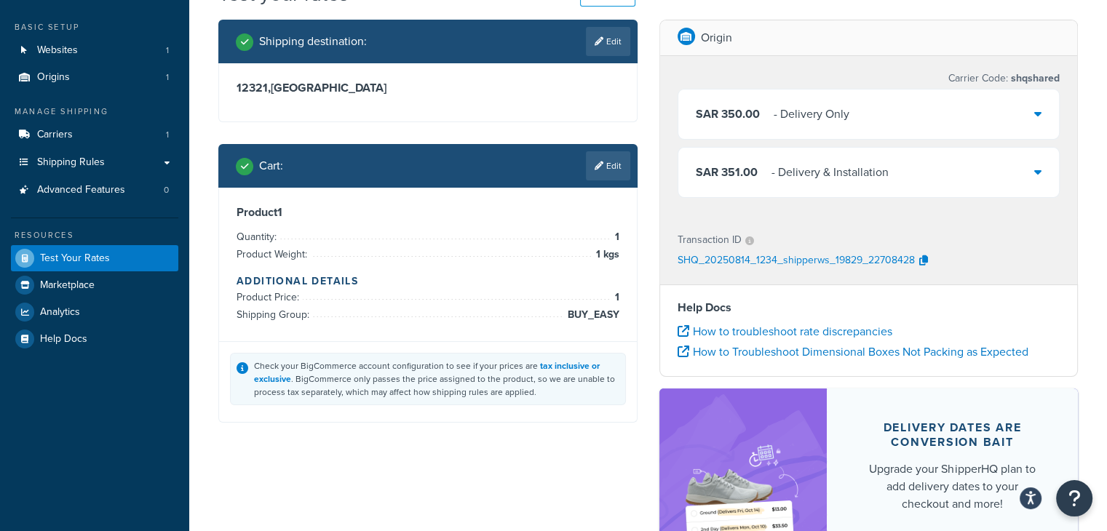
scroll to position [0, 0]
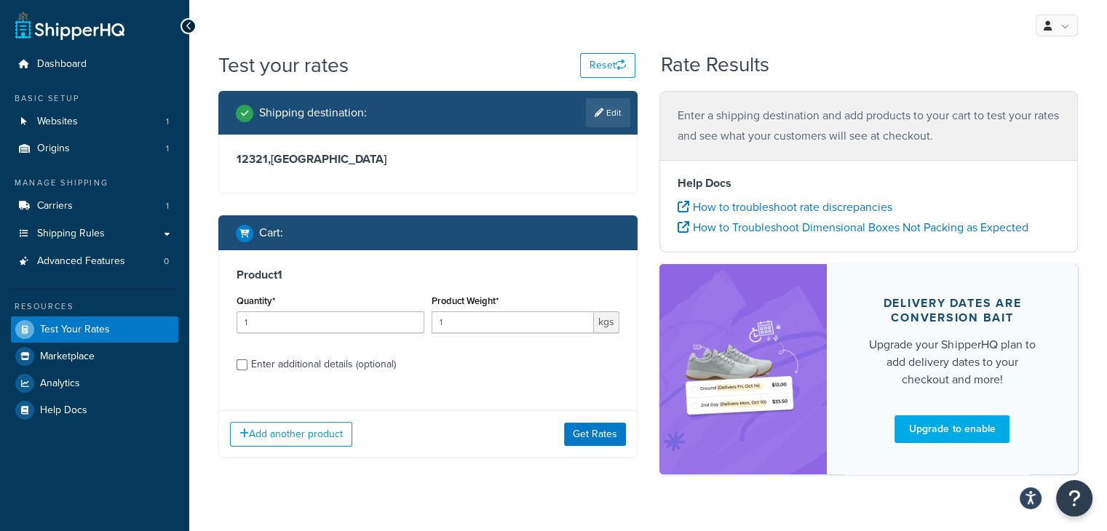
click at [348, 363] on div "Enter additional details (optional)" at bounding box center [323, 364] width 145 height 20
click at [247, 363] on input "Enter additional details (optional)" at bounding box center [241, 364] width 11 height 11
checkbox input "true"
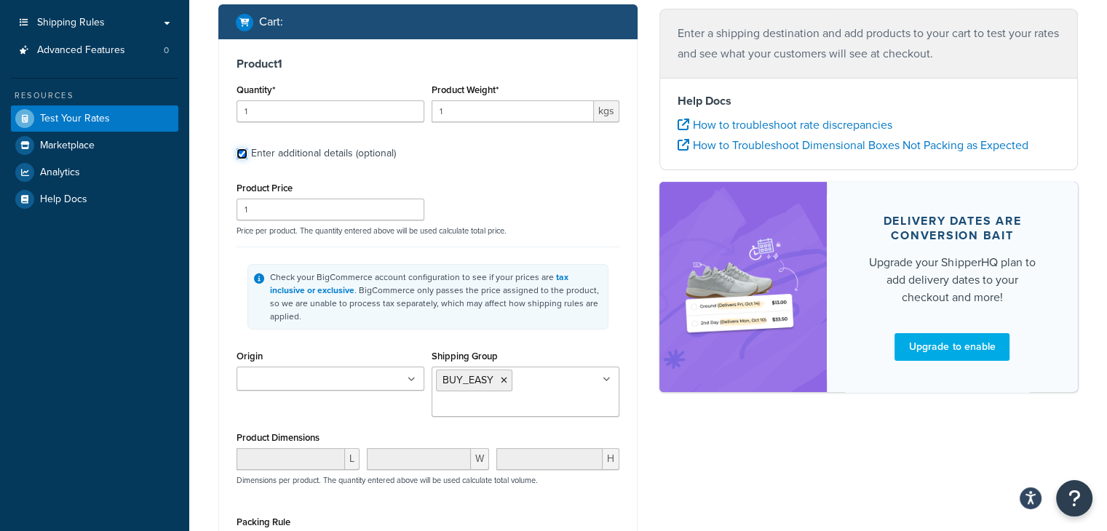
scroll to position [233, 0]
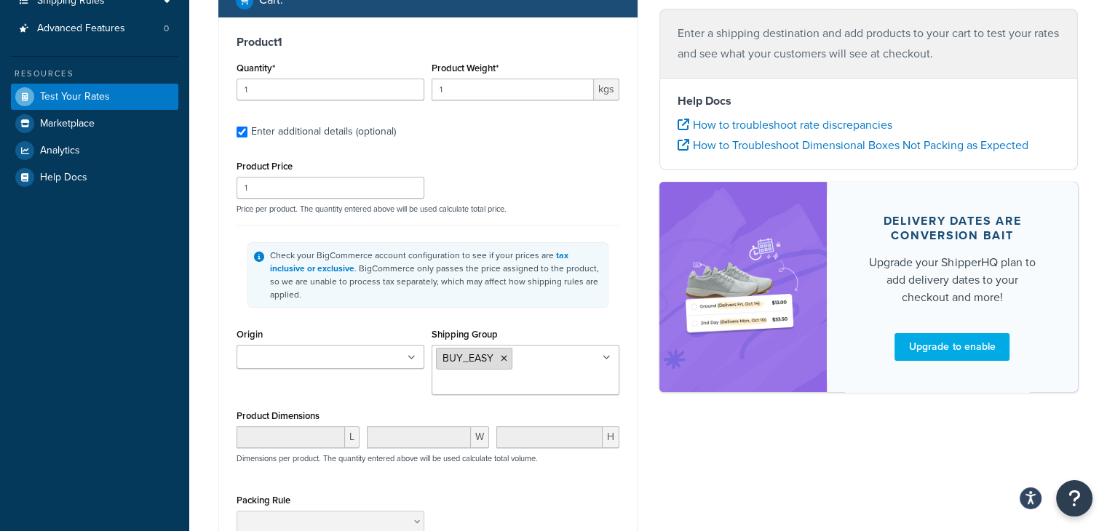
click at [501, 354] on icon at bounding box center [504, 358] width 7 height 9
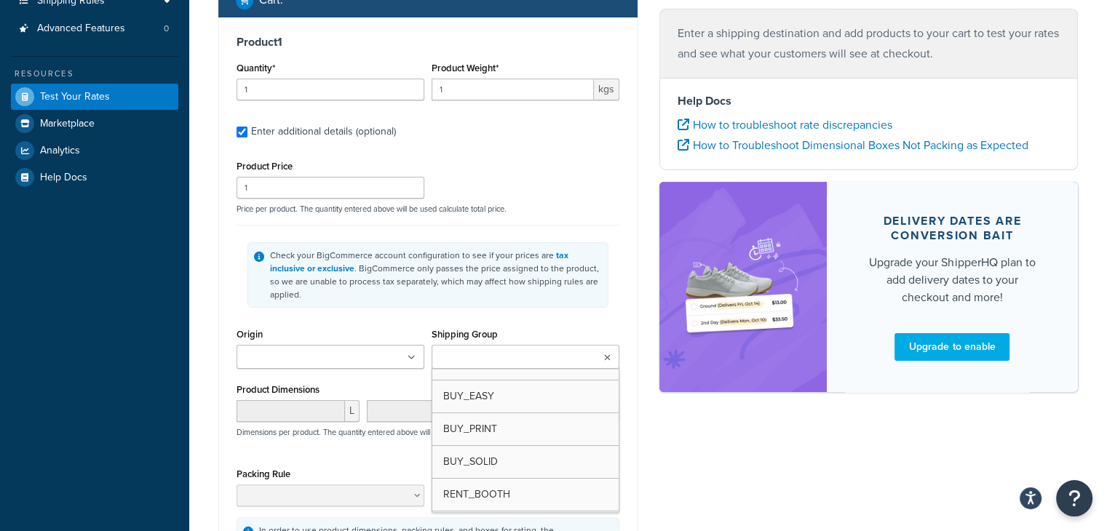
click at [498, 350] on input "Shipping Group" at bounding box center [500, 358] width 129 height 16
type input "se"
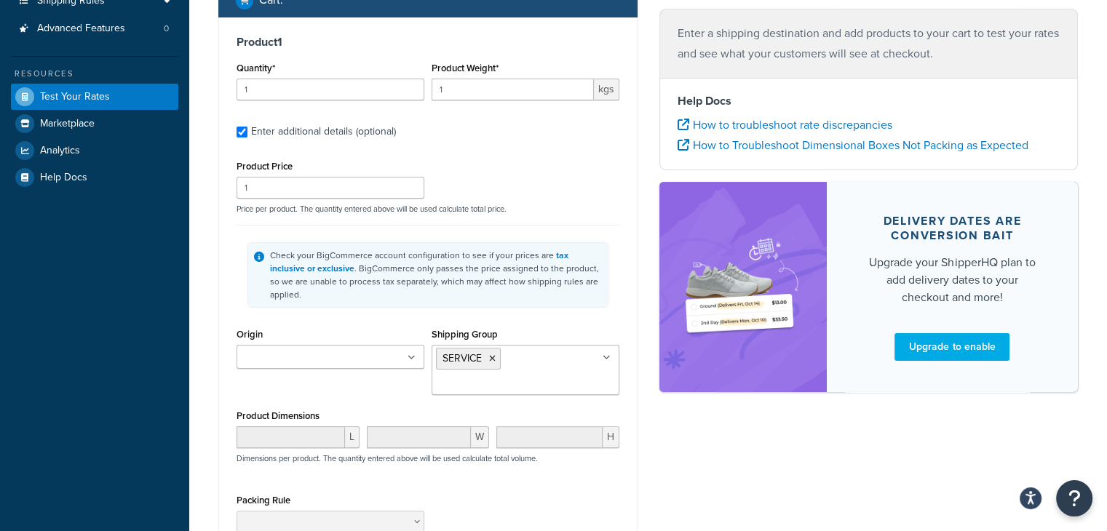
click at [552, 325] on div "Shipping Group SERVICE BUY_EASY BUY_PRINT BUY_SOLID RENT_BOOTH RENT_EASY RENT_H…" at bounding box center [525, 360] width 188 height 71
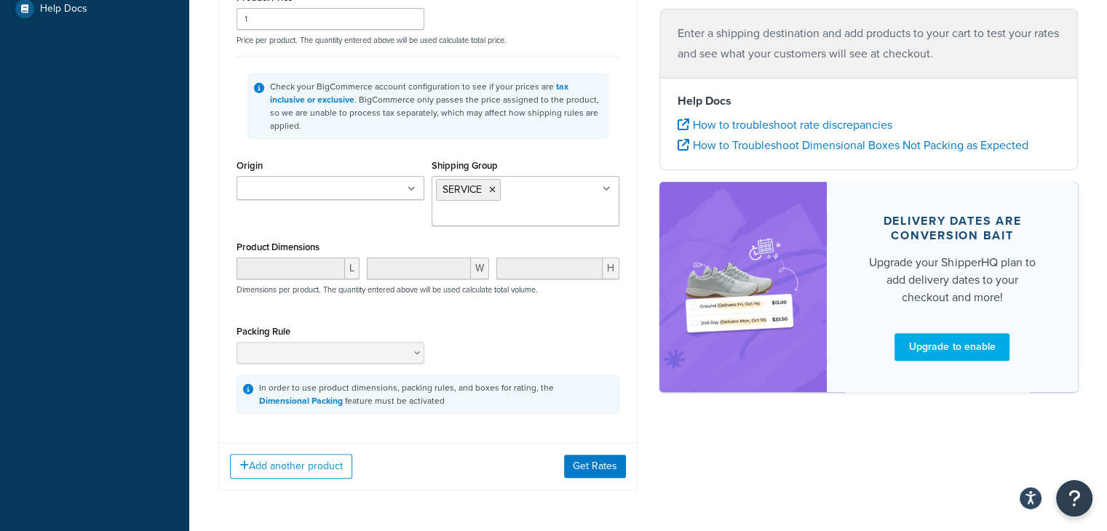
scroll to position [407, 0]
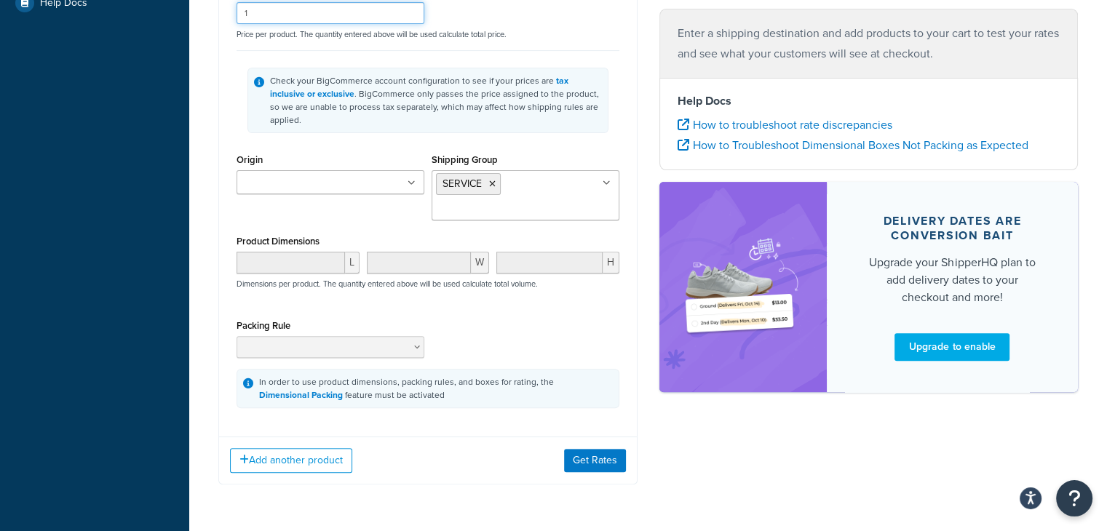
click at [270, 11] on input "1" at bounding box center [330, 13] width 188 height 22
type input "100"
click at [580, 449] on button "Get Rates" at bounding box center [595, 460] width 62 height 23
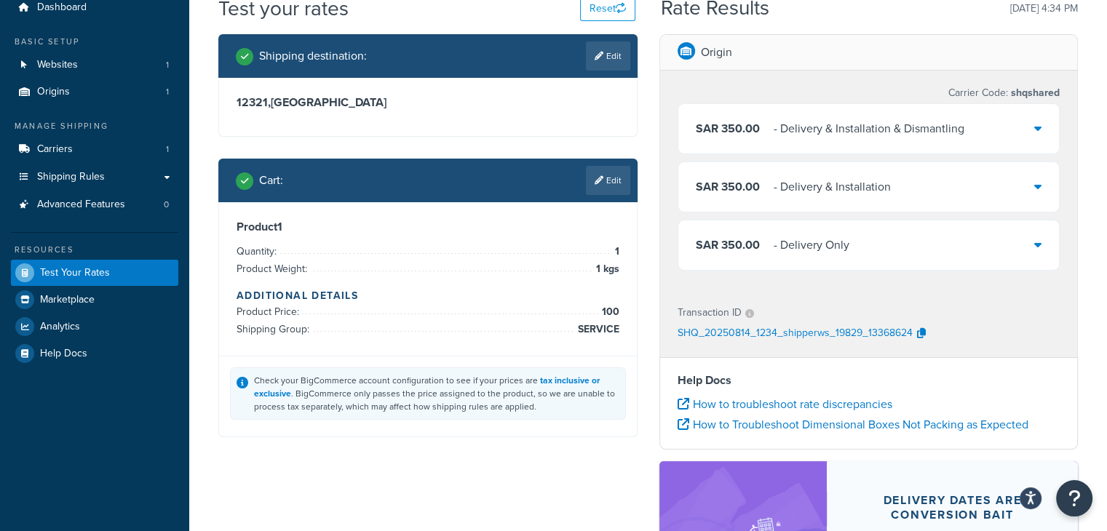
scroll to position [283, 0]
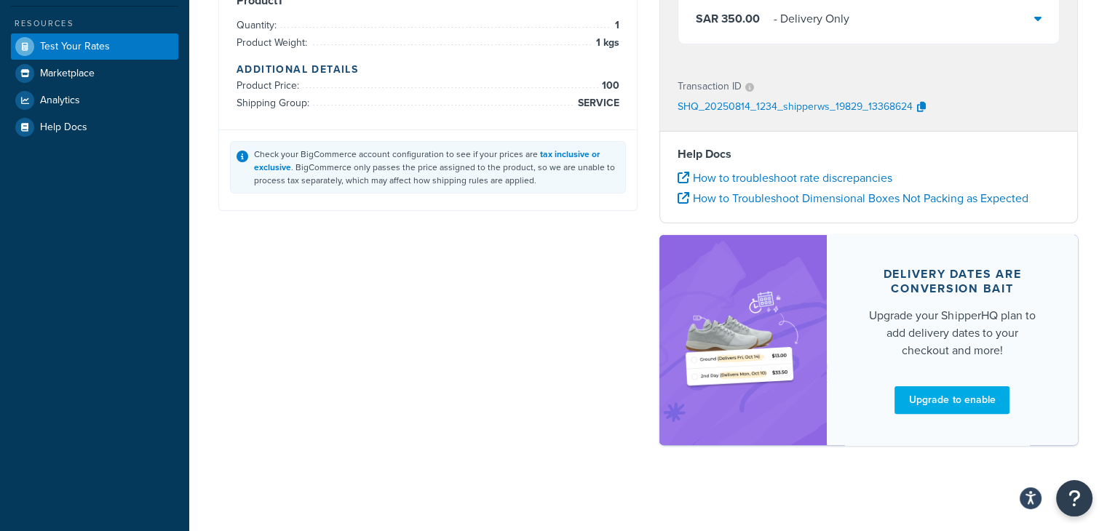
click at [547, 406] on div "Shipping destination : Edit 12321 , Saudi Arabia Cart : Edit Product 1 Quantity…" at bounding box center [647, 134] width 881 height 652
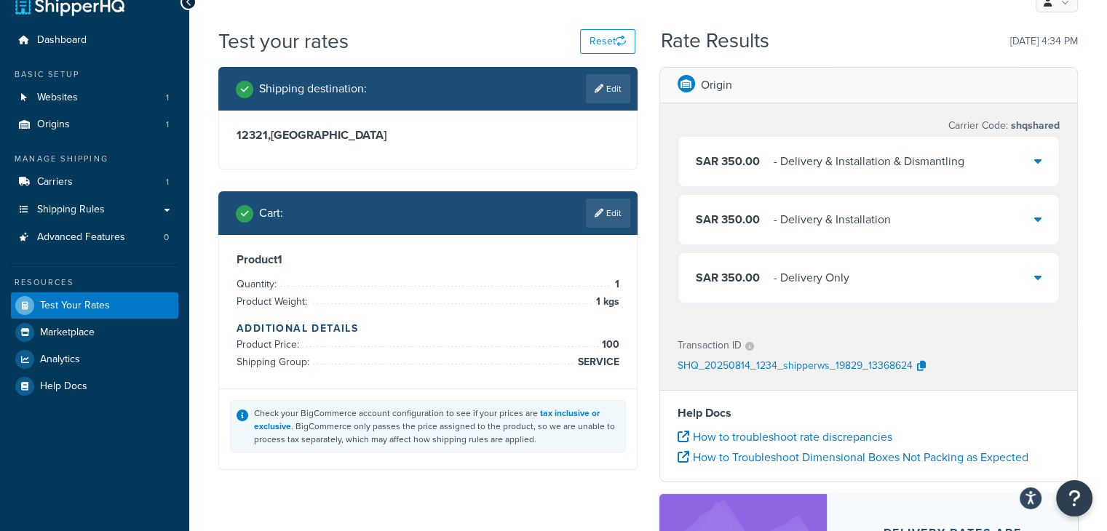
scroll to position [21, 0]
